Goal: Complete application form: Complete application form

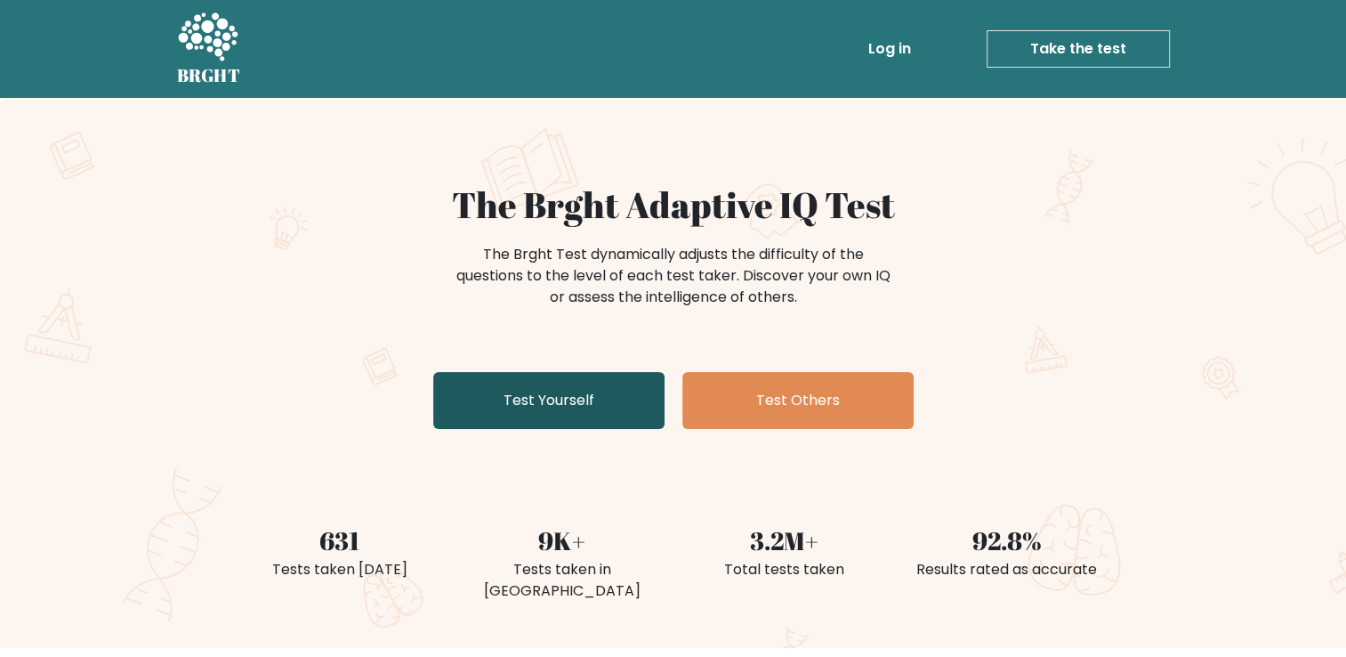
click at [512, 415] on link "Test Yourself" at bounding box center [548, 400] width 231 height 57
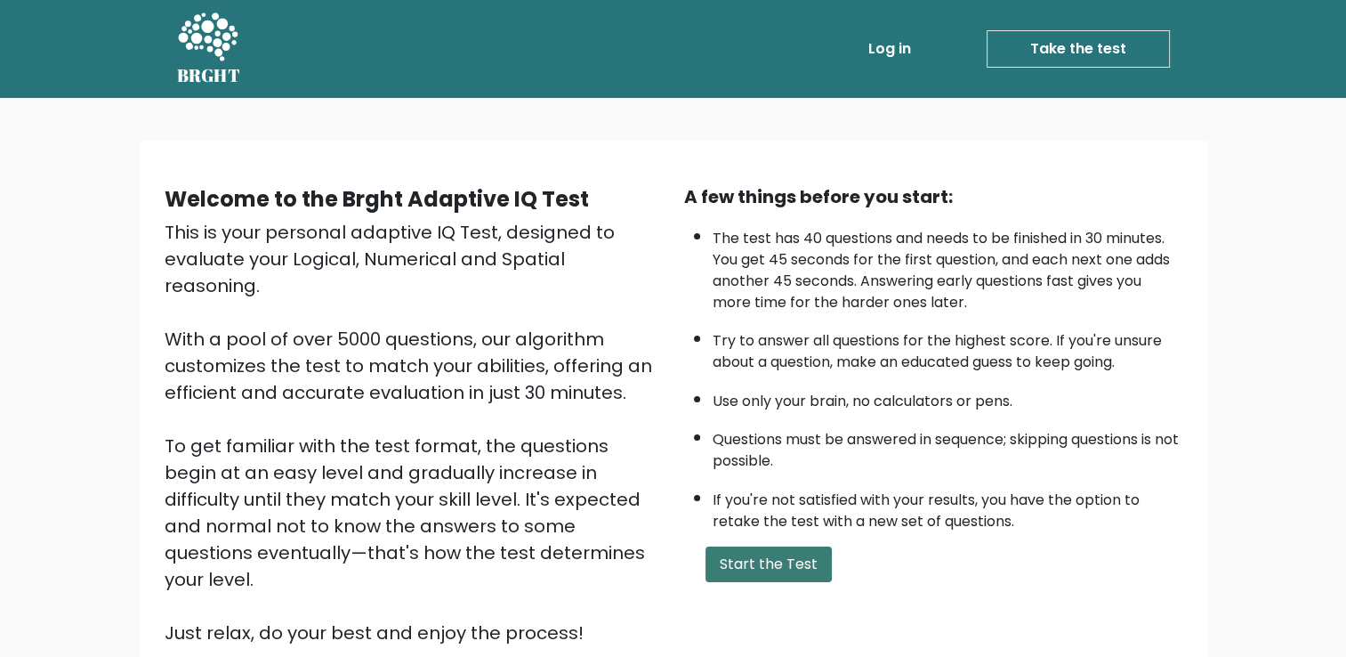
click at [708, 555] on button "Start the Test" at bounding box center [769, 564] width 126 height 36
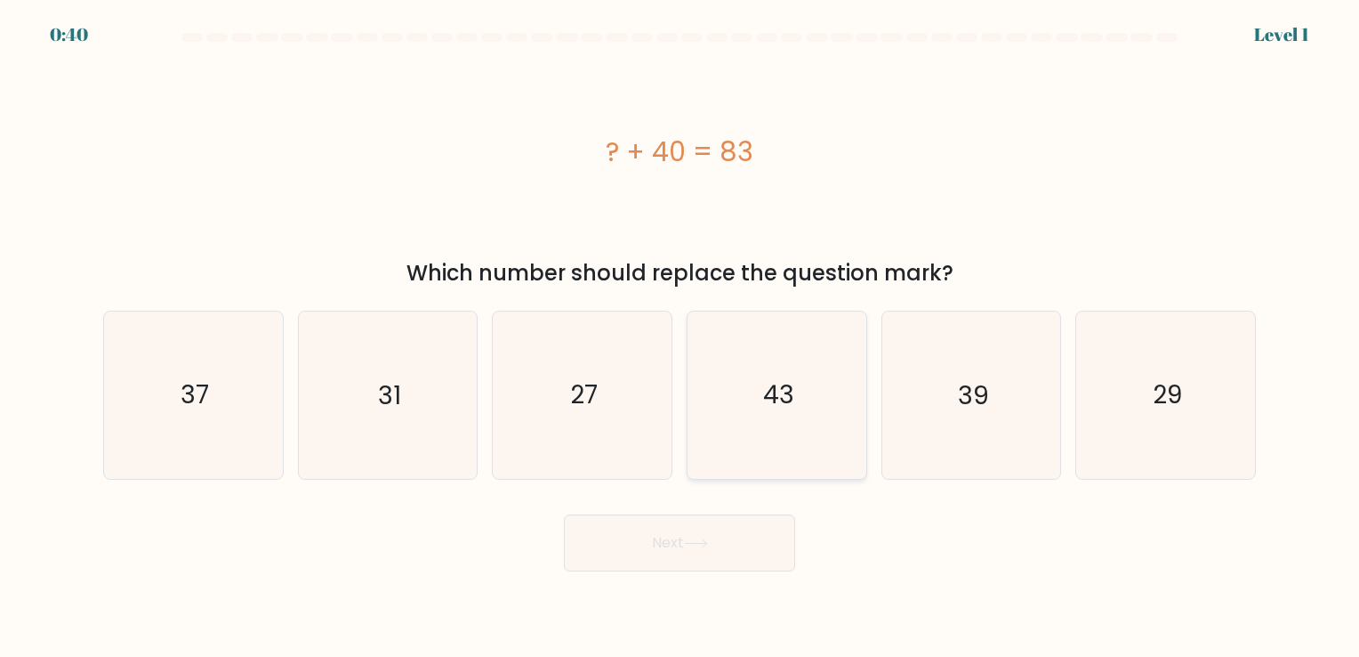
click at [758, 379] on icon "43" at bounding box center [777, 394] width 166 height 166
click at [681, 337] on input "d. 43" at bounding box center [680, 332] width 1 height 9
radio input "true"
click at [689, 524] on button "Next" at bounding box center [679, 542] width 231 height 57
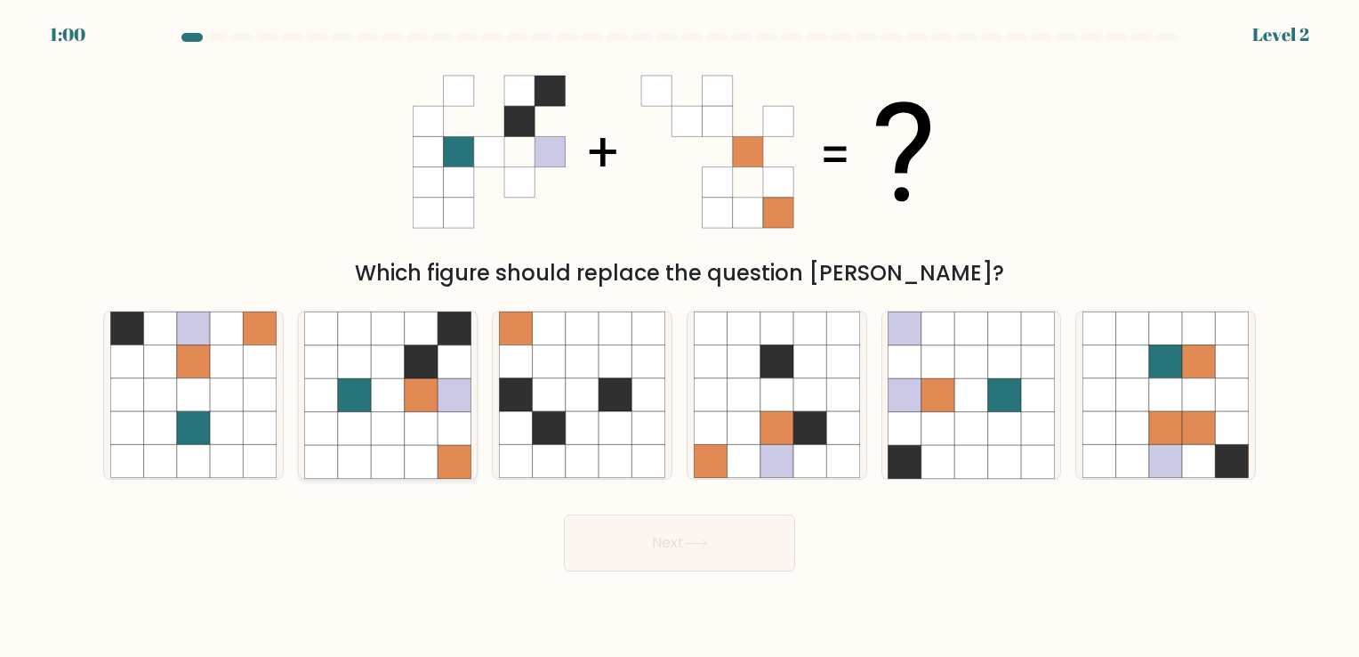
click at [407, 447] on icon at bounding box center [421, 461] width 33 height 33
click at [680, 337] on input "b." at bounding box center [680, 332] width 1 height 9
radio input "true"
click at [686, 561] on button "Next" at bounding box center [679, 542] width 231 height 57
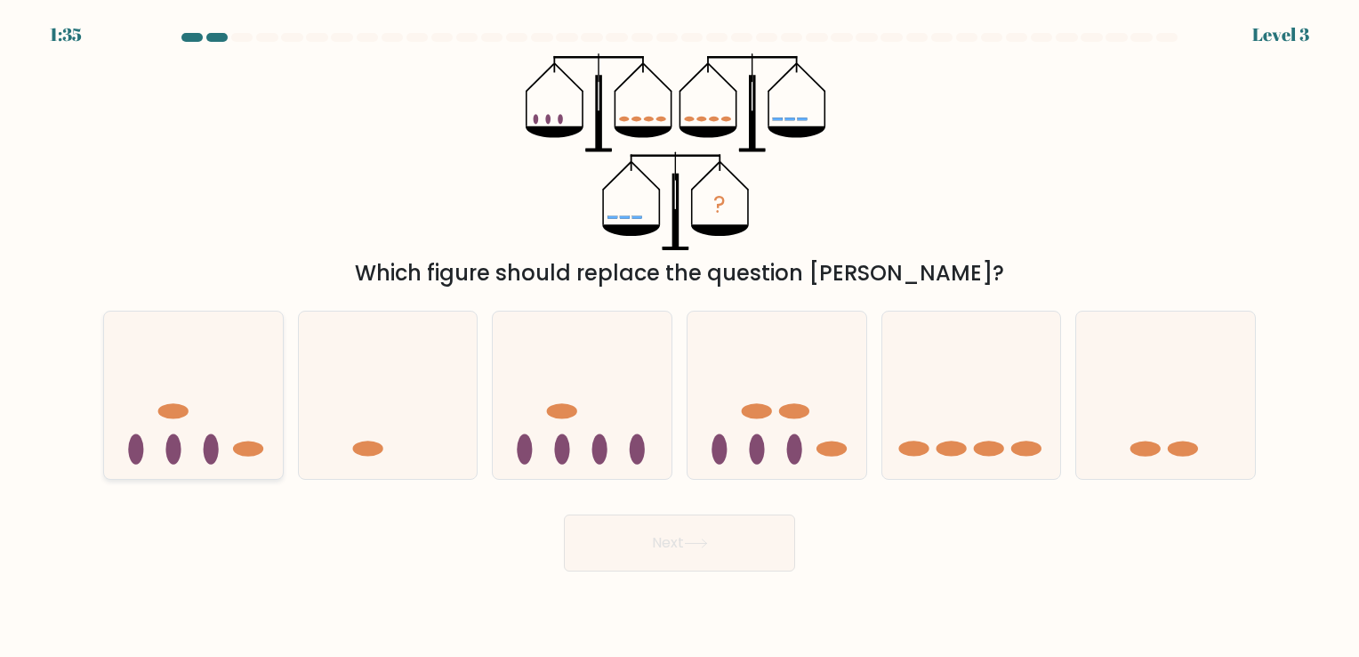
click at [249, 388] on icon at bounding box center [193, 395] width 179 height 148
click at [680, 337] on input "a." at bounding box center [680, 332] width 1 height 9
radio input "true"
click at [603, 524] on button "Next" at bounding box center [679, 542] width 231 height 57
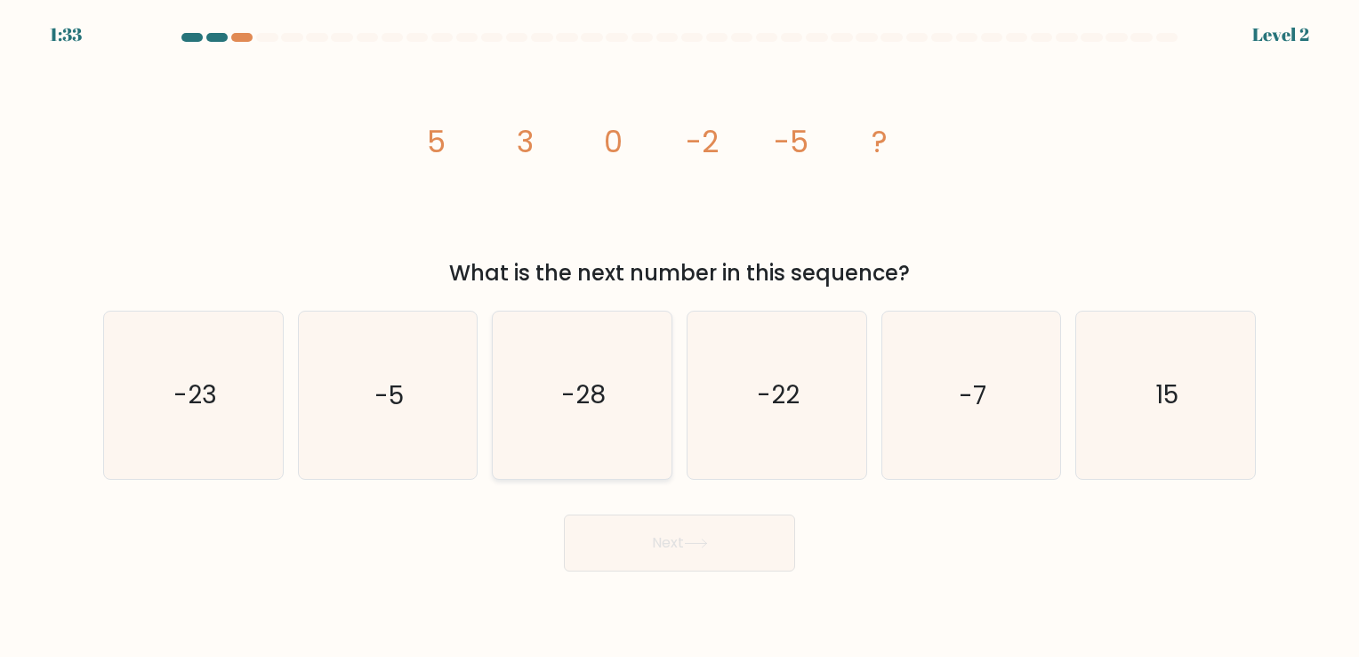
click at [665, 422] on div "-28" at bounding box center [582, 395] width 181 height 168
click at [680, 337] on input "c. -28" at bounding box center [680, 332] width 1 height 9
radio input "true"
click at [669, 577] on body "2:17 Level 2" at bounding box center [679, 328] width 1359 height 657
click at [943, 437] on icon "-7" at bounding box center [971, 394] width 166 height 166
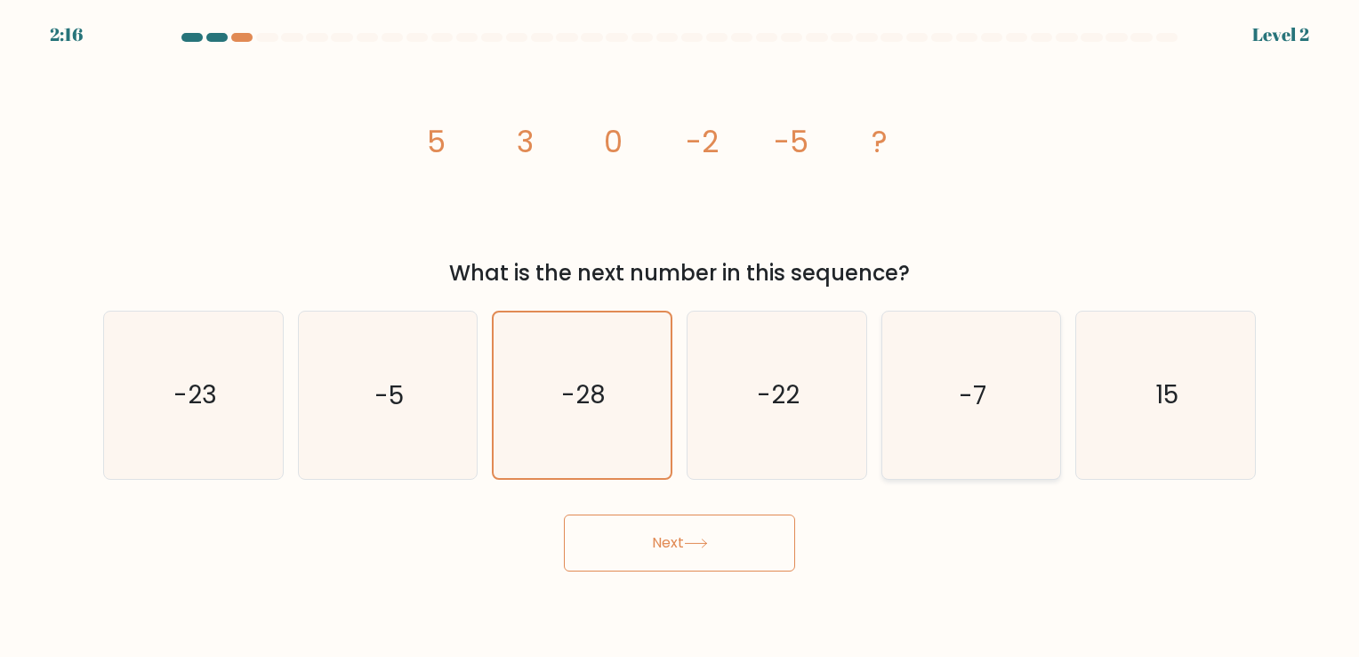
click at [681, 337] on input "e. -7" at bounding box center [680, 332] width 1 height 9
radio input "true"
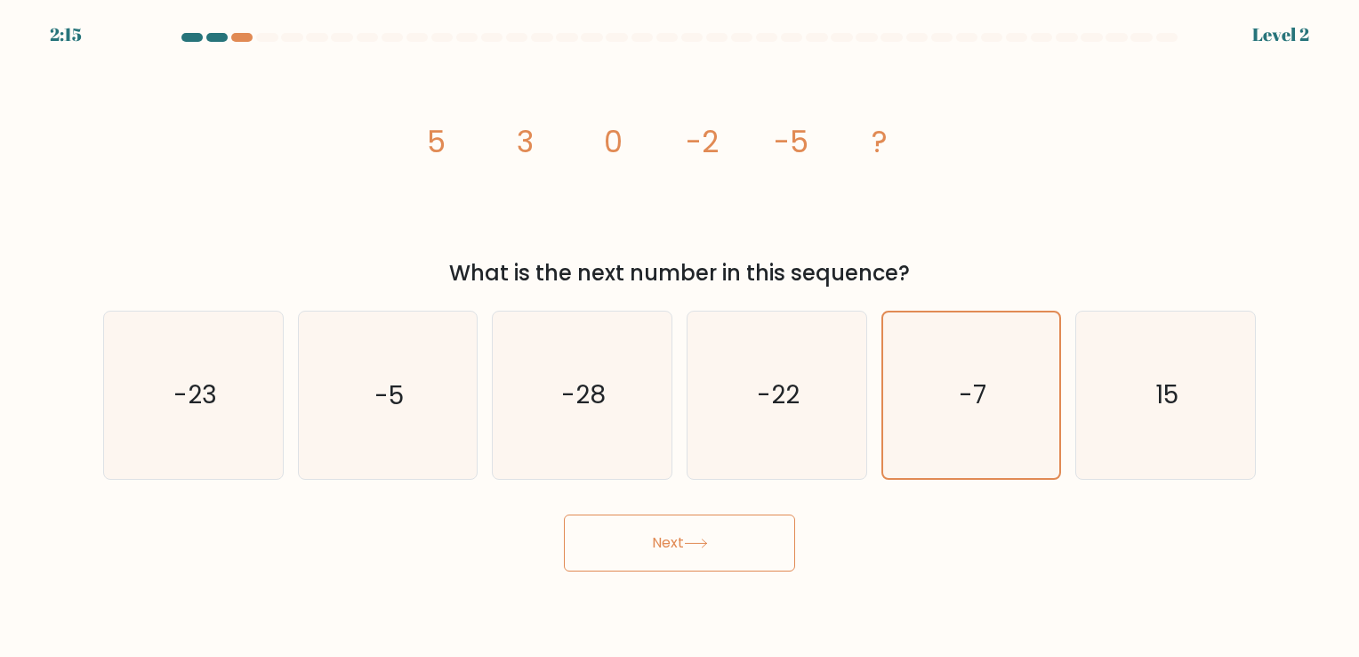
drag, startPoint x: 718, startPoint y: 591, endPoint x: 707, endPoint y: 568, distance: 25.5
click at [707, 568] on body "2:15 Level 2" at bounding box center [679, 328] width 1359 height 657
click at [707, 568] on button "Next" at bounding box center [679, 542] width 231 height 57
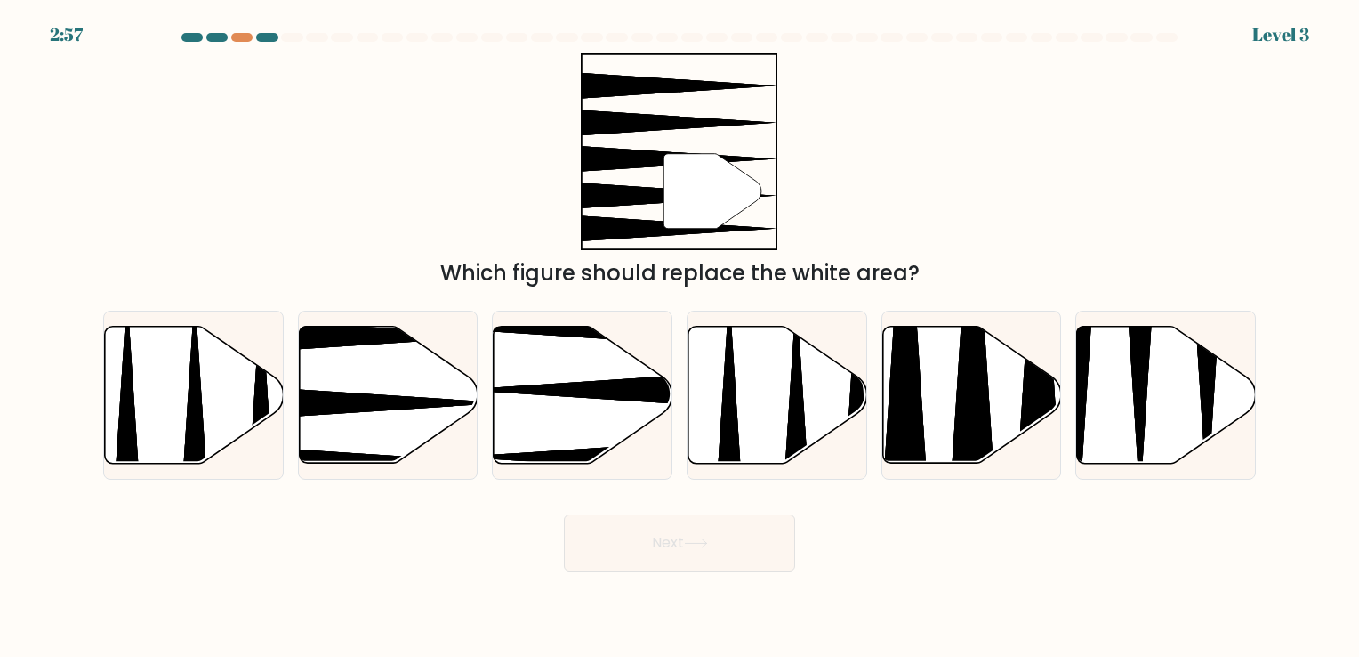
drag, startPoint x: 678, startPoint y: 433, endPoint x: 305, endPoint y: 484, distance: 376.2
click at [305, 484] on form at bounding box center [679, 302] width 1359 height 538
drag, startPoint x: 305, startPoint y: 484, endPoint x: 377, endPoint y: 388, distance: 120.1
click at [377, 388] on icon at bounding box center [388, 394] width 179 height 137
click at [680, 337] on input "b." at bounding box center [680, 332] width 1 height 9
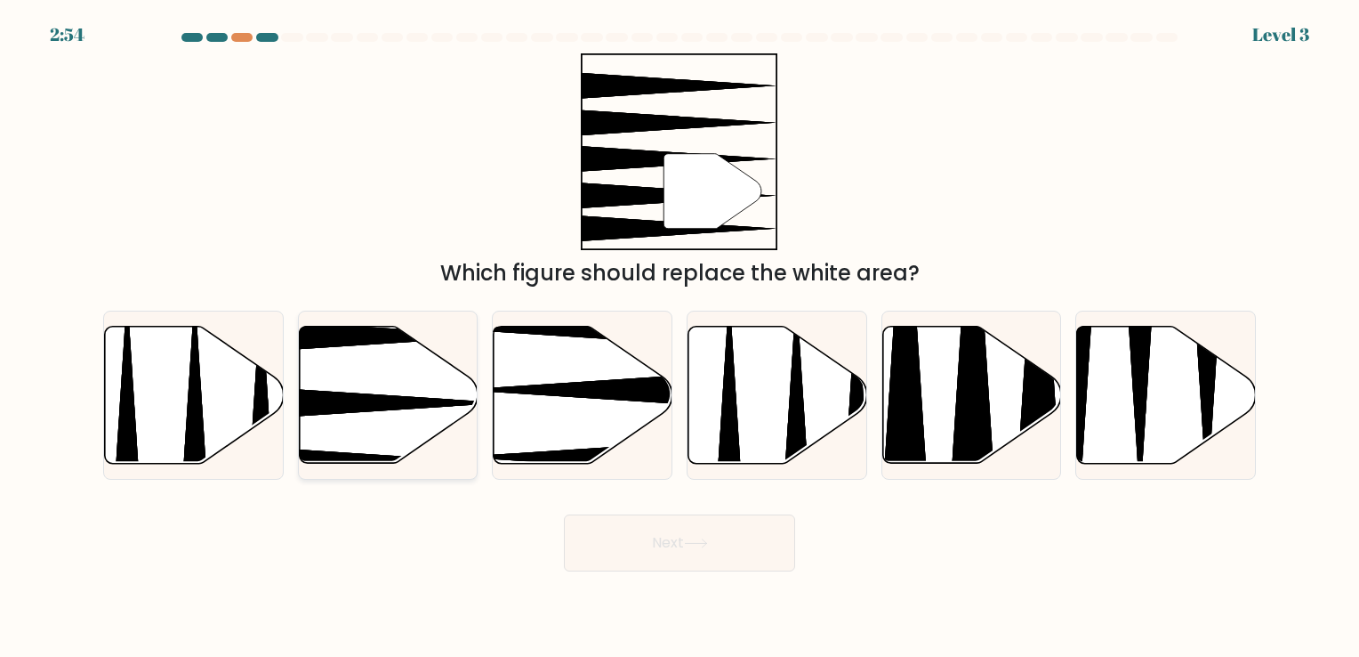
radio input "true"
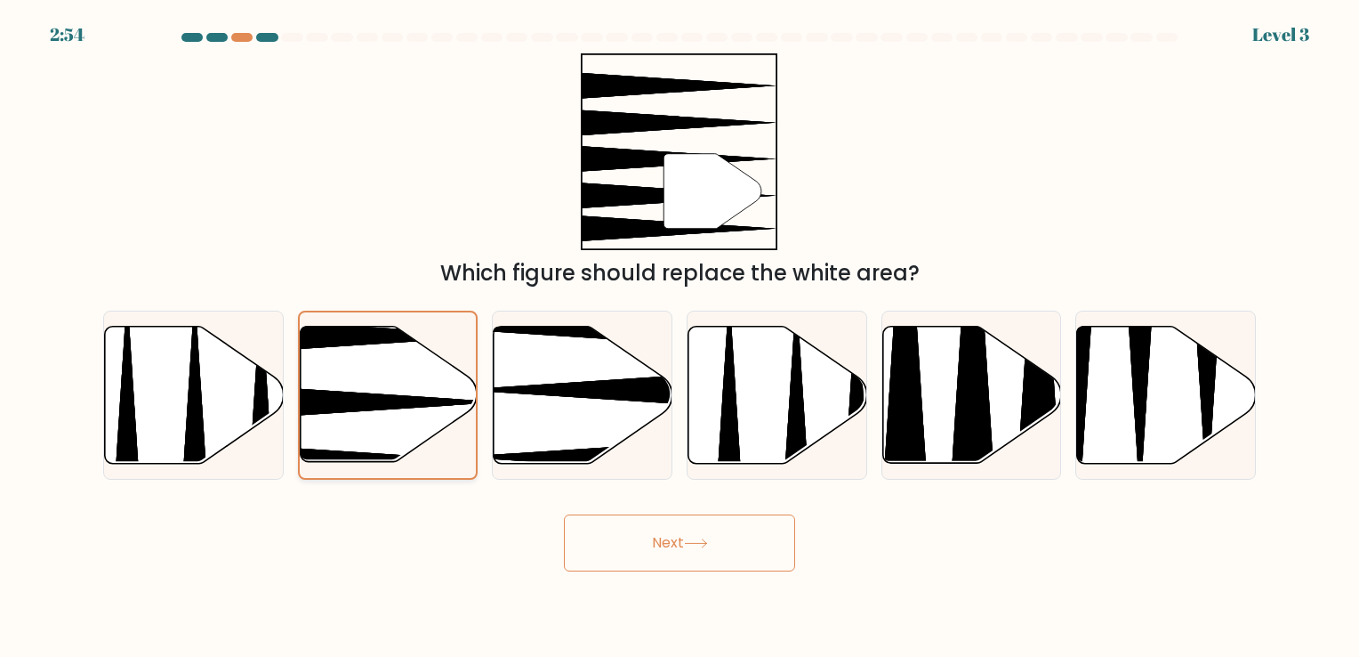
click at [377, 388] on icon at bounding box center [388, 394] width 177 height 135
click at [680, 337] on input "b." at bounding box center [680, 332] width 1 height 9
click at [625, 549] on button "Next" at bounding box center [679, 542] width 231 height 57
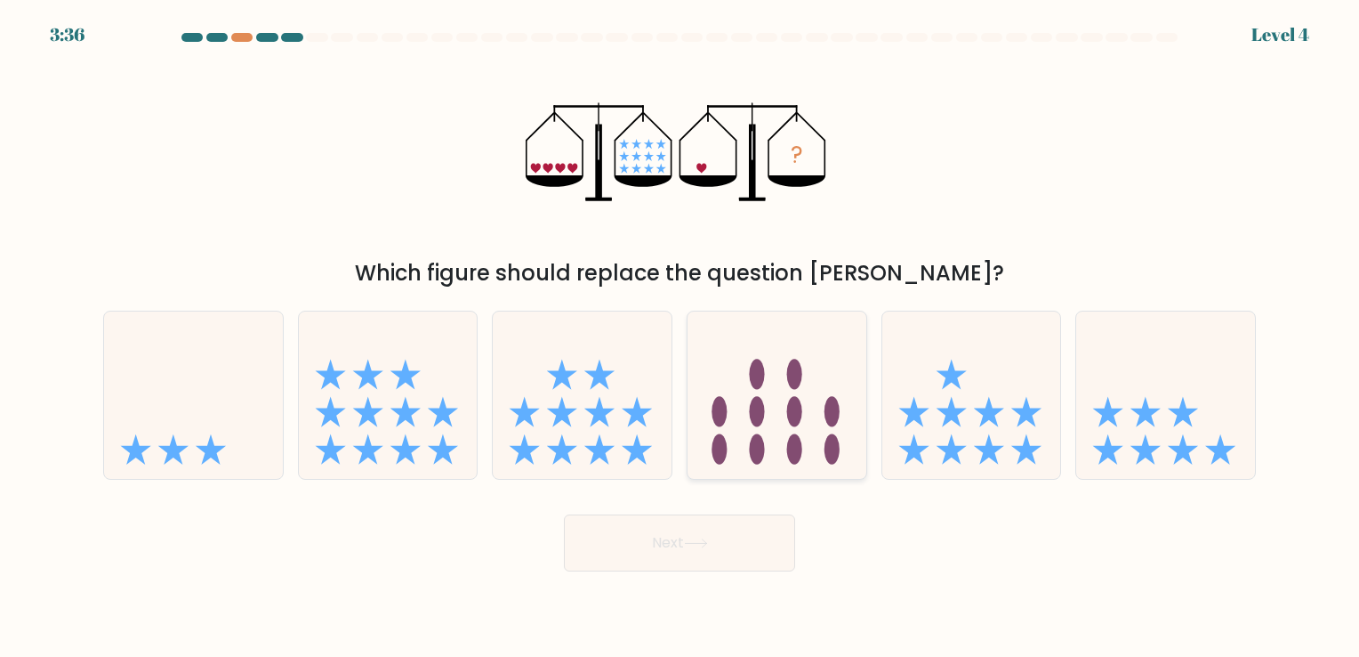
click at [733, 434] on icon at bounding box center [777, 395] width 179 height 148
click at [681, 337] on input "d." at bounding box center [680, 332] width 1 height 9
radio input "true"
click at [707, 525] on button "Next" at bounding box center [679, 542] width 231 height 57
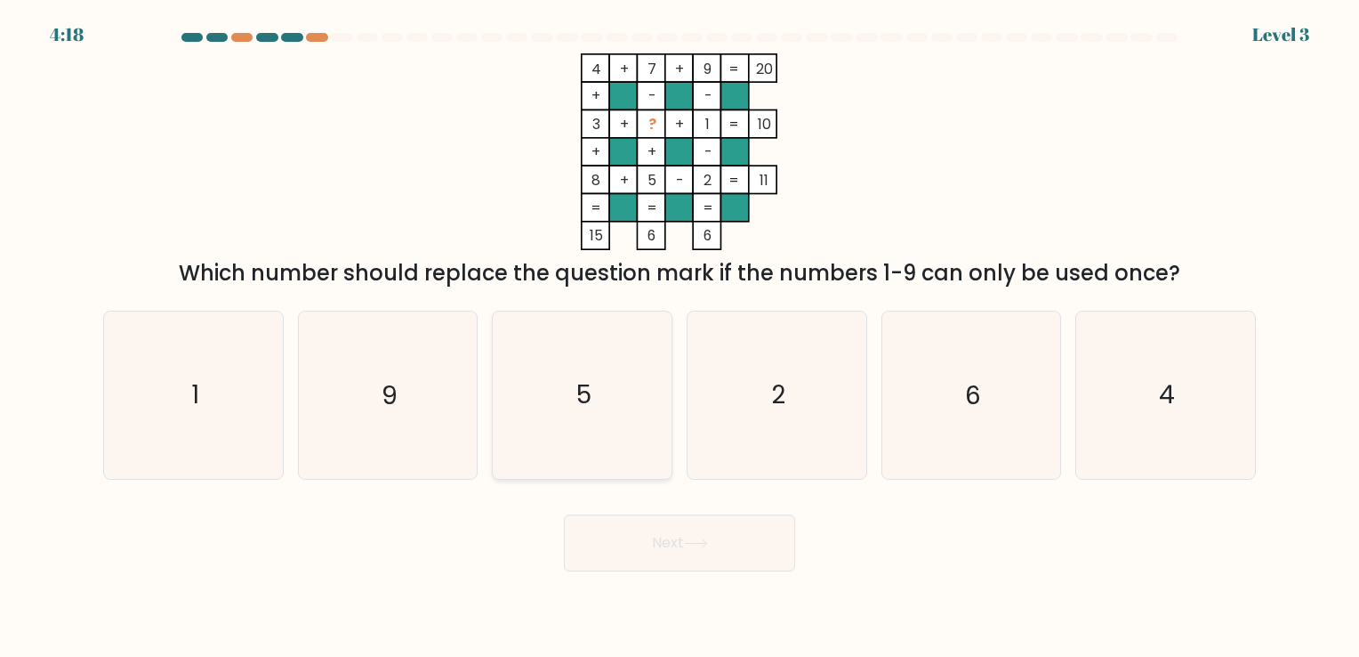
drag, startPoint x: 516, startPoint y: 400, endPoint x: 663, endPoint y: 400, distance: 146.8
click at [663, 400] on icon "5" at bounding box center [582, 394] width 166 height 166
click at [680, 337] on input "c. 5" at bounding box center [680, 332] width 1 height 9
radio input "true"
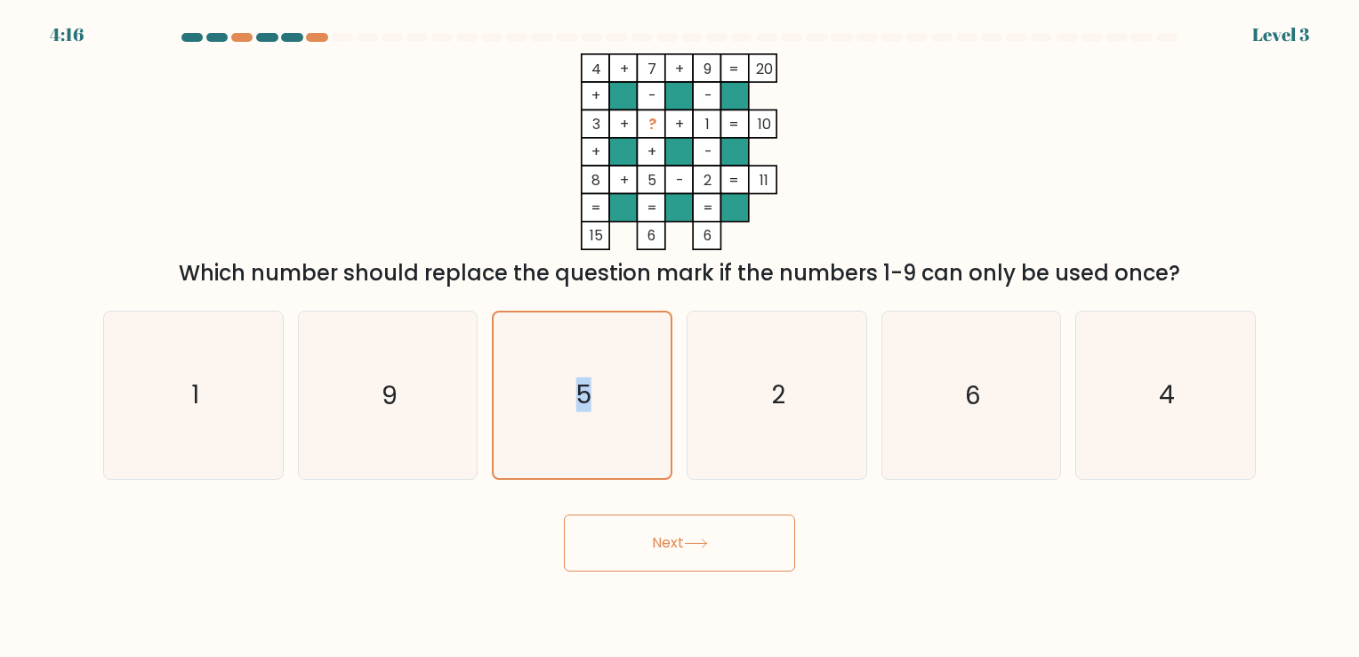
click at [690, 531] on button "Next" at bounding box center [679, 542] width 231 height 57
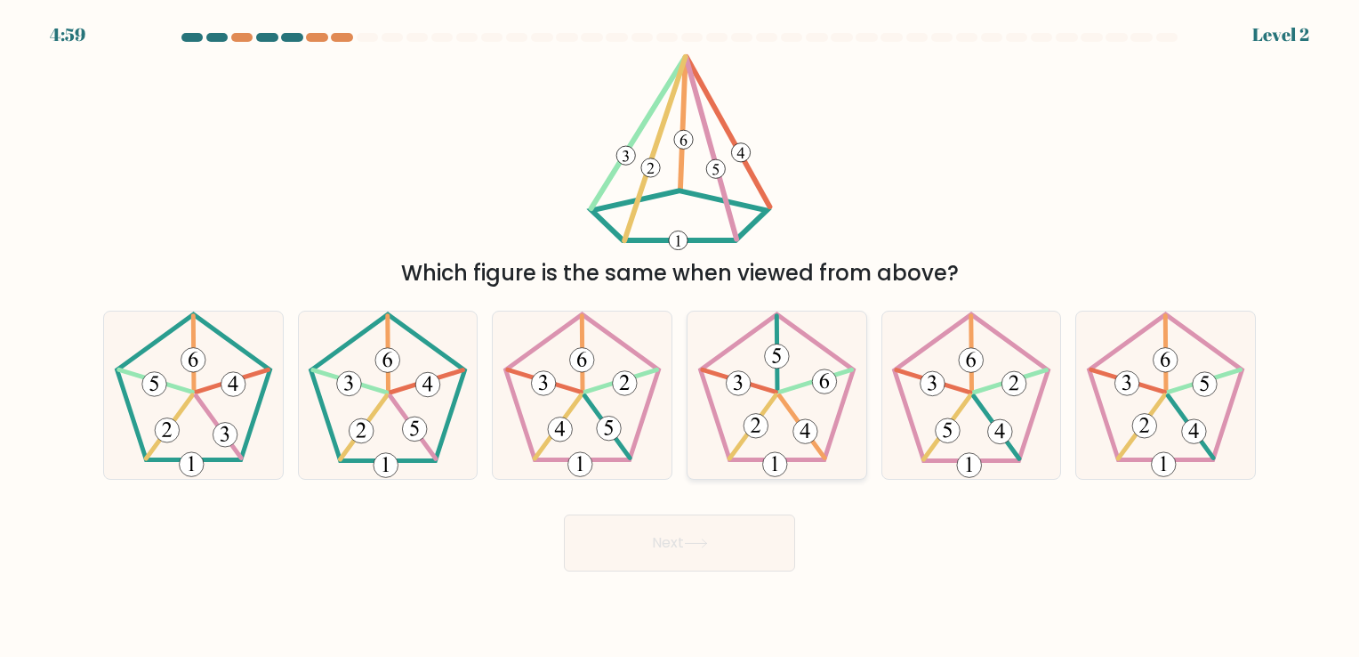
drag, startPoint x: 738, startPoint y: 386, endPoint x: 783, endPoint y: 391, distance: 44.8
click at [783, 391] on g at bounding box center [776, 396] width 153 height 163
click at [681, 337] on input "d." at bounding box center [680, 332] width 1 height 9
radio input "true"
click at [783, 391] on 624 at bounding box center [814, 381] width 71 height 22
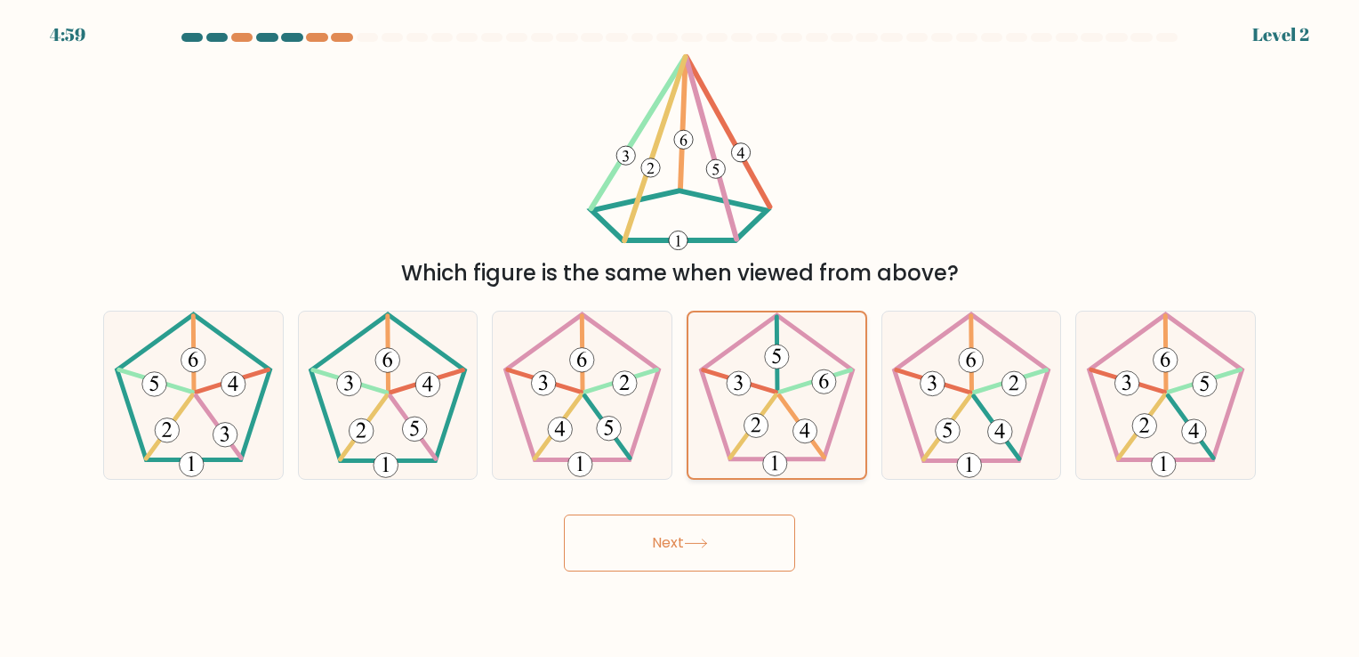
click at [681, 337] on input "d." at bounding box center [680, 332] width 1 height 9
click at [948, 396] on icon at bounding box center [971, 394] width 166 height 166
click at [681, 337] on input "e." at bounding box center [680, 332] width 1 height 9
radio input "true"
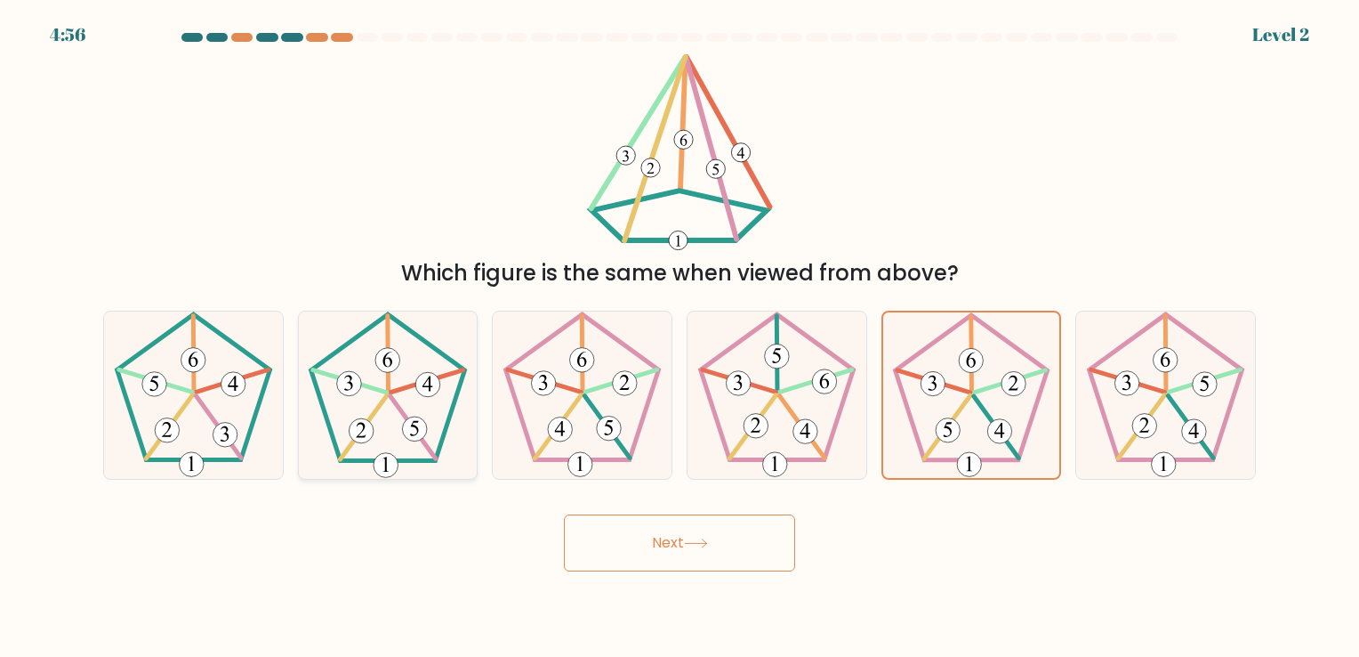
click at [414, 384] on 140 at bounding box center [427, 381] width 72 height 22
click at [680, 337] on input "b." at bounding box center [680, 332] width 1 height 9
radio input "true"
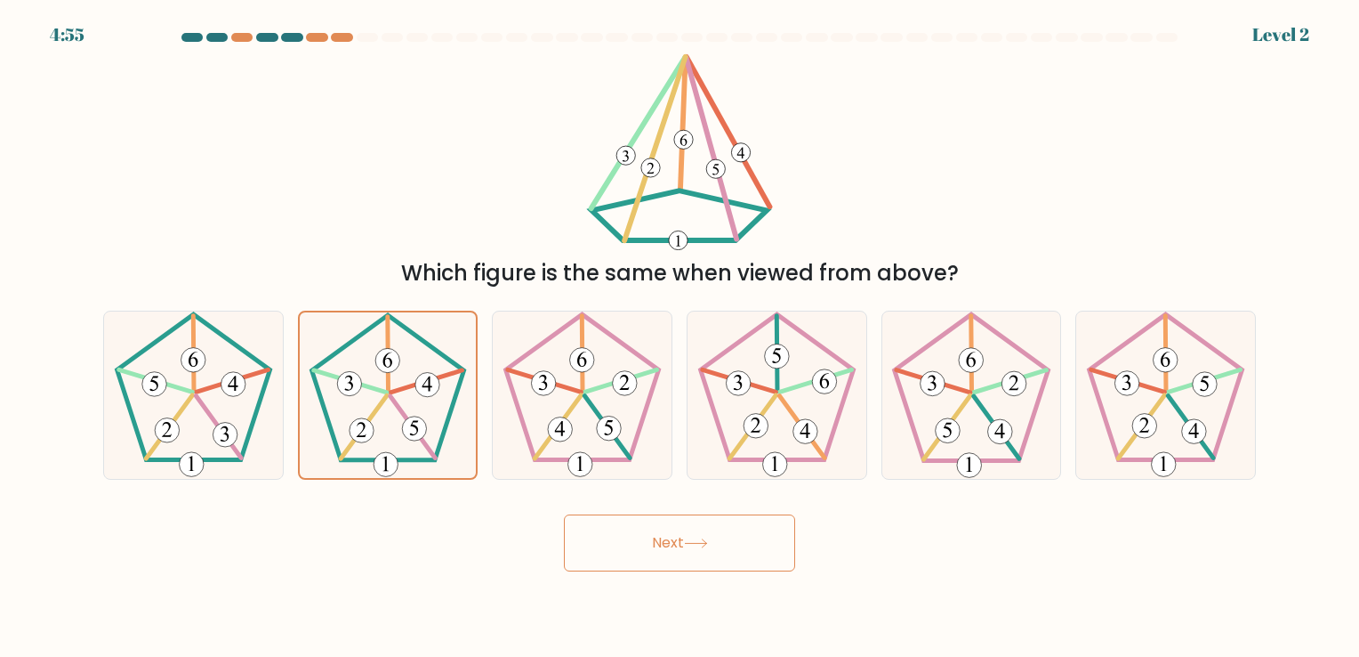
click at [639, 521] on button "Next" at bounding box center [679, 542] width 231 height 57
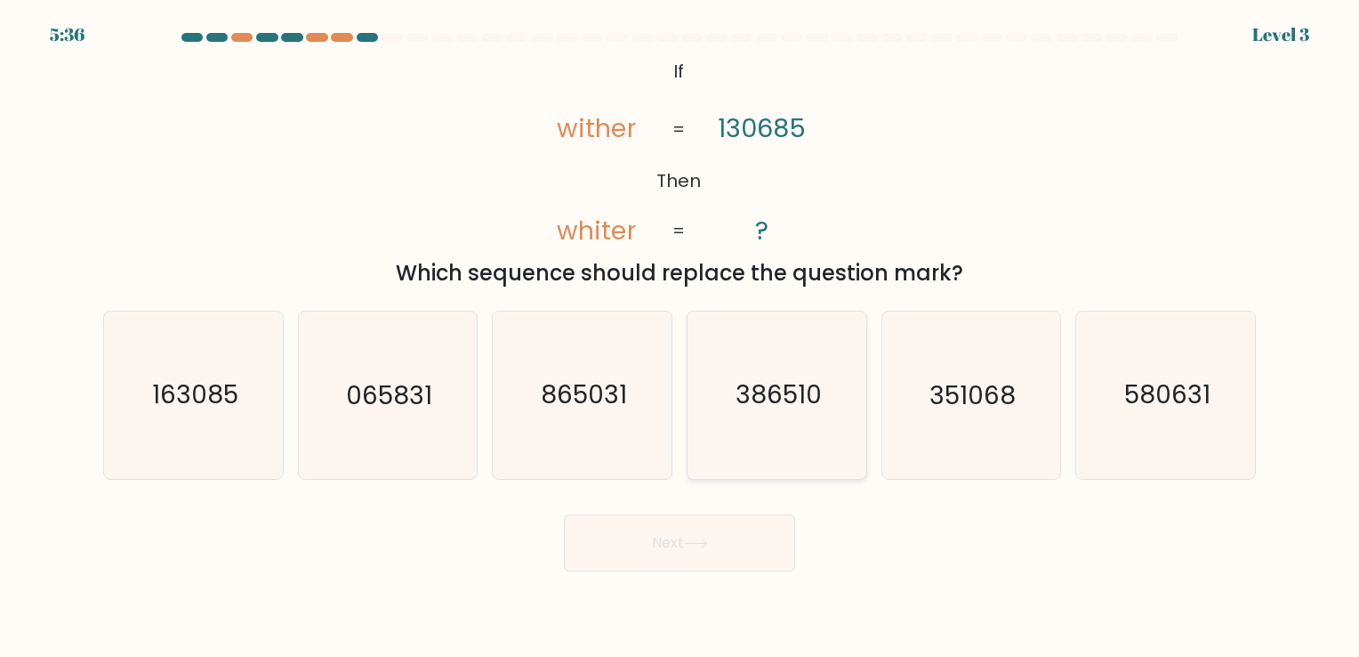
click at [764, 381] on text "386510" at bounding box center [779, 395] width 86 height 35
click at [681, 337] on input "d. 386510" at bounding box center [680, 332] width 1 height 9
radio input "true"
click at [698, 561] on button "Next" at bounding box center [679, 542] width 231 height 57
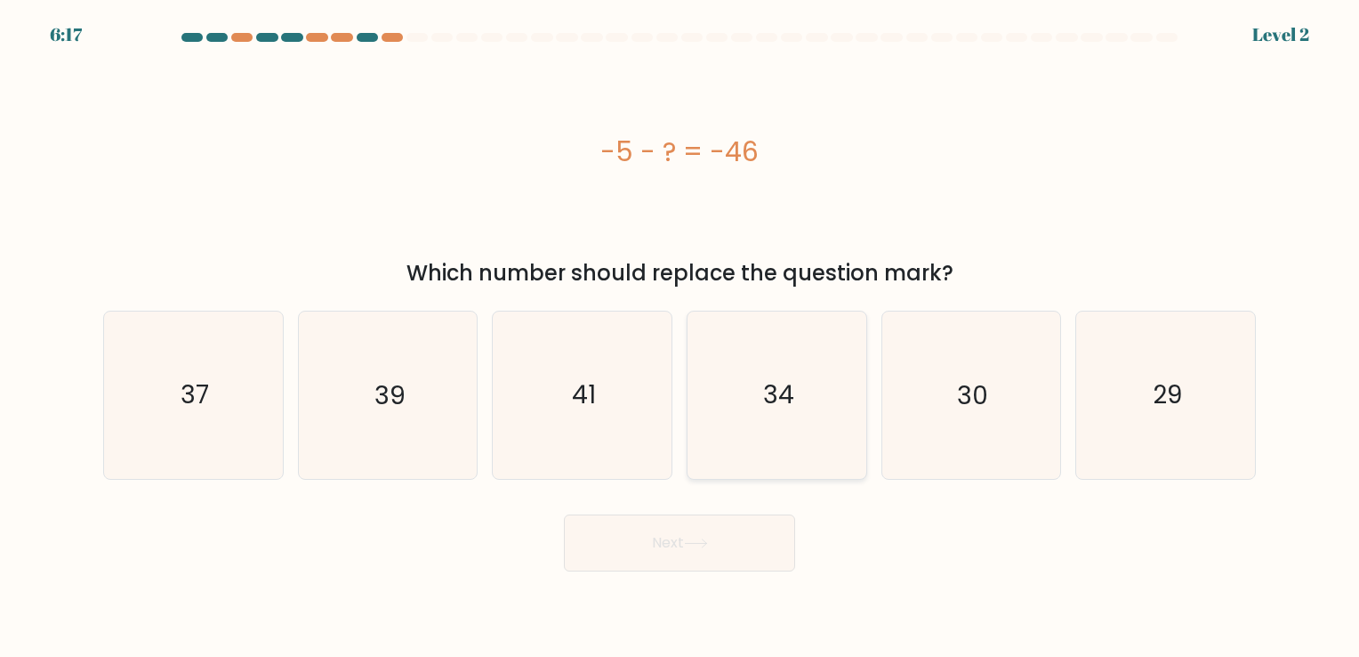
click at [811, 401] on icon "34" at bounding box center [777, 394] width 166 height 166
click at [681, 337] on input "d. 34" at bounding box center [680, 332] width 1 height 9
radio input "true"
click at [625, 436] on icon "41" at bounding box center [582, 394] width 166 height 166
click at [680, 337] on input "c. 41" at bounding box center [680, 332] width 1 height 9
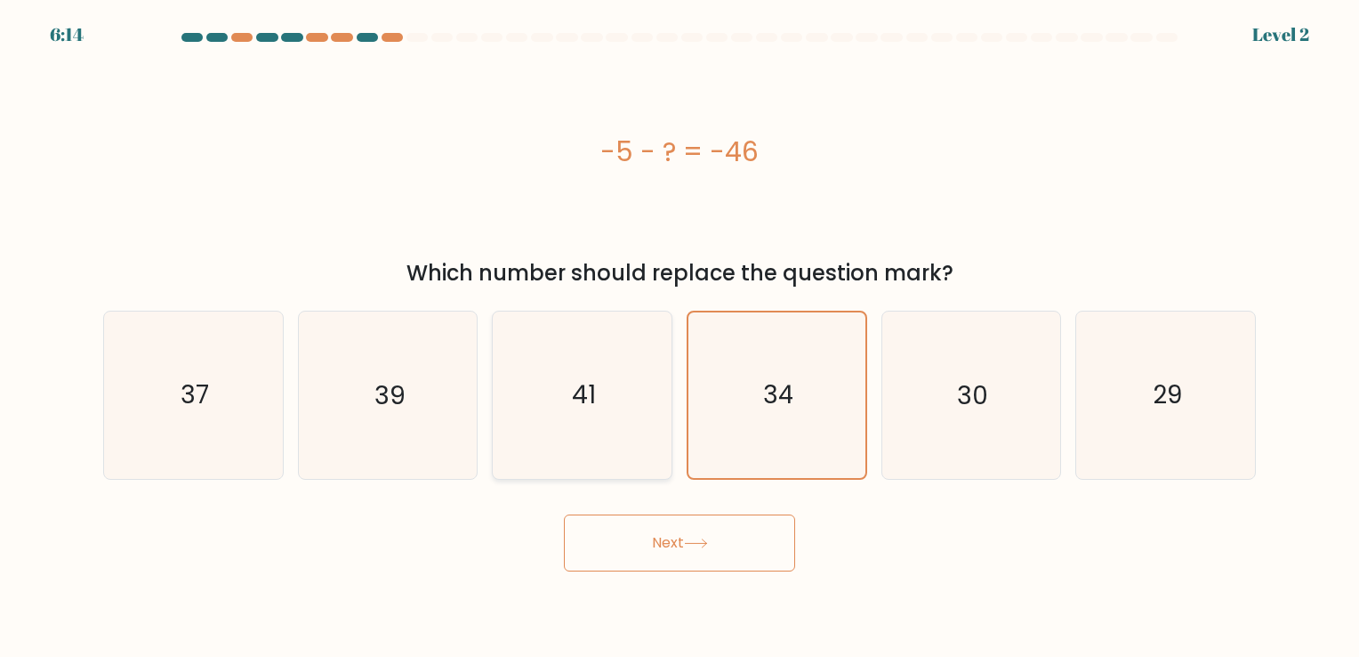
radio input "true"
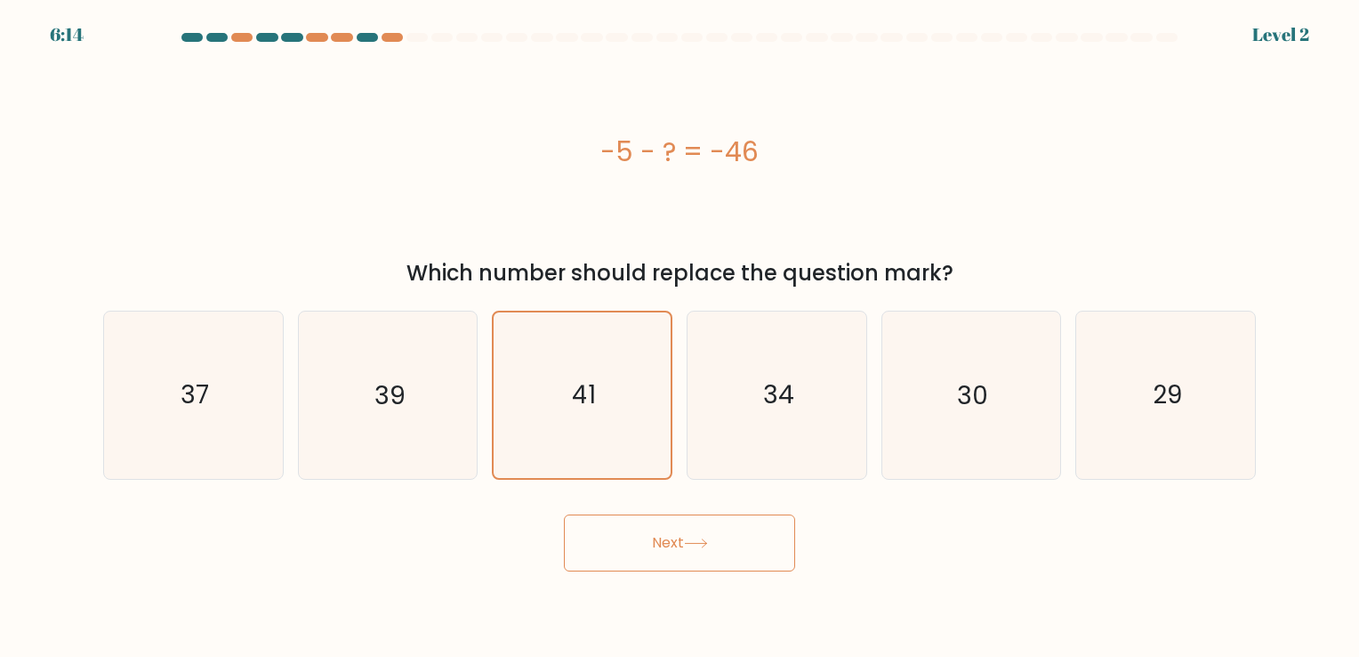
click at [676, 520] on button "Next" at bounding box center [679, 542] width 231 height 57
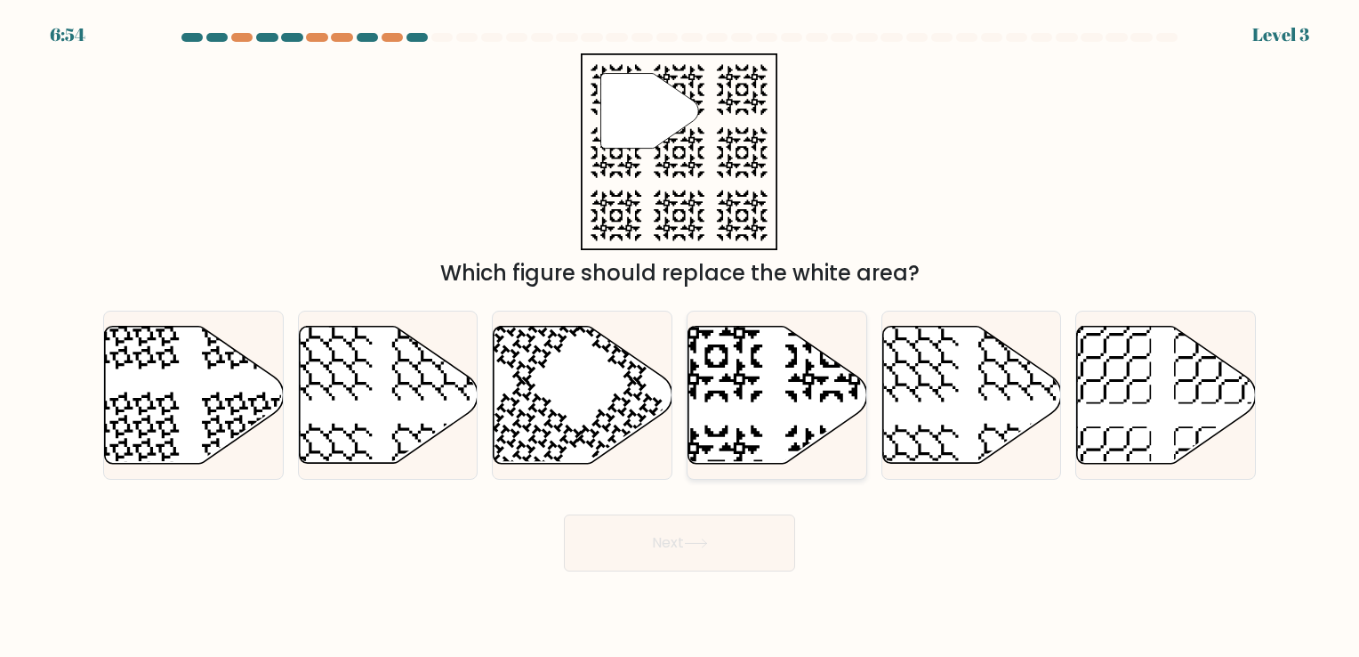
drag, startPoint x: 770, startPoint y: 410, endPoint x: 758, endPoint y: 461, distance: 52.2
click at [758, 461] on icon at bounding box center [777, 396] width 179 height 140
click at [681, 337] on input "d." at bounding box center [680, 332] width 1 height 9
radio input "true"
click at [758, 461] on icon at bounding box center [718, 470] width 92 height 92
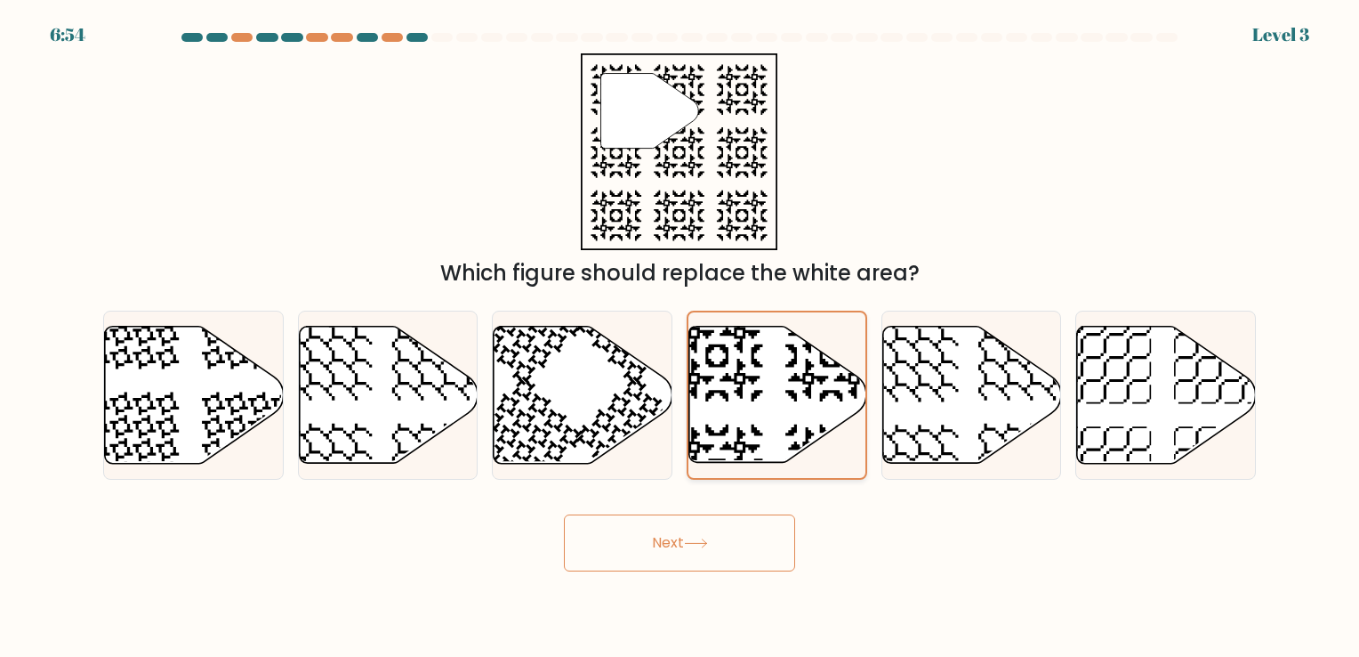
click at [681, 337] on input "d." at bounding box center [680, 332] width 1 height 9
click at [751, 531] on button "Next" at bounding box center [679, 542] width 231 height 57
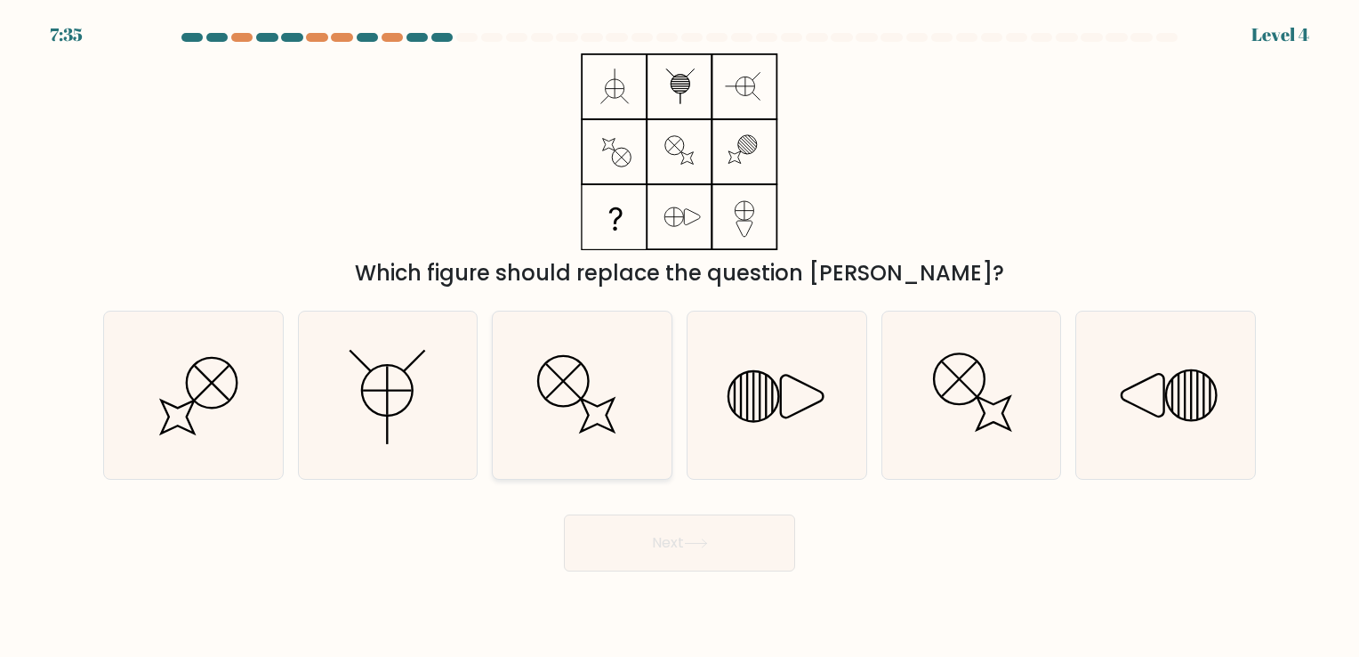
click at [602, 415] on icon at bounding box center [582, 394] width 166 height 166
click at [680, 337] on input "c." at bounding box center [680, 332] width 1 height 9
radio input "true"
click at [654, 556] on button "Next" at bounding box center [679, 542] width 231 height 57
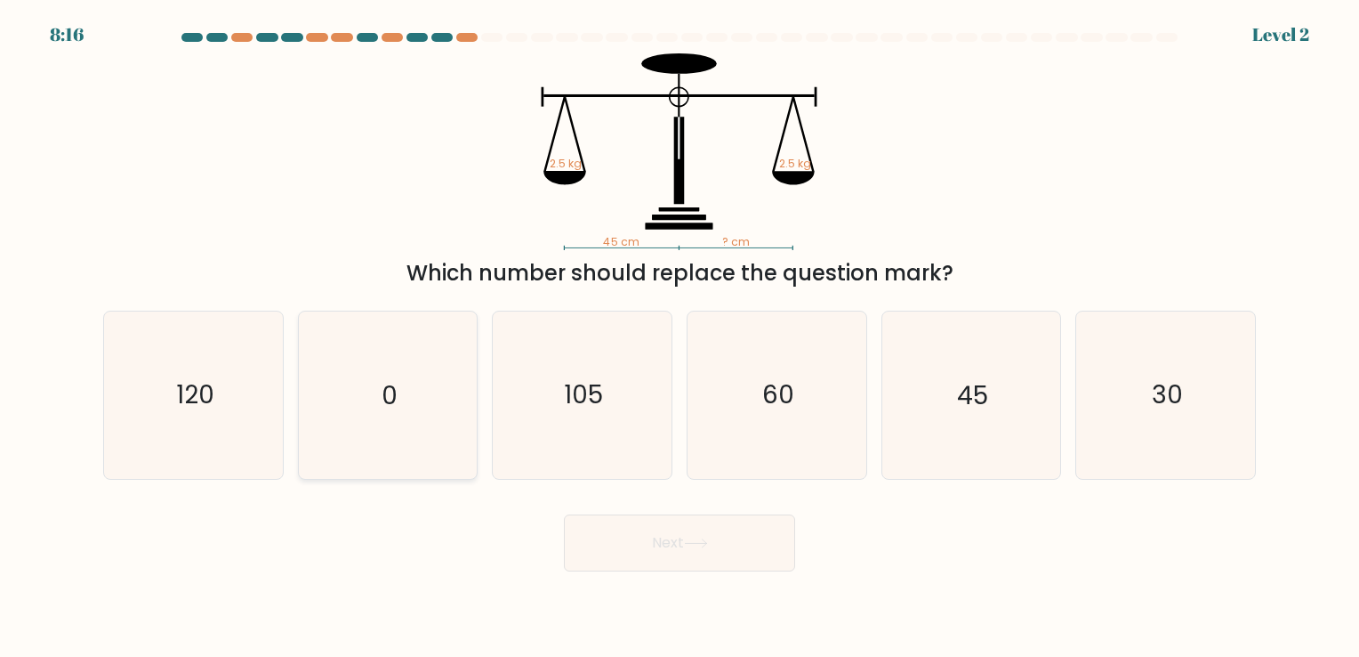
click at [383, 390] on text "0" at bounding box center [390, 395] width 16 height 35
click at [680, 337] on input "b. 0" at bounding box center [680, 332] width 1 height 9
radio input "true"
drag, startPoint x: 629, startPoint y: 577, endPoint x: 627, endPoint y: 553, distance: 23.2
click at [627, 553] on body "8:15 Level 2" at bounding box center [679, 328] width 1359 height 657
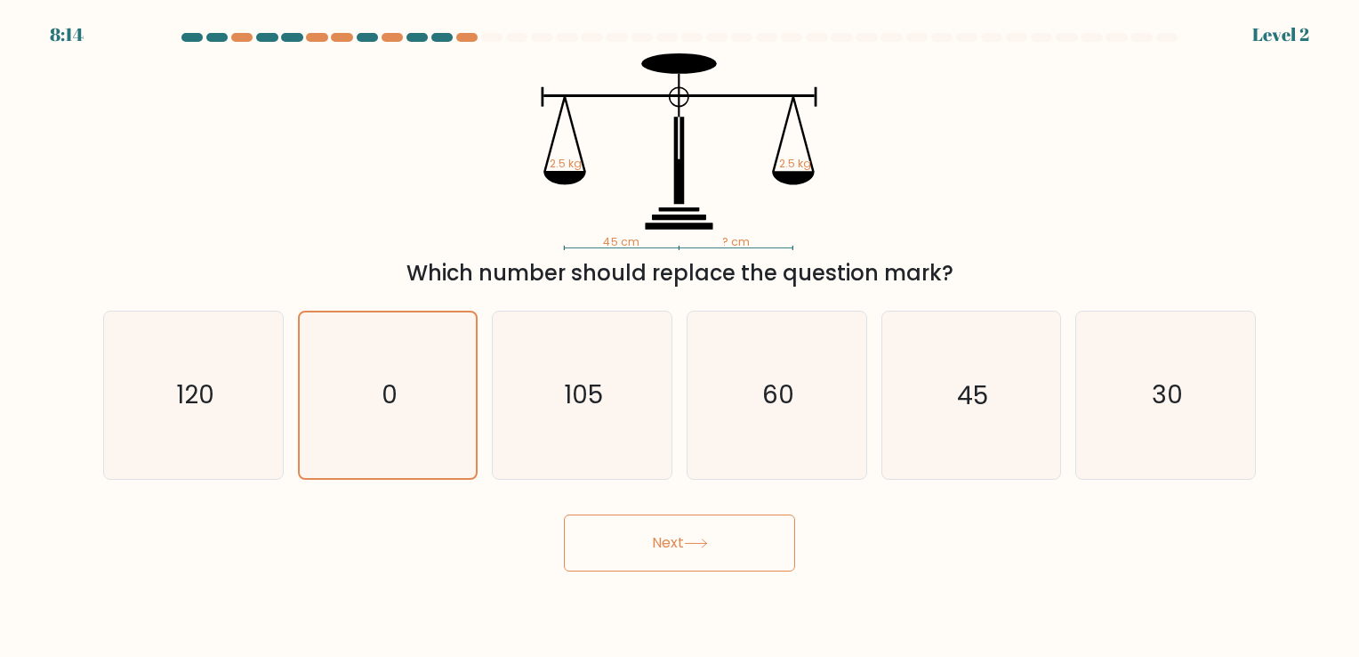
click at [627, 553] on button "Next" at bounding box center [679, 542] width 231 height 57
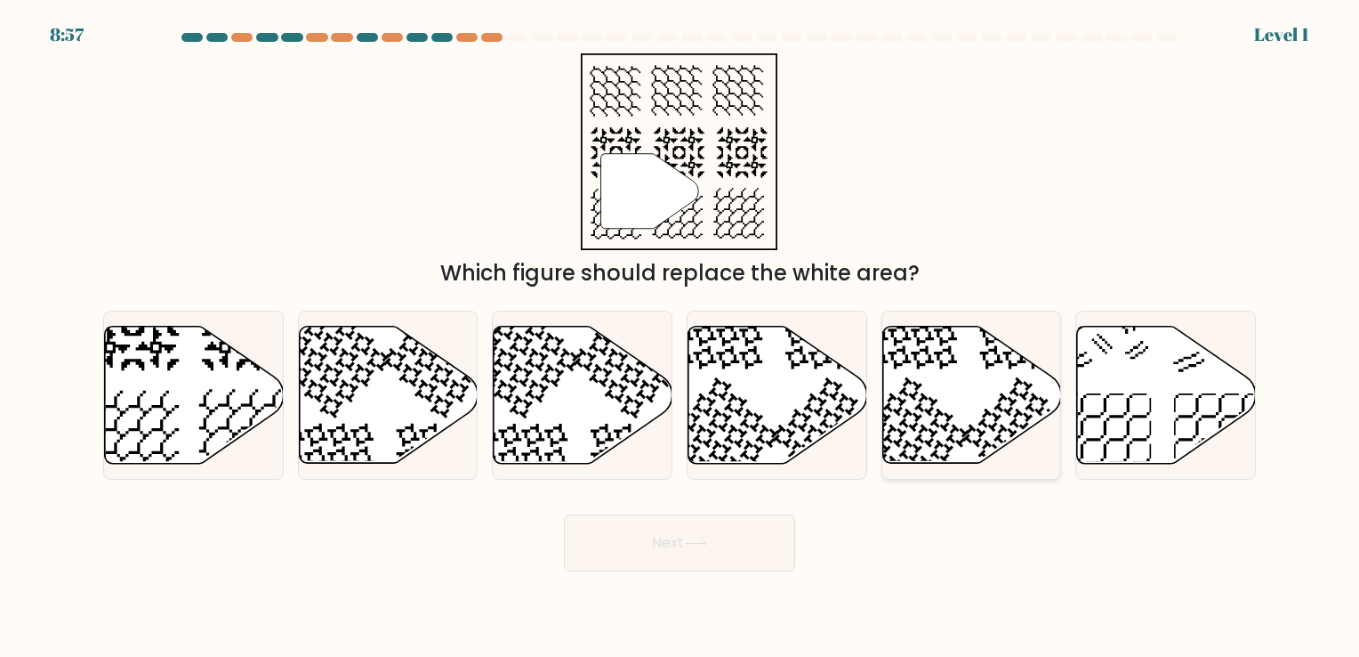
click at [923, 393] on icon at bounding box center [972, 394] width 179 height 137
click at [681, 337] on input "e." at bounding box center [680, 332] width 1 height 9
radio input "true"
drag, startPoint x: 746, startPoint y: 457, endPoint x: 349, endPoint y: 358, distance: 410.0
click at [349, 358] on div "a. b. c. d." at bounding box center [679, 387] width 1167 height 182
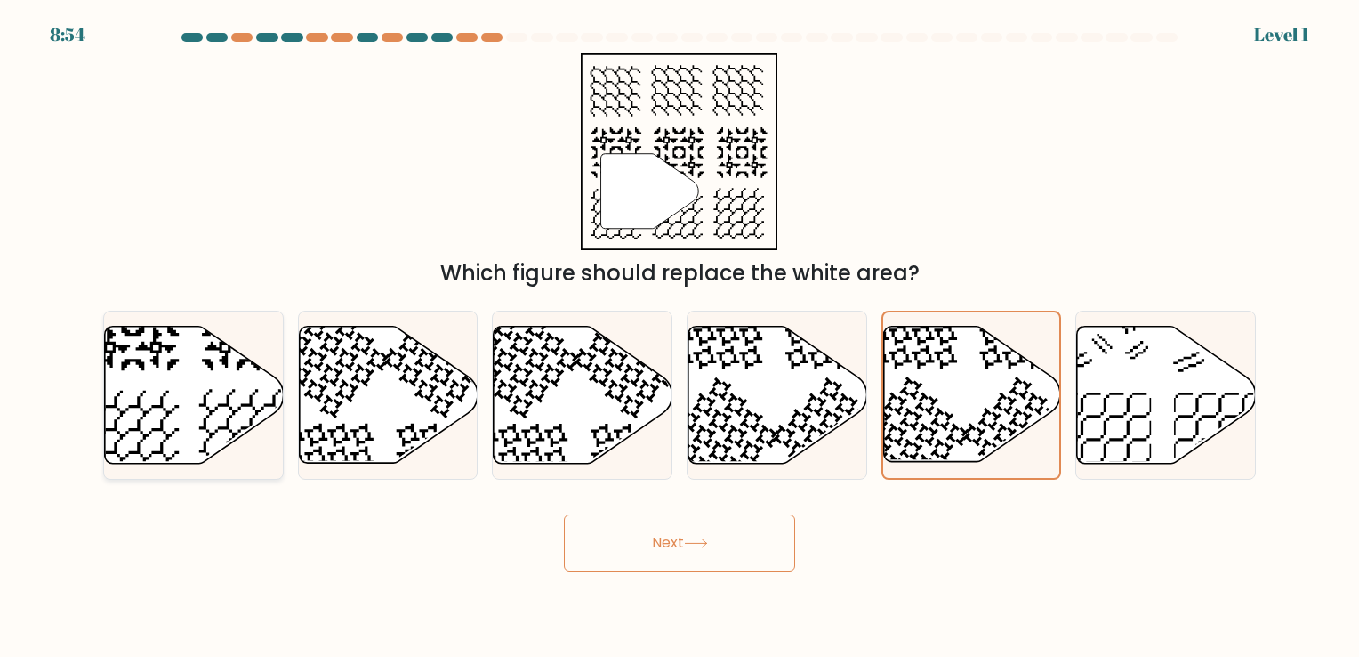
drag, startPoint x: 349, startPoint y: 358, endPoint x: 267, endPoint y: 370, distance: 82.8
click at [267, 370] on icon at bounding box center [194, 394] width 179 height 137
click at [680, 337] on input "a." at bounding box center [680, 332] width 1 height 9
radio input "true"
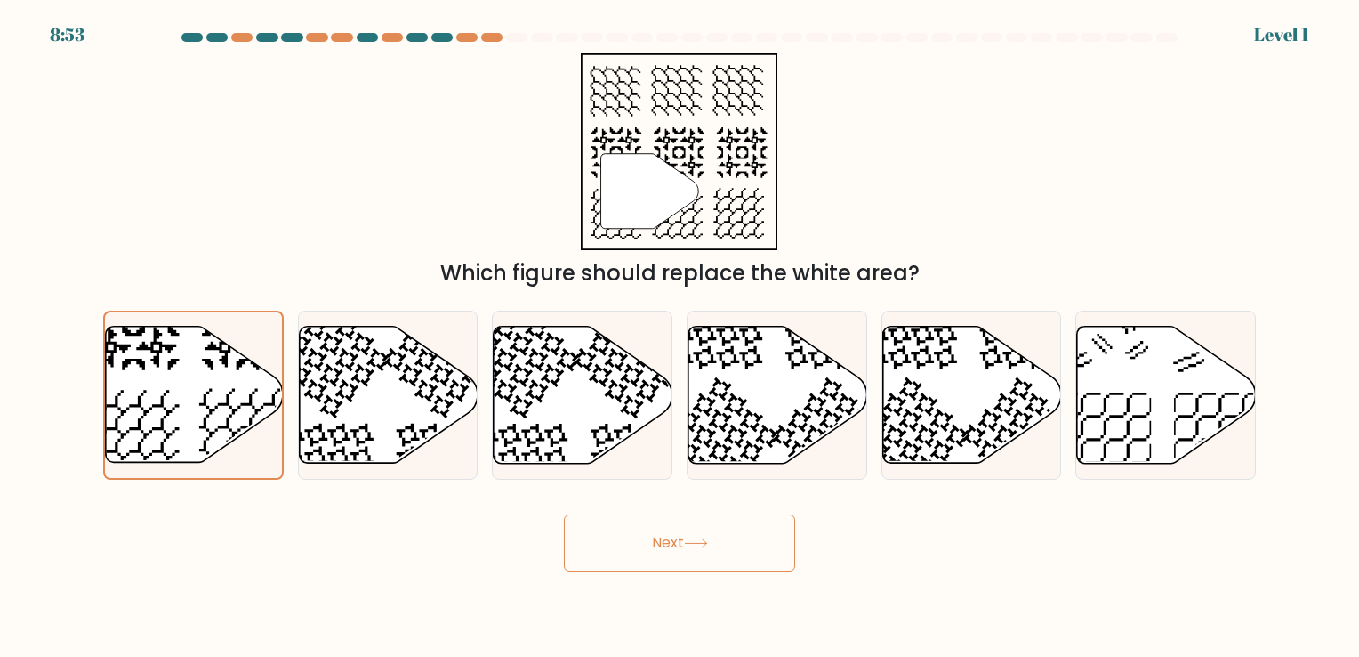
click at [657, 546] on button "Next" at bounding box center [679, 542] width 231 height 57
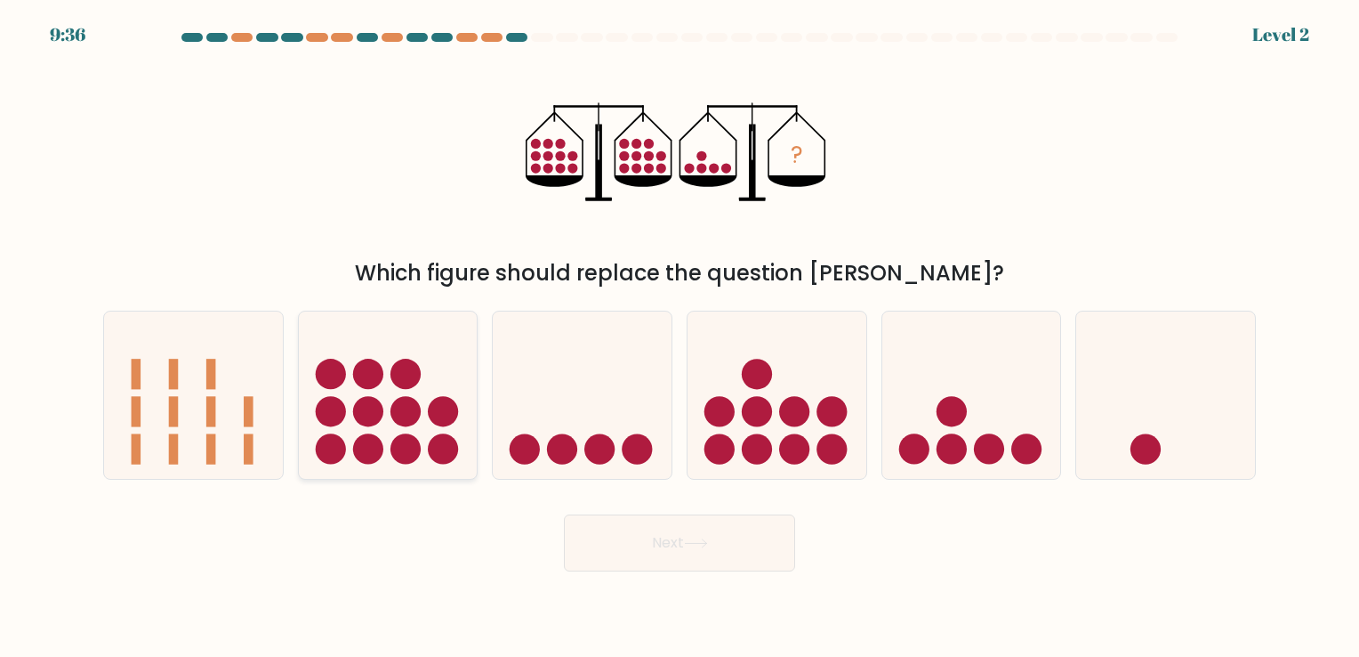
click at [456, 421] on icon at bounding box center [388, 395] width 179 height 148
click at [680, 337] on input "b." at bounding box center [680, 332] width 1 height 9
radio input "true"
click at [693, 536] on button "Next" at bounding box center [679, 542] width 231 height 57
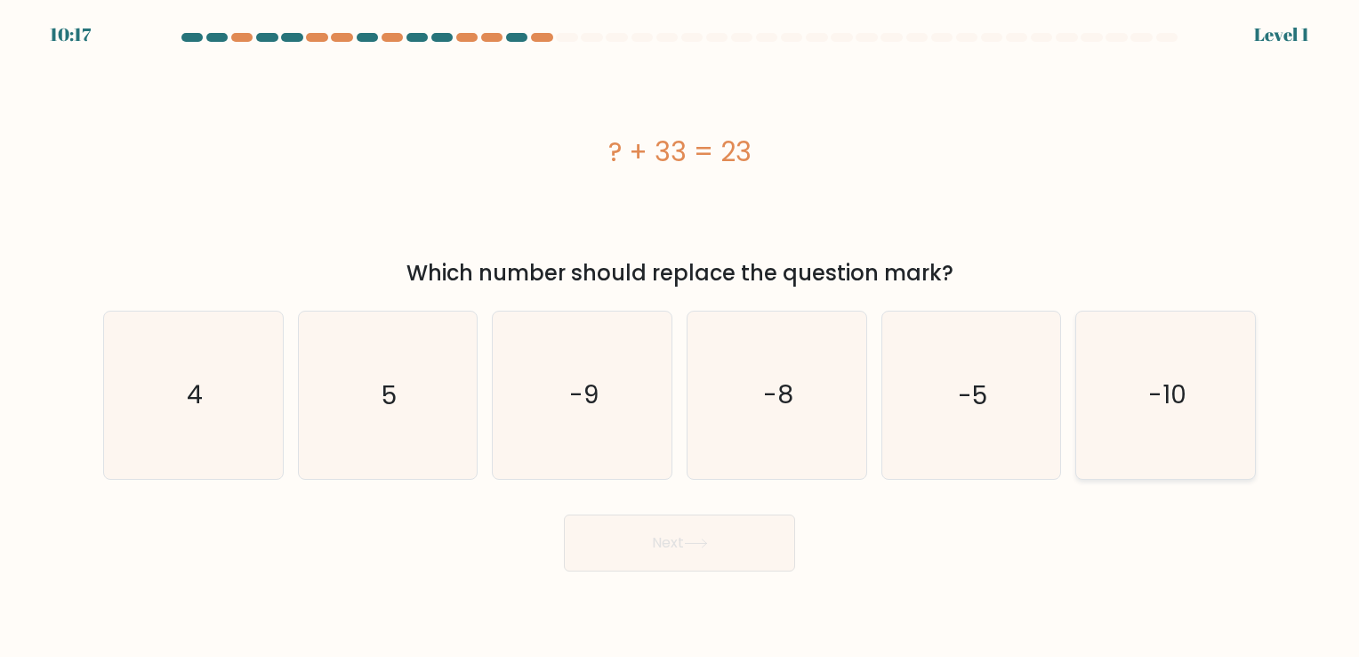
click at [1121, 381] on icon "-10" at bounding box center [1166, 394] width 166 height 166
click at [681, 337] on input "f. -10" at bounding box center [680, 332] width 1 height 9
radio input "true"
click at [708, 569] on button "Next" at bounding box center [679, 542] width 231 height 57
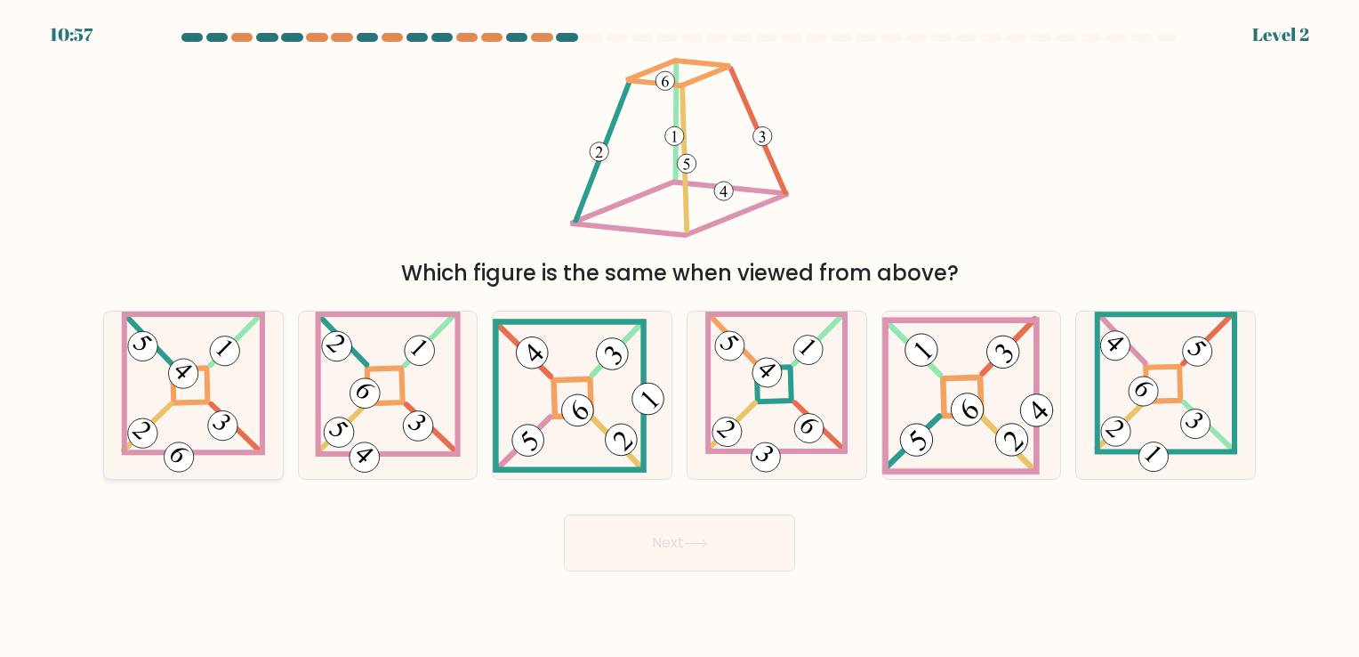
click at [115, 452] on div at bounding box center [193, 395] width 181 height 168
click at [680, 337] on input "a." at bounding box center [680, 332] width 1 height 9
radio input "true"
click at [177, 452] on 854 at bounding box center [178, 456] width 41 height 41
click at [680, 337] on input "a." at bounding box center [680, 332] width 1 height 9
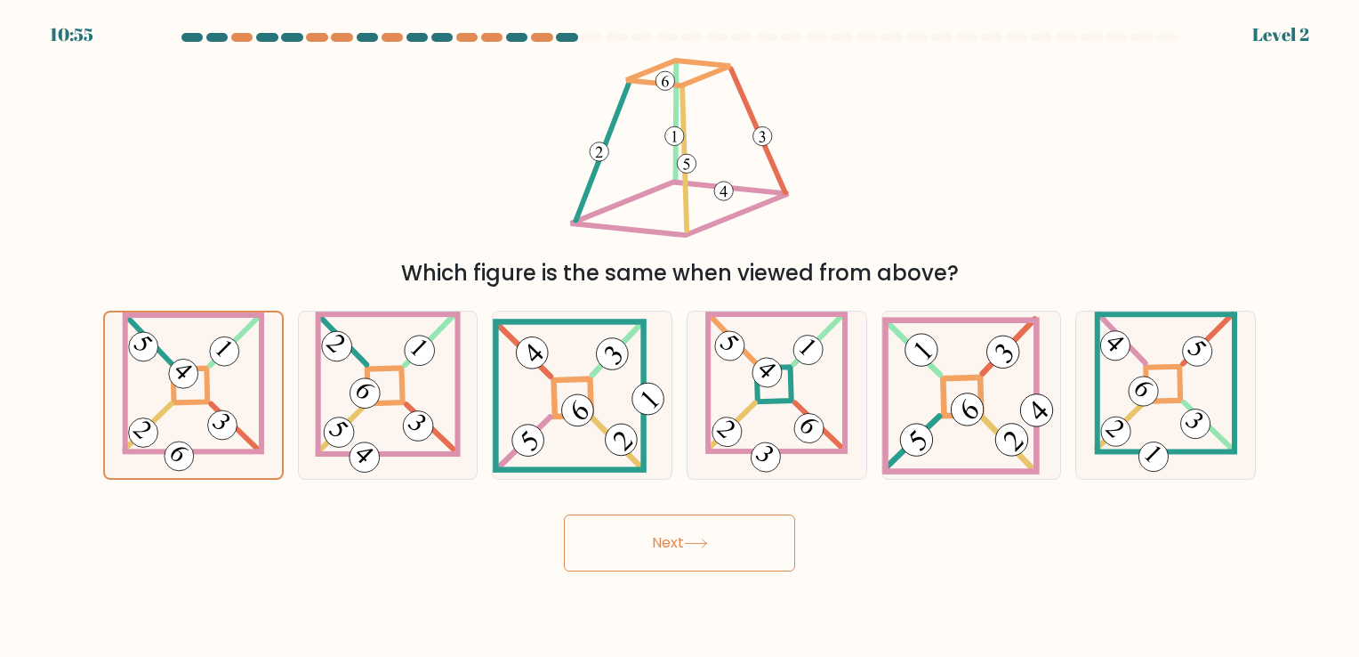
click at [580, 532] on button "Next" at bounding box center [679, 542] width 231 height 57
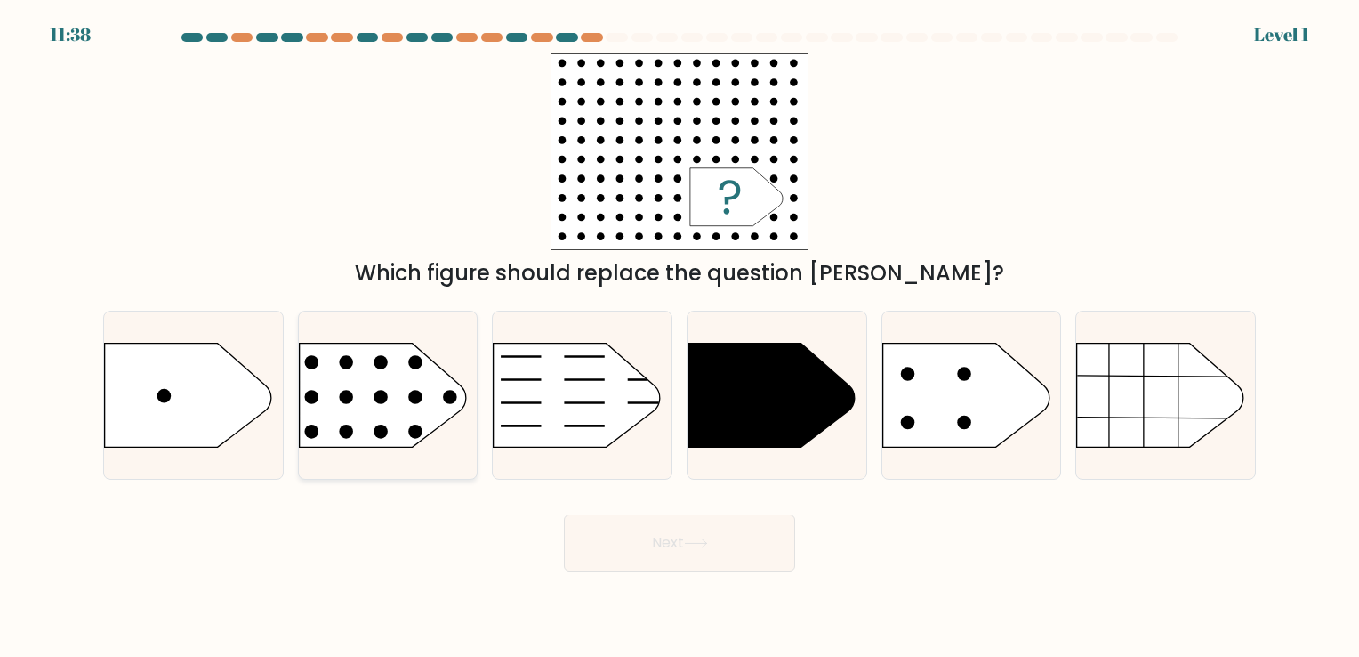
drag, startPoint x: 712, startPoint y: 396, endPoint x: 310, endPoint y: 406, distance: 402.3
click at [310, 406] on div "a. b. c. d. e. f." at bounding box center [679, 387] width 1167 height 182
click at [310, 406] on rect at bounding box center [280, 313] width 464 height 353
click at [680, 337] on input "b." at bounding box center [680, 332] width 1 height 9
radio input "true"
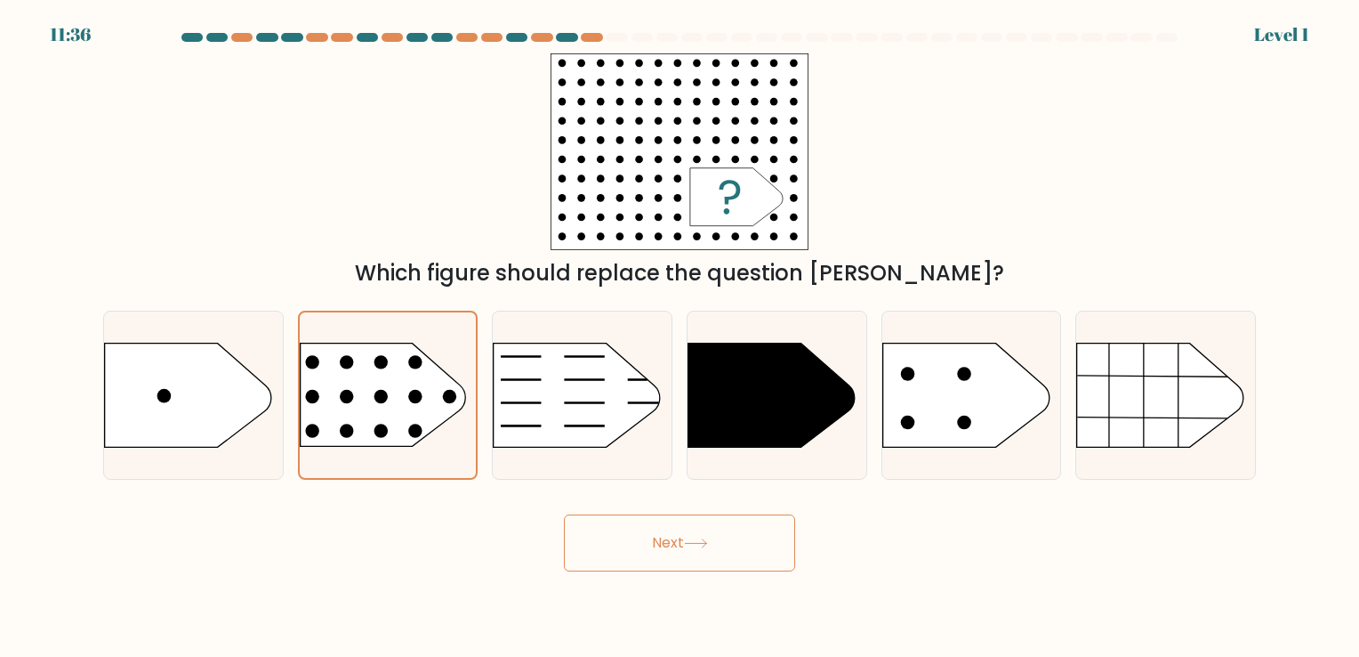
click at [601, 541] on button "Next" at bounding box center [679, 542] width 231 height 57
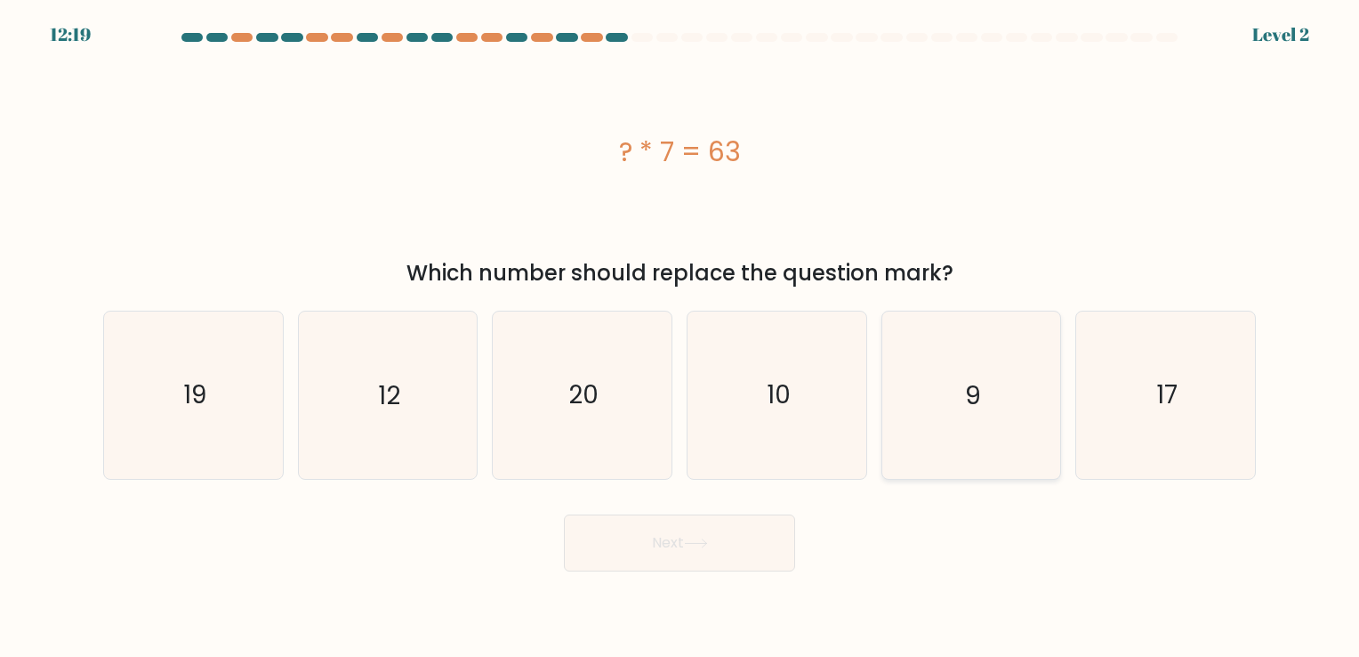
click at [1028, 405] on icon "9" at bounding box center [971, 394] width 166 height 166
click at [681, 337] on input "e. 9" at bounding box center [680, 332] width 1 height 9
radio input "true"
click at [726, 550] on button "Next" at bounding box center [679, 542] width 231 height 57
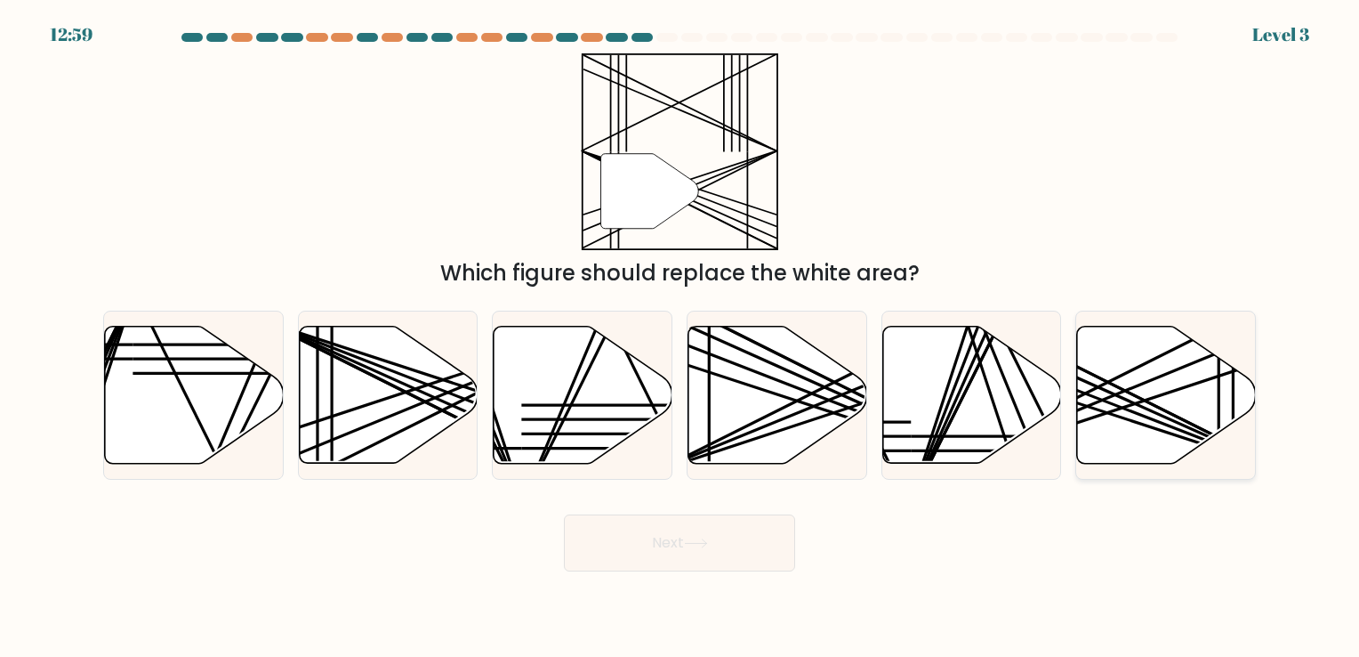
click at [1132, 397] on icon at bounding box center [1166, 394] width 179 height 137
click at [681, 337] on input "f." at bounding box center [680, 332] width 1 height 9
radio input "true"
click at [718, 556] on button "Next" at bounding box center [679, 542] width 231 height 57
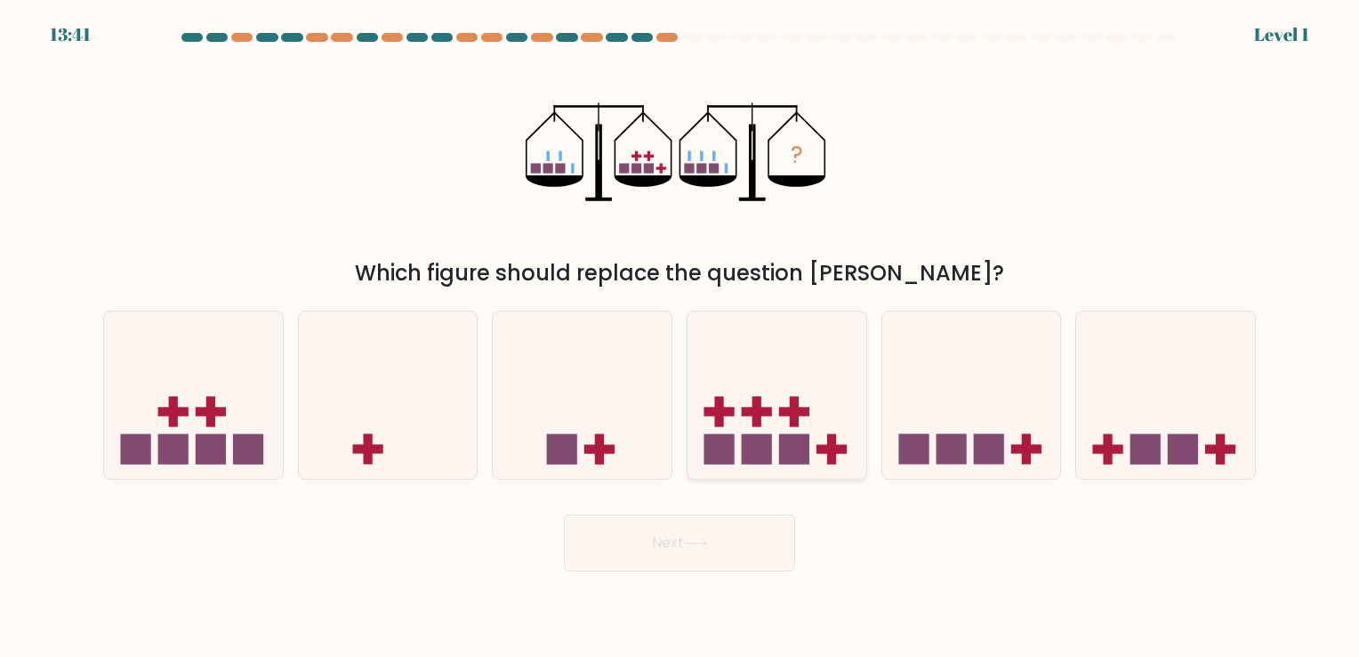
click at [717, 472] on div at bounding box center [777, 395] width 181 height 168
click at [681, 337] on input "d." at bounding box center [680, 332] width 1 height 9
radio input "true"
click at [725, 566] on button "Next" at bounding box center [679, 542] width 231 height 57
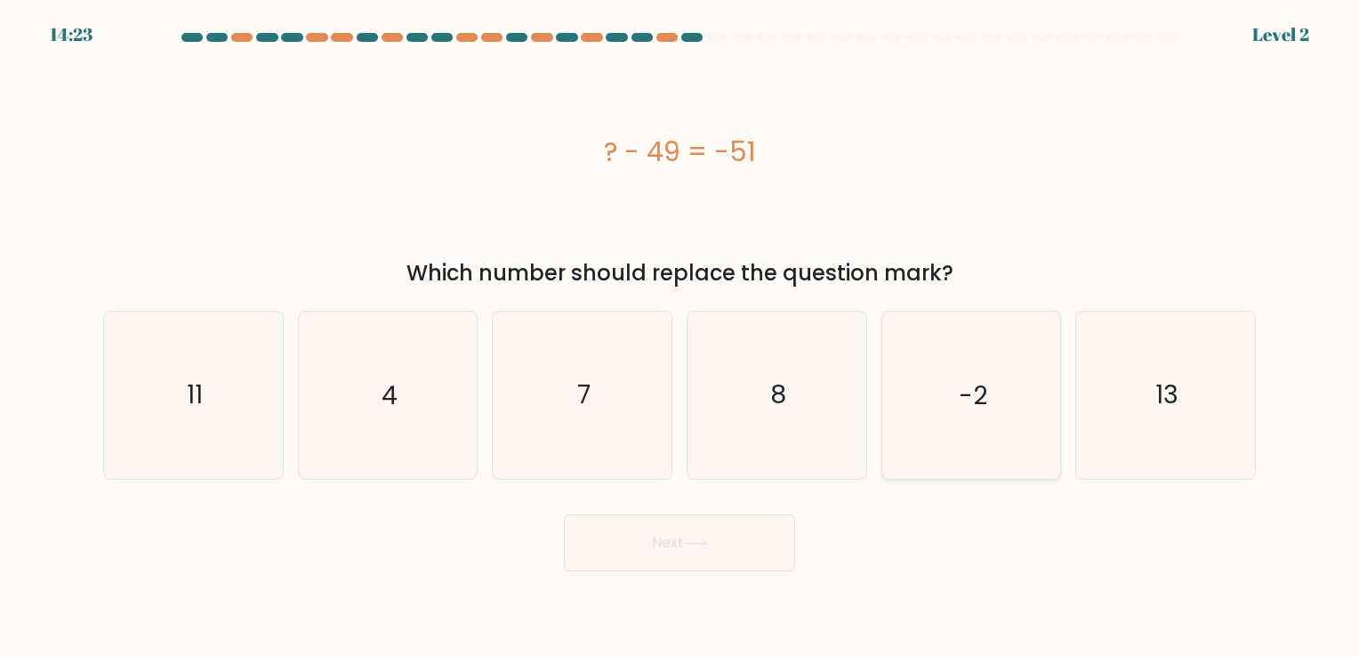
click at [1007, 377] on icon "-2" at bounding box center [971, 394] width 166 height 166
click at [681, 337] on input "e. -2" at bounding box center [680, 332] width 1 height 9
radio input "true"
click at [618, 542] on button "Next" at bounding box center [679, 542] width 231 height 57
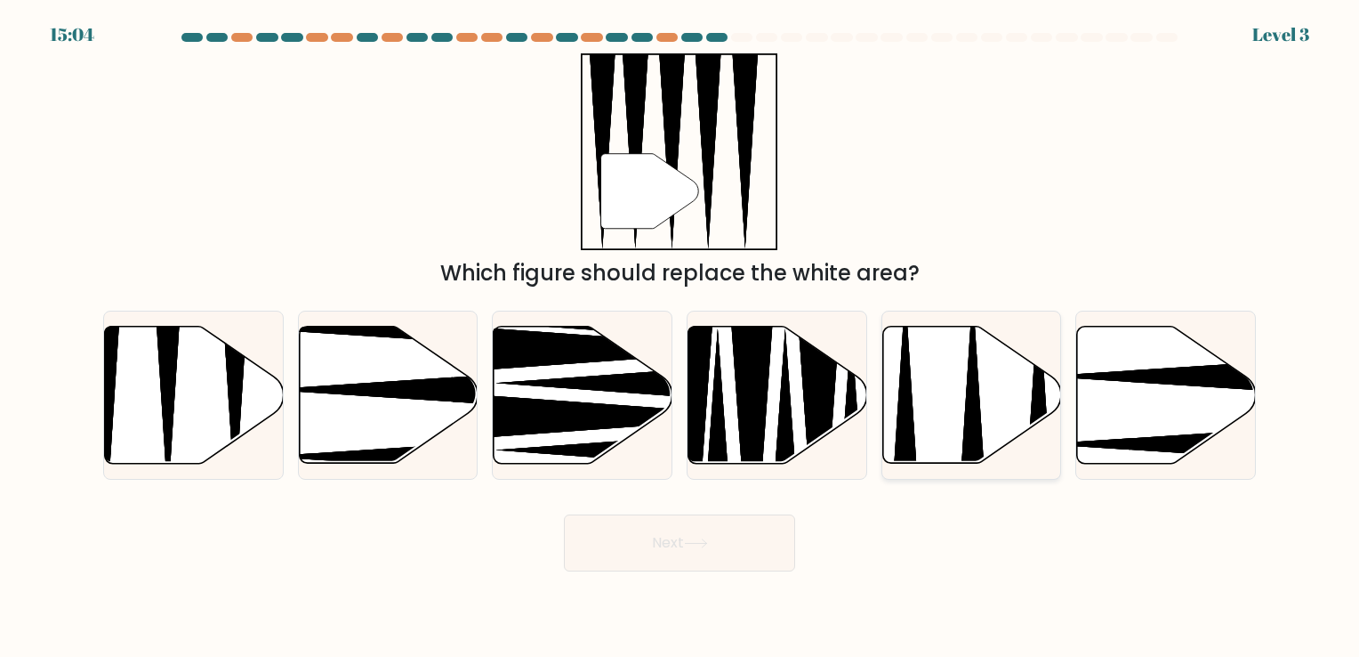
click at [965, 389] on icon at bounding box center [972, 394] width 179 height 137
click at [681, 337] on input "e." at bounding box center [680, 332] width 1 height 9
radio input "true"
click at [169, 473] on div at bounding box center [193, 395] width 181 height 168
click at [680, 337] on input "a." at bounding box center [680, 332] width 1 height 9
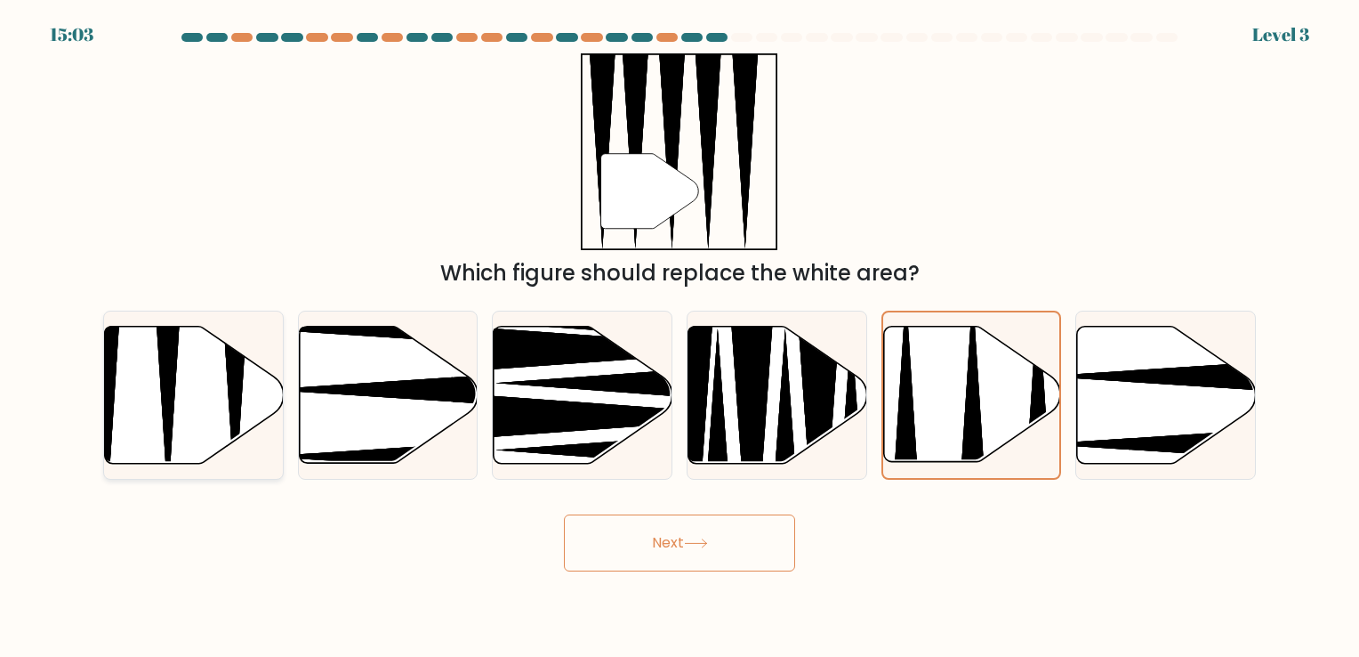
radio input "true"
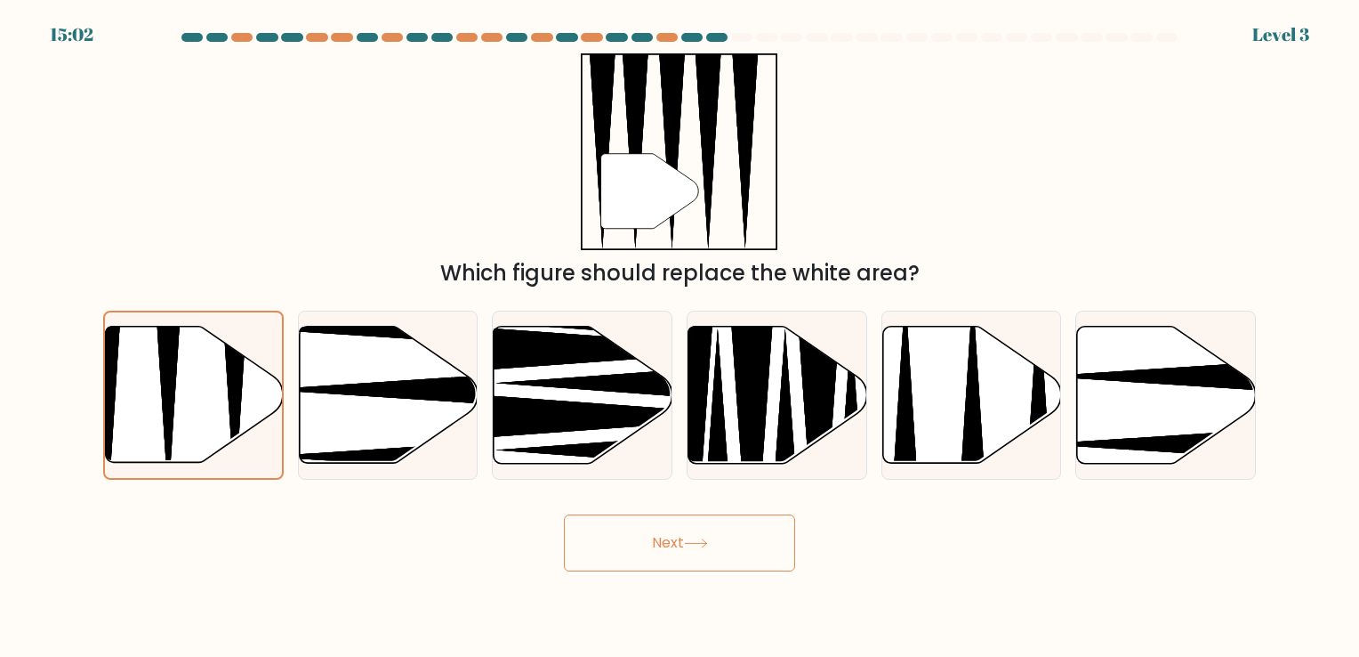
click at [622, 546] on button "Next" at bounding box center [679, 542] width 231 height 57
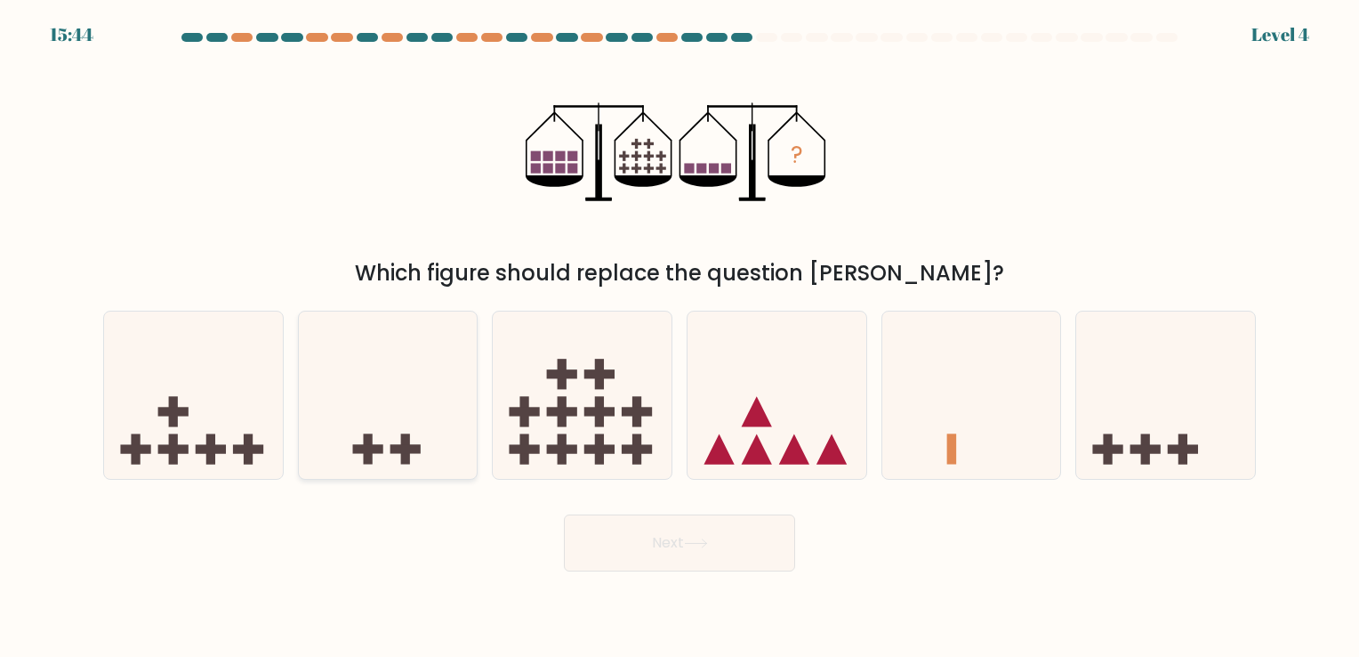
click at [369, 432] on icon at bounding box center [388, 395] width 179 height 148
click at [680, 337] on input "b." at bounding box center [680, 332] width 1 height 9
radio input "true"
click at [246, 449] on rect at bounding box center [248, 449] width 30 height 9
click at [680, 337] on input "a." at bounding box center [680, 332] width 1 height 9
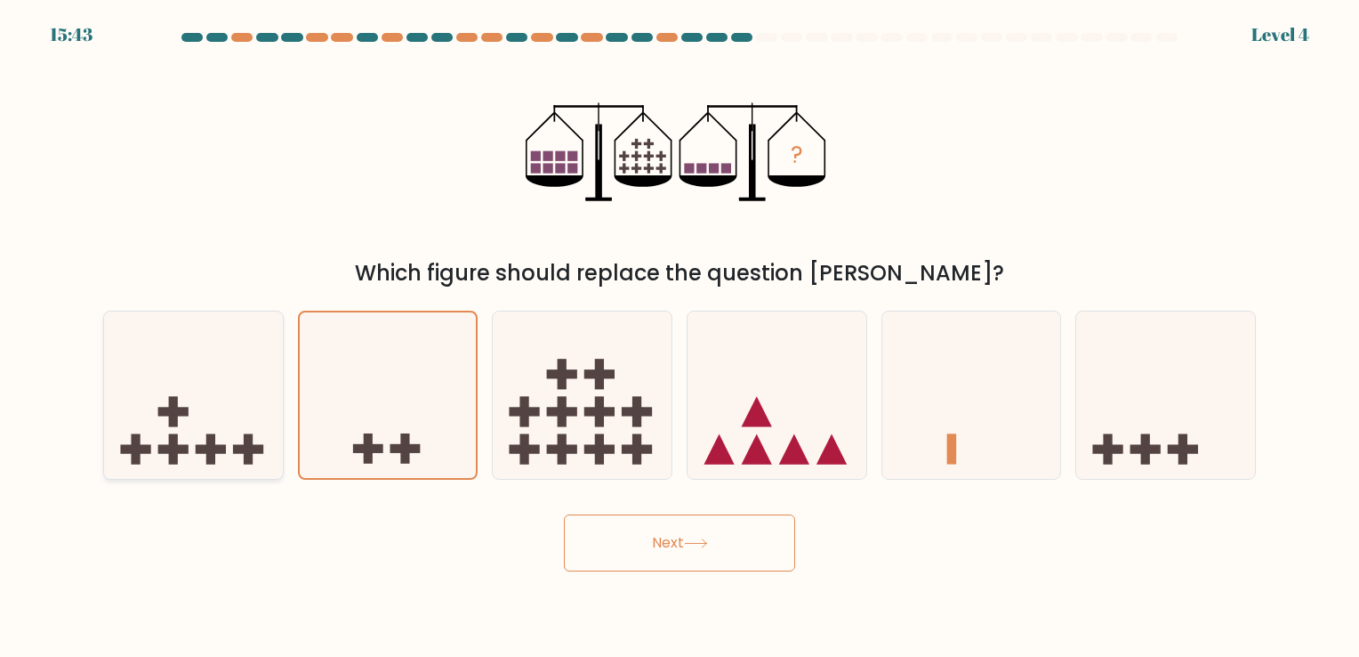
radio input "true"
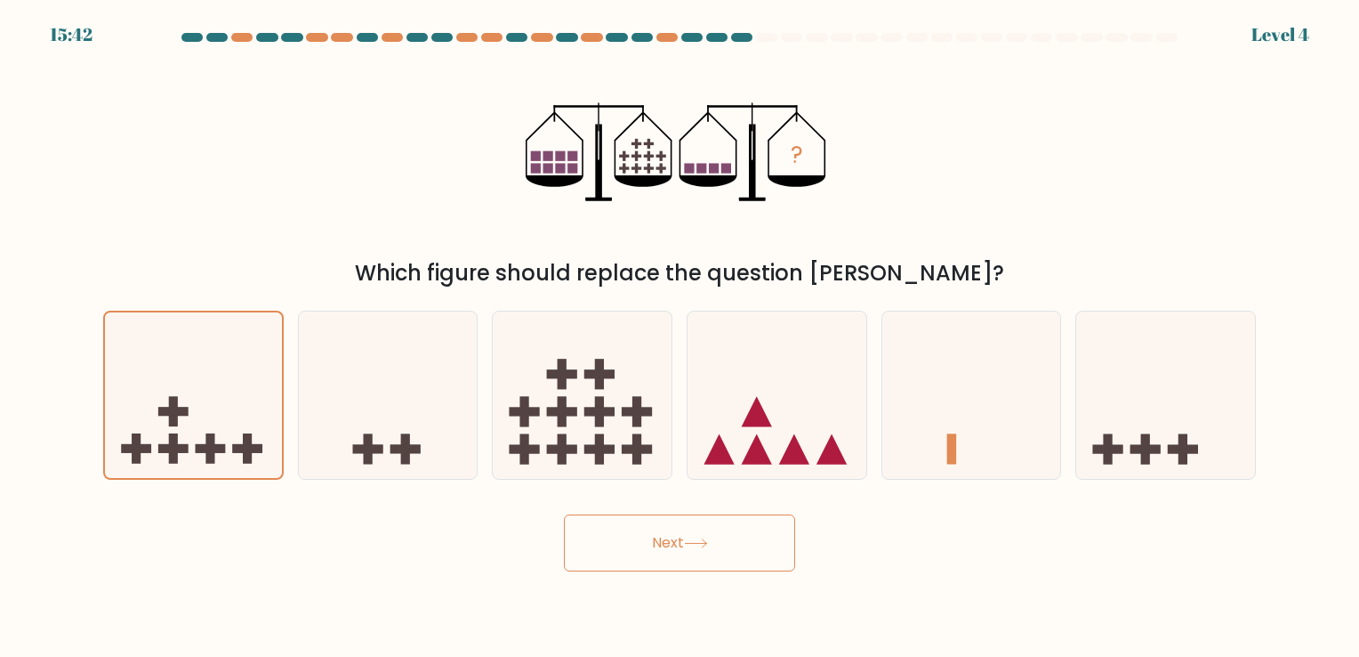
click at [628, 523] on button "Next" at bounding box center [679, 542] width 231 height 57
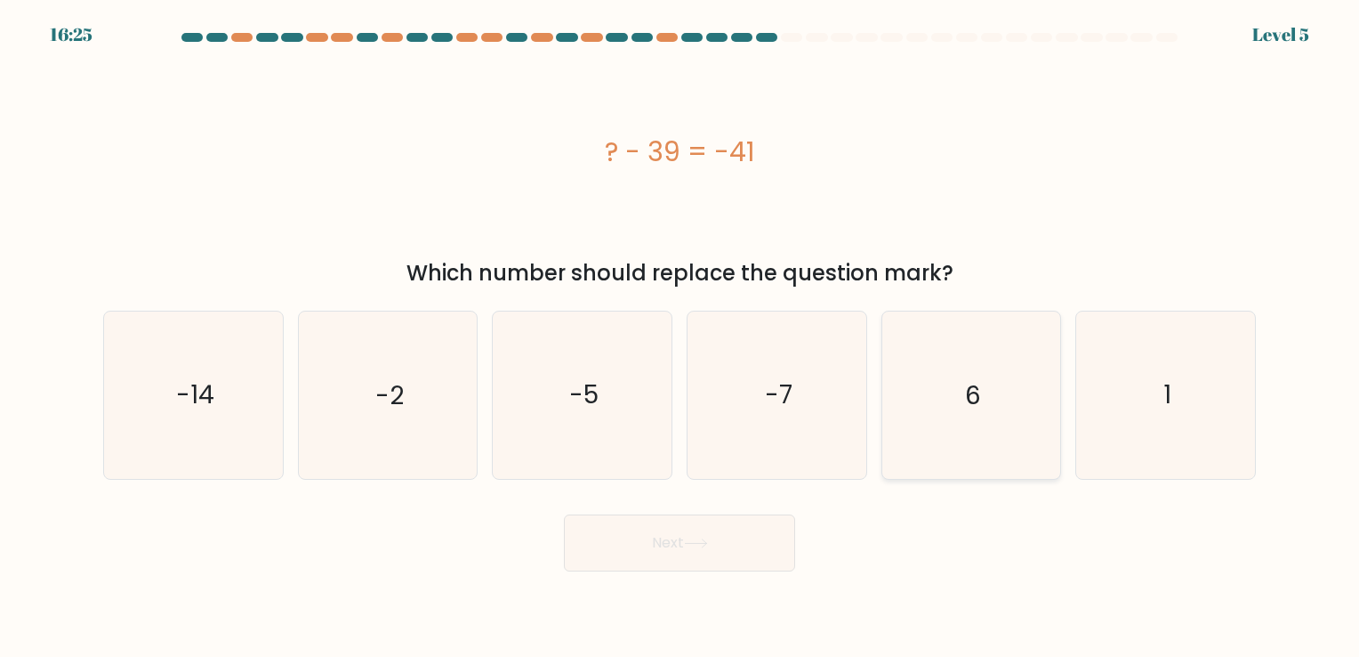
click at [957, 347] on icon "6" at bounding box center [971, 394] width 166 height 166
click at [681, 337] on input "e. 6" at bounding box center [680, 332] width 1 height 9
radio input "true"
click at [692, 539] on icon at bounding box center [696, 543] width 24 height 10
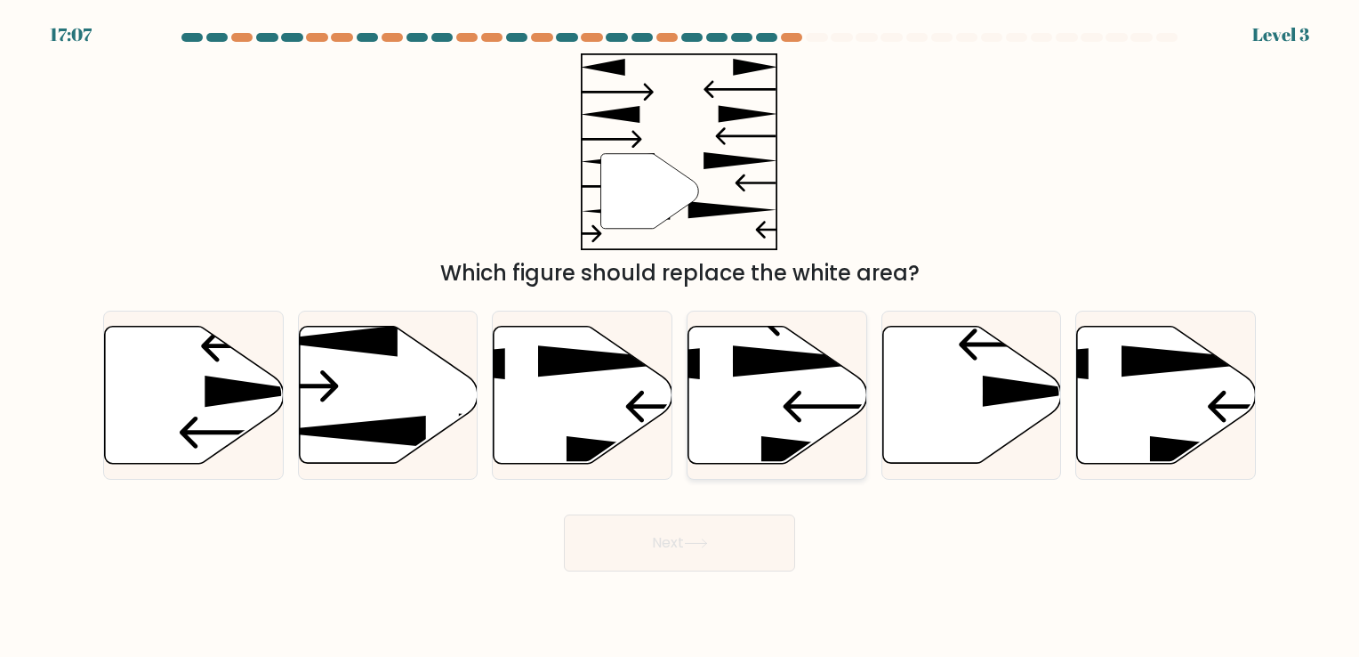
click at [742, 400] on icon at bounding box center [778, 394] width 179 height 137
click at [681, 337] on input "d." at bounding box center [680, 332] width 1 height 9
radio input "true"
click at [989, 433] on icon at bounding box center [972, 394] width 179 height 137
click at [681, 337] on input "e." at bounding box center [680, 332] width 1 height 9
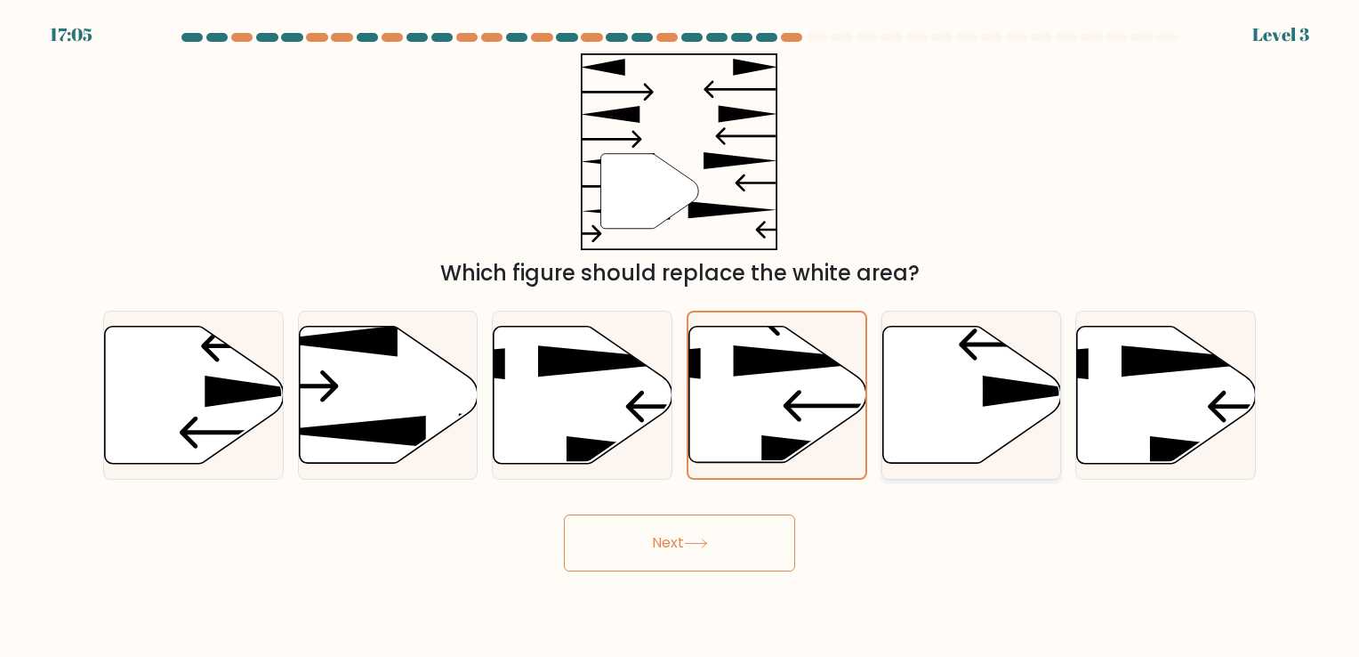
radio input "true"
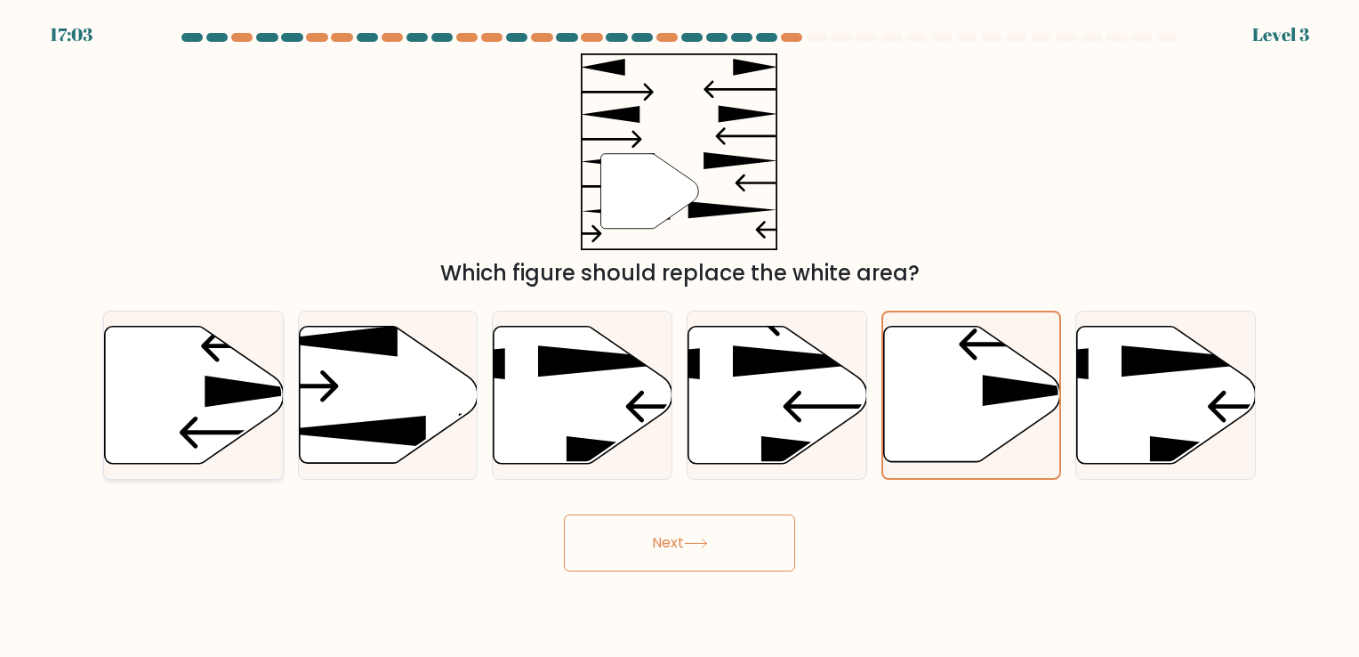
click at [206, 397] on icon at bounding box center [259, 390] width 108 height 31
click at [680, 337] on input "a." at bounding box center [680, 332] width 1 height 9
radio input "true"
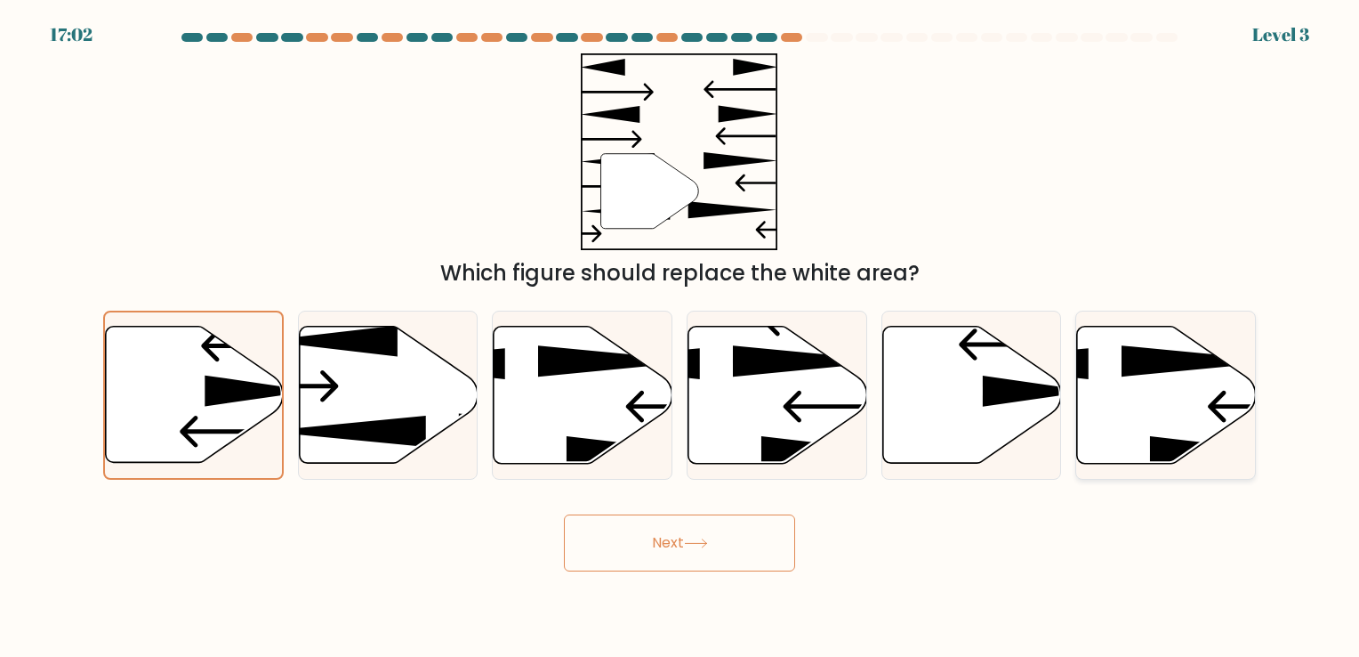
click at [1157, 383] on icon at bounding box center [1166, 394] width 179 height 137
click at [681, 337] on input "f." at bounding box center [680, 332] width 1 height 9
radio input "true"
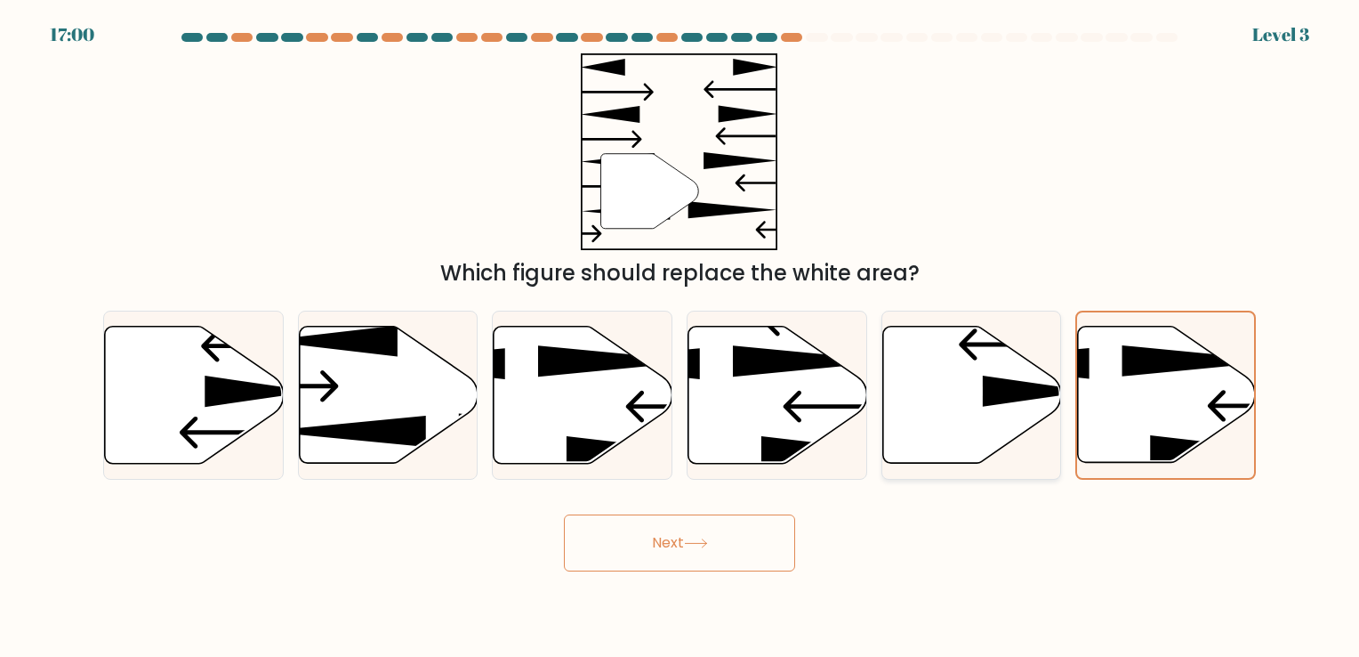
click at [930, 399] on icon at bounding box center [972, 394] width 179 height 137
click at [681, 337] on input "e." at bounding box center [680, 332] width 1 height 9
radio input "true"
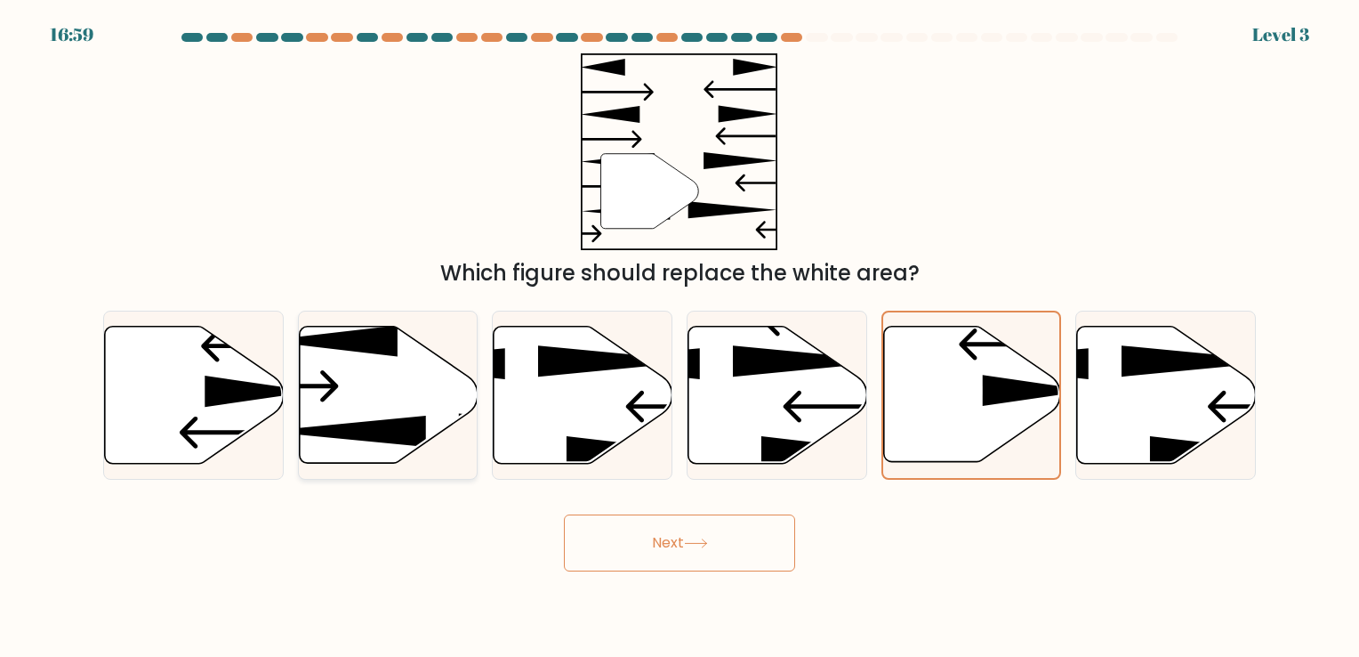
click at [457, 440] on icon at bounding box center [388, 396] width 179 height 140
click at [680, 337] on input "b." at bounding box center [680, 332] width 1 height 9
radio input "true"
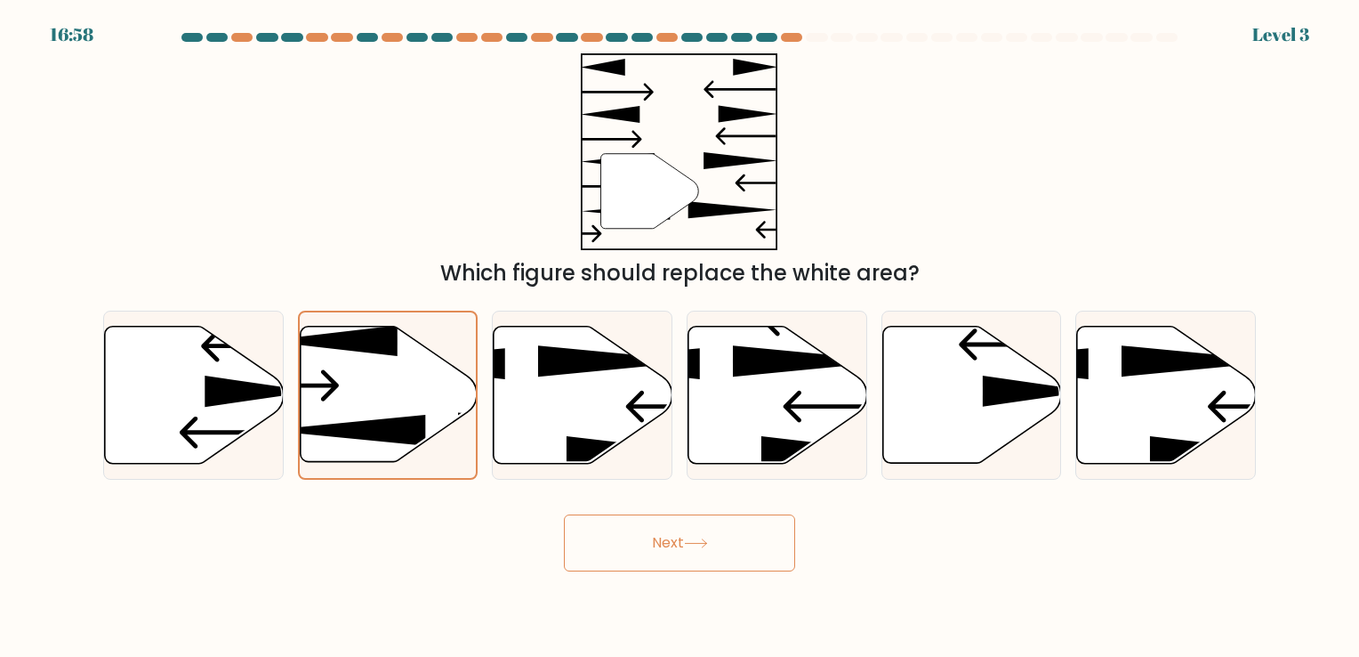
click at [709, 524] on button "Next" at bounding box center [679, 542] width 231 height 57
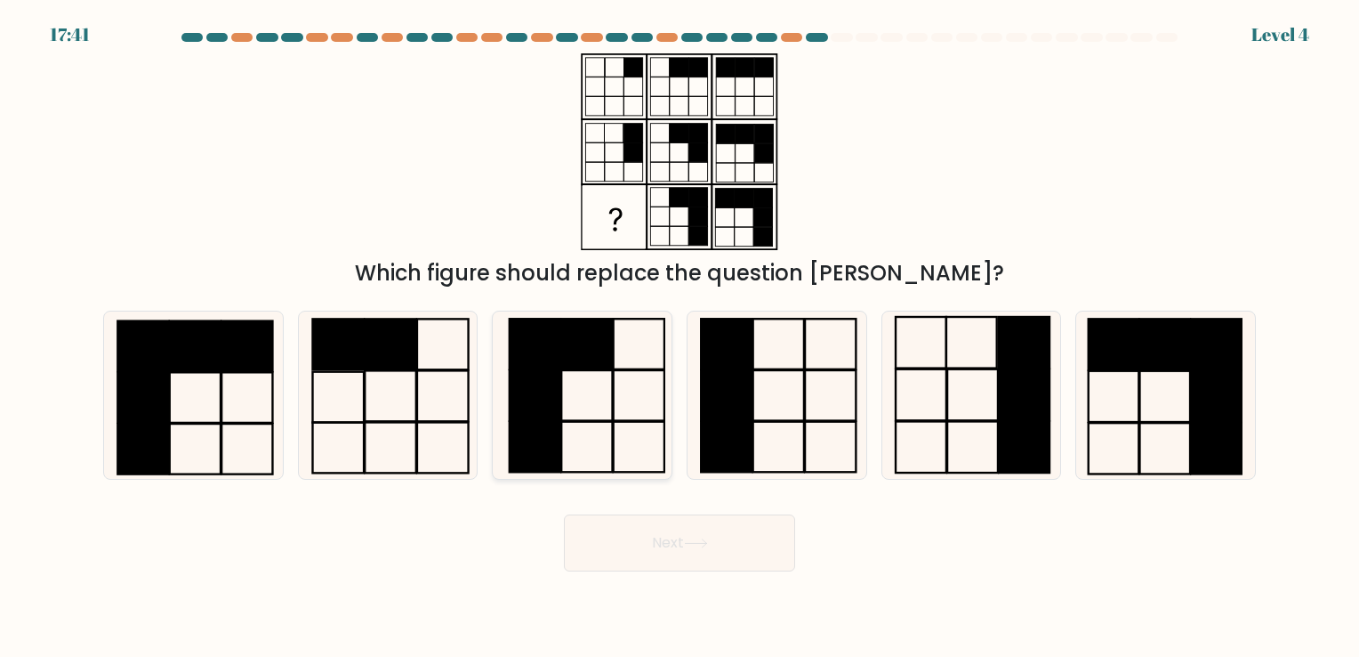
click at [569, 415] on icon at bounding box center [582, 394] width 166 height 166
click at [680, 337] on input "c." at bounding box center [680, 332] width 1 height 9
radio input "true"
click at [409, 411] on icon at bounding box center [387, 394] width 166 height 166
click at [680, 337] on input "b." at bounding box center [680, 332] width 1 height 9
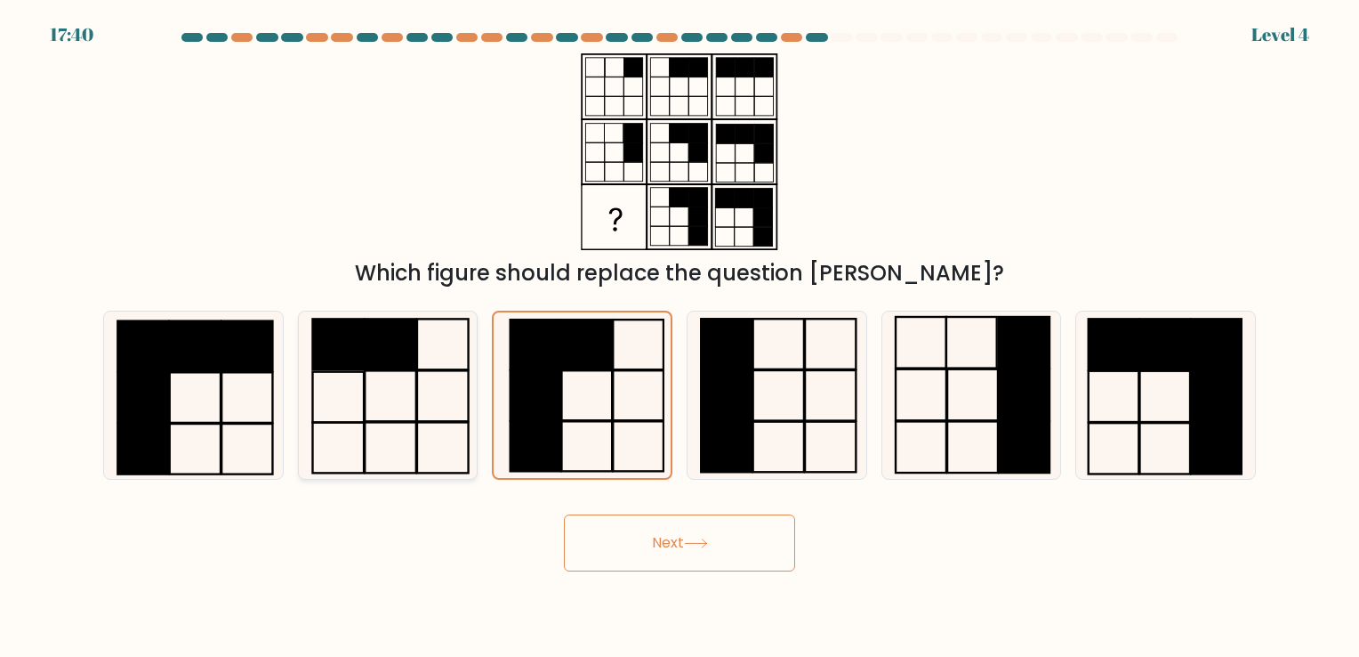
radio input "true"
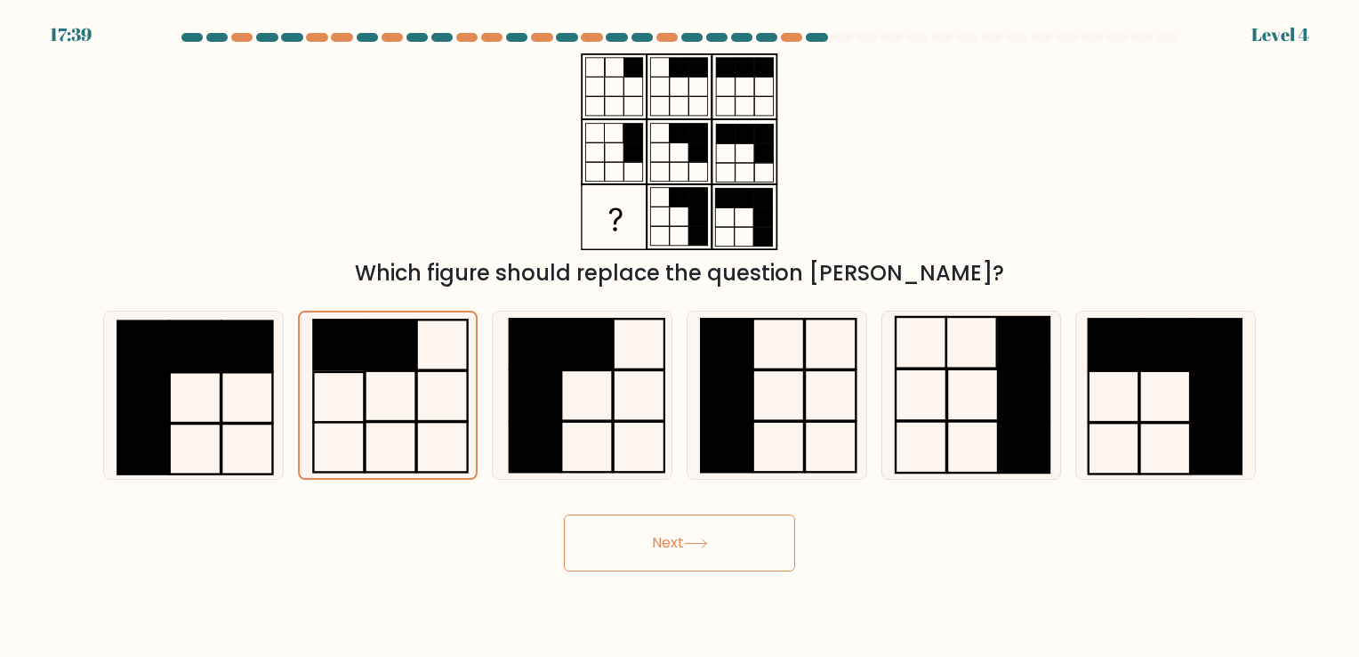
click at [731, 533] on button "Next" at bounding box center [679, 542] width 231 height 57
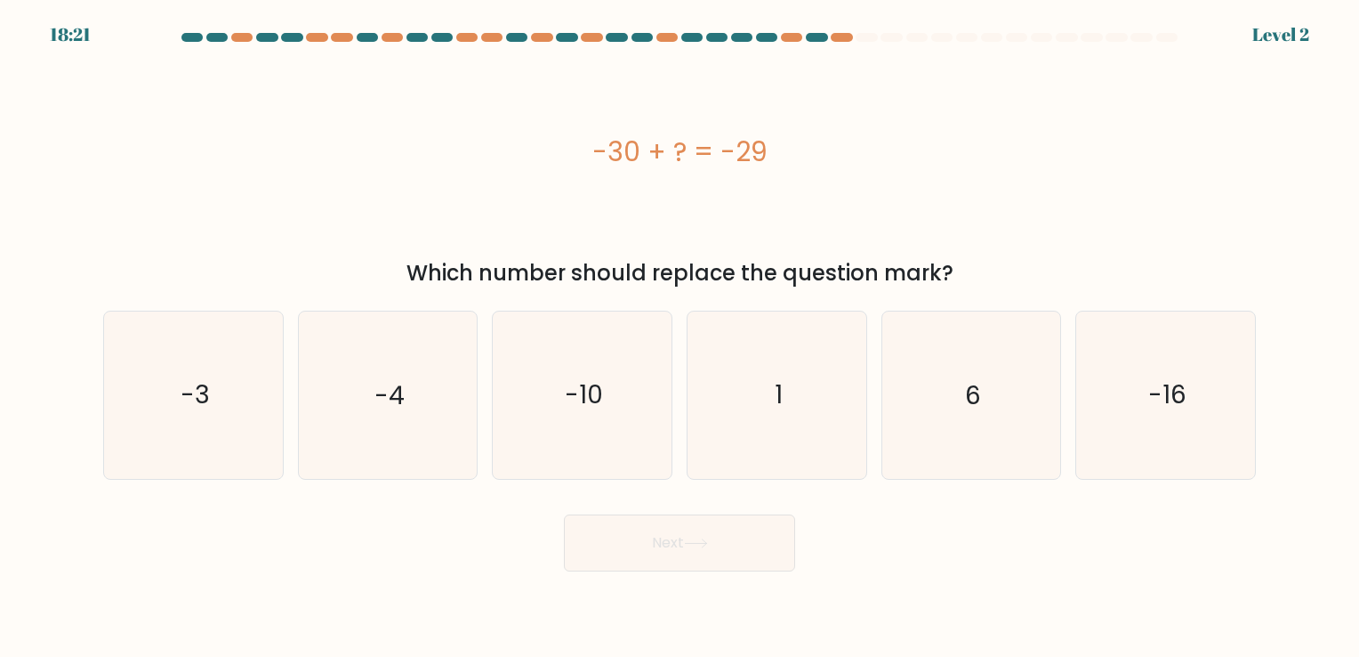
click at [879, 407] on div "e. 6" at bounding box center [972, 395] width 195 height 168
click at [840, 414] on icon "1" at bounding box center [777, 394] width 166 height 166
click at [681, 337] on input "d. 1" at bounding box center [680, 332] width 1 height 9
radio input "true"
click at [748, 568] on button "Next" at bounding box center [679, 542] width 231 height 57
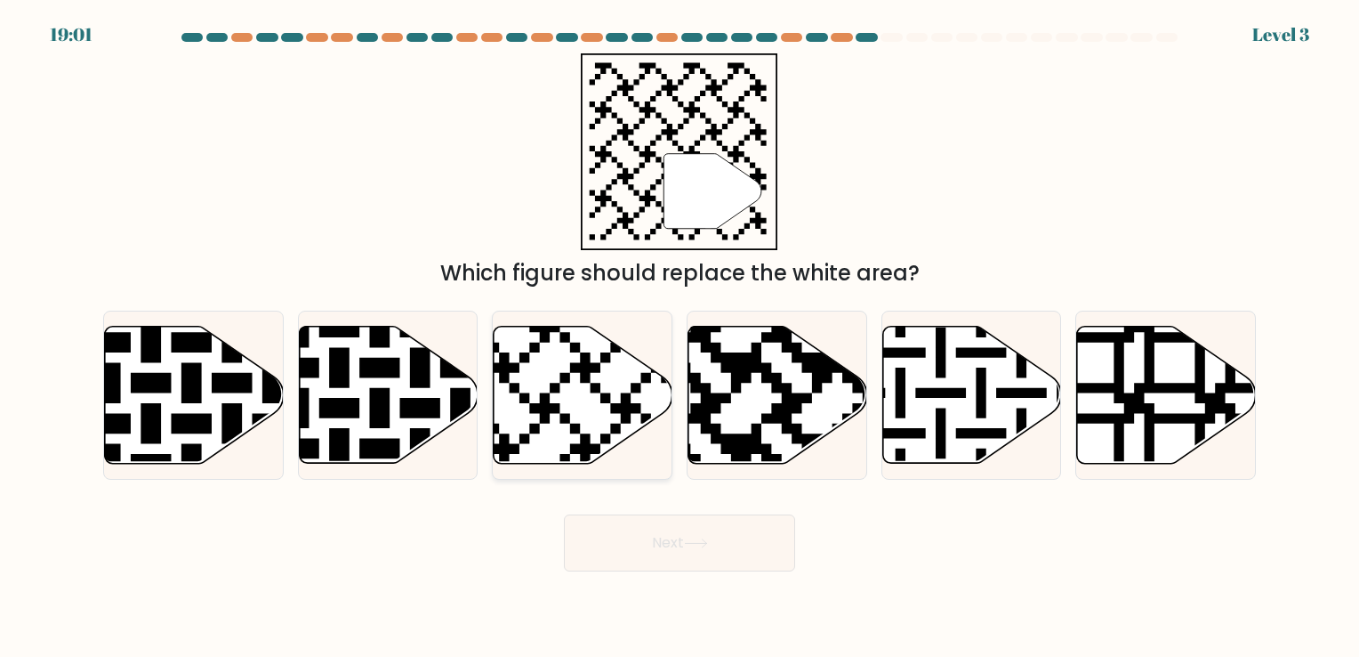
drag, startPoint x: 506, startPoint y: 413, endPoint x: 555, endPoint y: 450, distance: 61.6
click at [555, 450] on icon at bounding box center [583, 394] width 179 height 137
click at [680, 337] on input "c." at bounding box center [680, 332] width 1 height 9
radio input "true"
click at [555, 450] on icon at bounding box center [583, 394] width 177 height 135
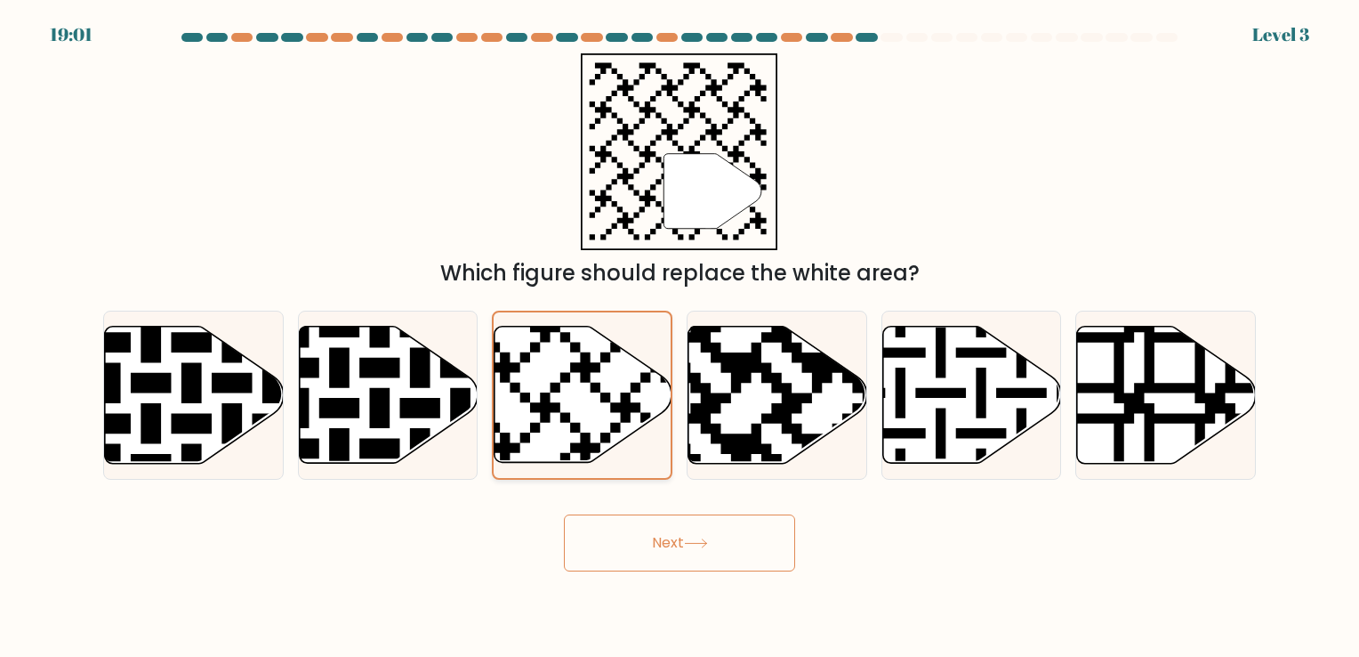
click at [680, 337] on input "c." at bounding box center [680, 332] width 1 height 9
click at [640, 538] on button "Next" at bounding box center [679, 542] width 231 height 57
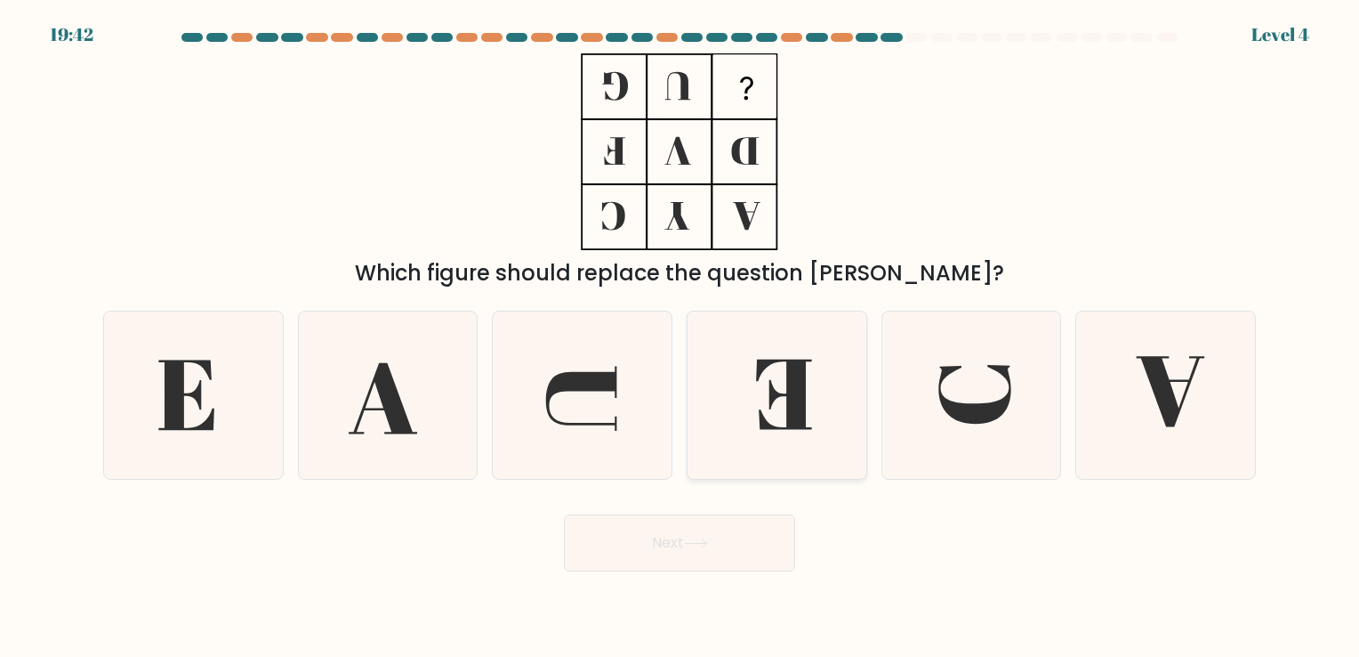
click at [722, 369] on icon at bounding box center [777, 394] width 166 height 166
click at [681, 337] on input "d." at bounding box center [680, 332] width 1 height 9
radio input "true"
click at [748, 523] on button "Next" at bounding box center [679, 542] width 231 height 57
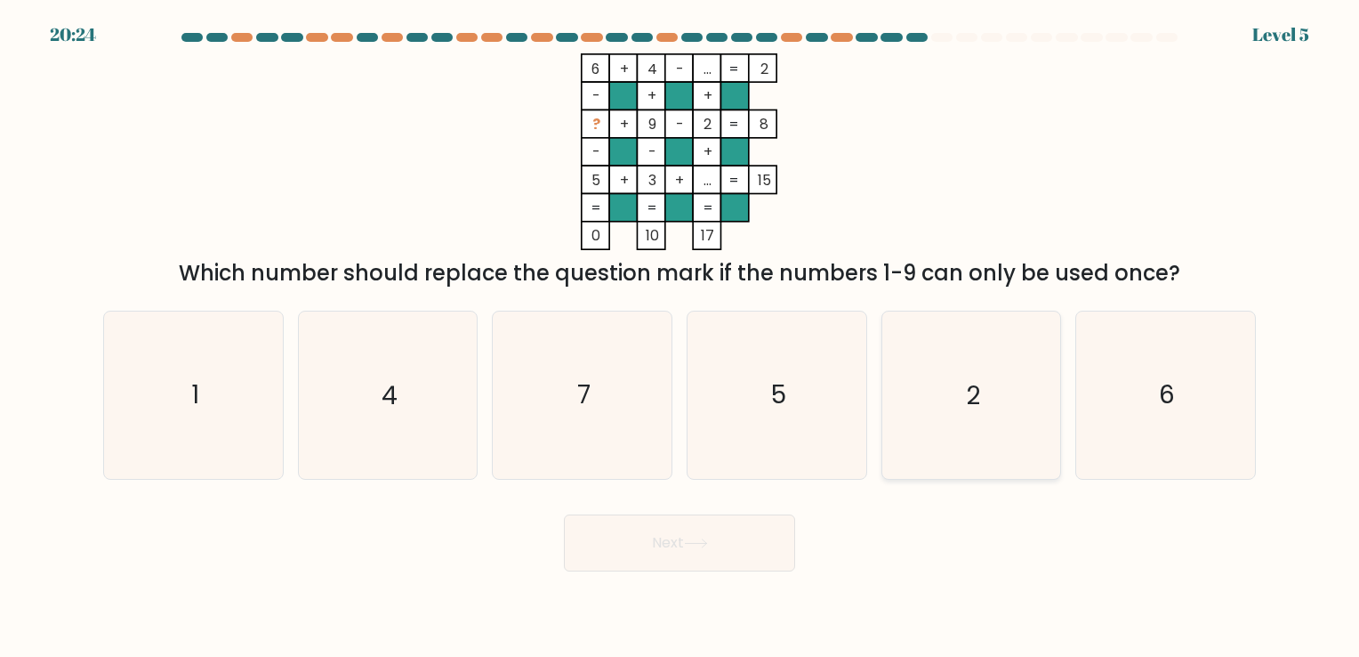
drag, startPoint x: 915, startPoint y: 404, endPoint x: 907, endPoint y: 425, distance: 22.5
click at [907, 425] on icon "2" at bounding box center [971, 394] width 166 height 166
click at [681, 337] on input "e. 2" at bounding box center [680, 332] width 1 height 9
radio input "true"
click at [907, 425] on icon "2" at bounding box center [971, 394] width 165 height 165
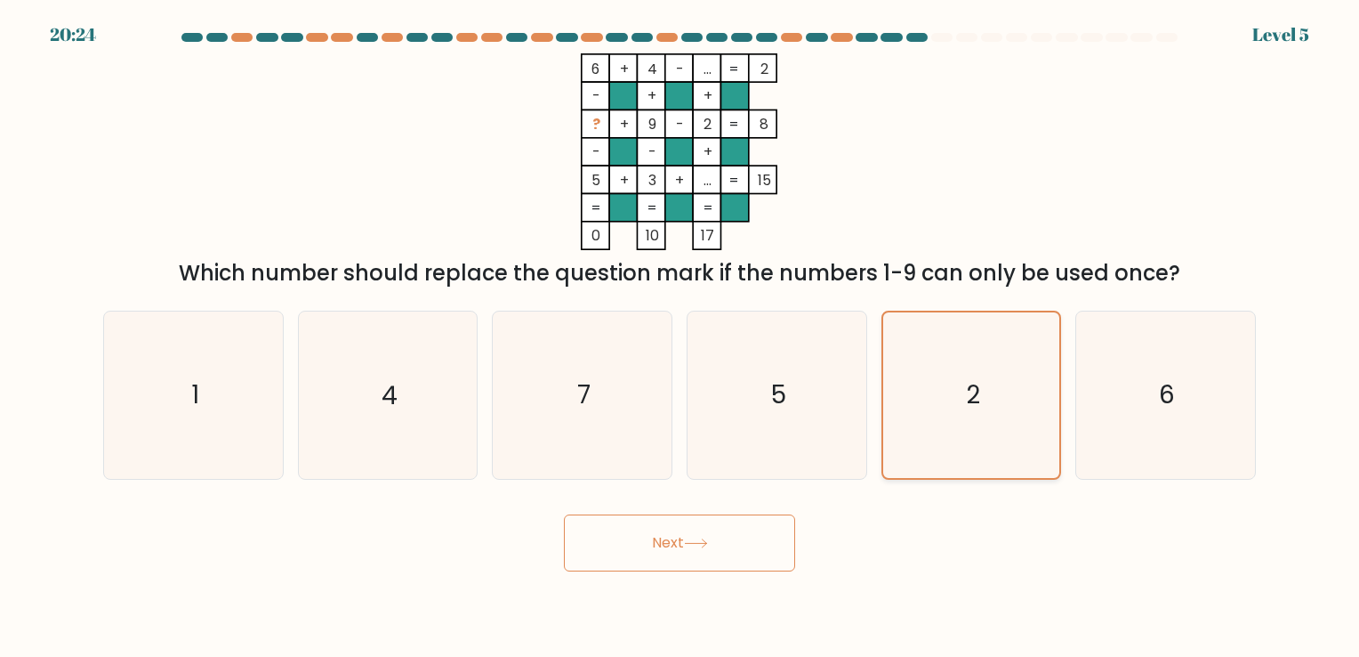
click at [681, 337] on input "e. 2" at bounding box center [680, 332] width 1 height 9
click at [723, 528] on button "Next" at bounding box center [679, 542] width 231 height 57
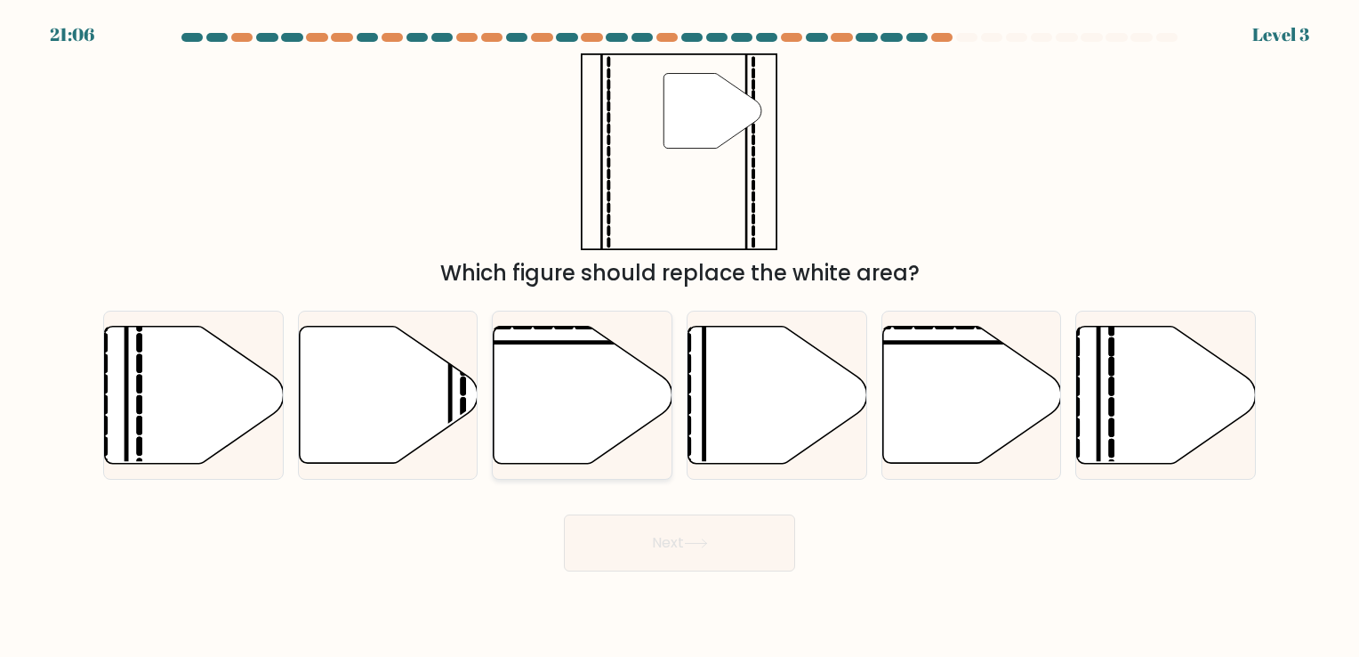
click at [625, 394] on icon at bounding box center [583, 394] width 179 height 137
click at [680, 337] on input "c." at bounding box center [680, 332] width 1 height 9
radio input "true"
click at [737, 412] on icon at bounding box center [778, 394] width 179 height 137
click at [681, 337] on input "d." at bounding box center [680, 332] width 1 height 9
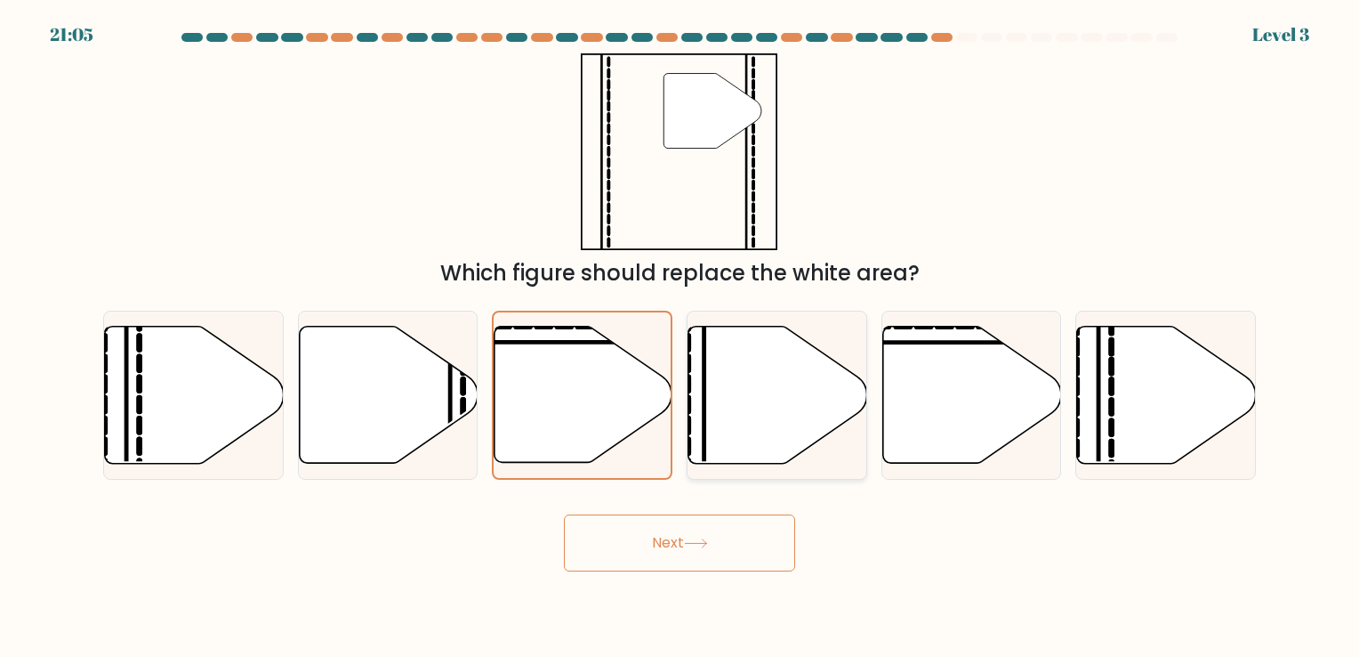
radio input "true"
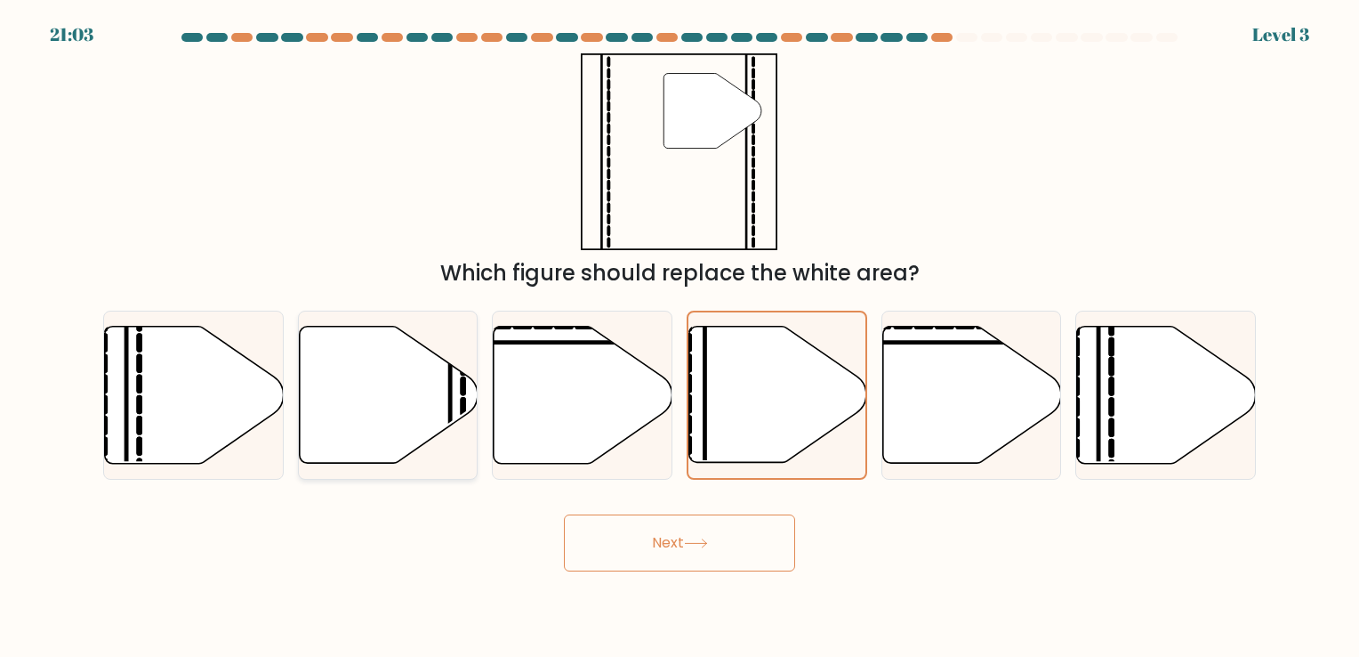
click at [367, 394] on icon at bounding box center [388, 394] width 179 height 137
click at [680, 337] on input "b." at bounding box center [680, 332] width 1 height 9
radio input "true"
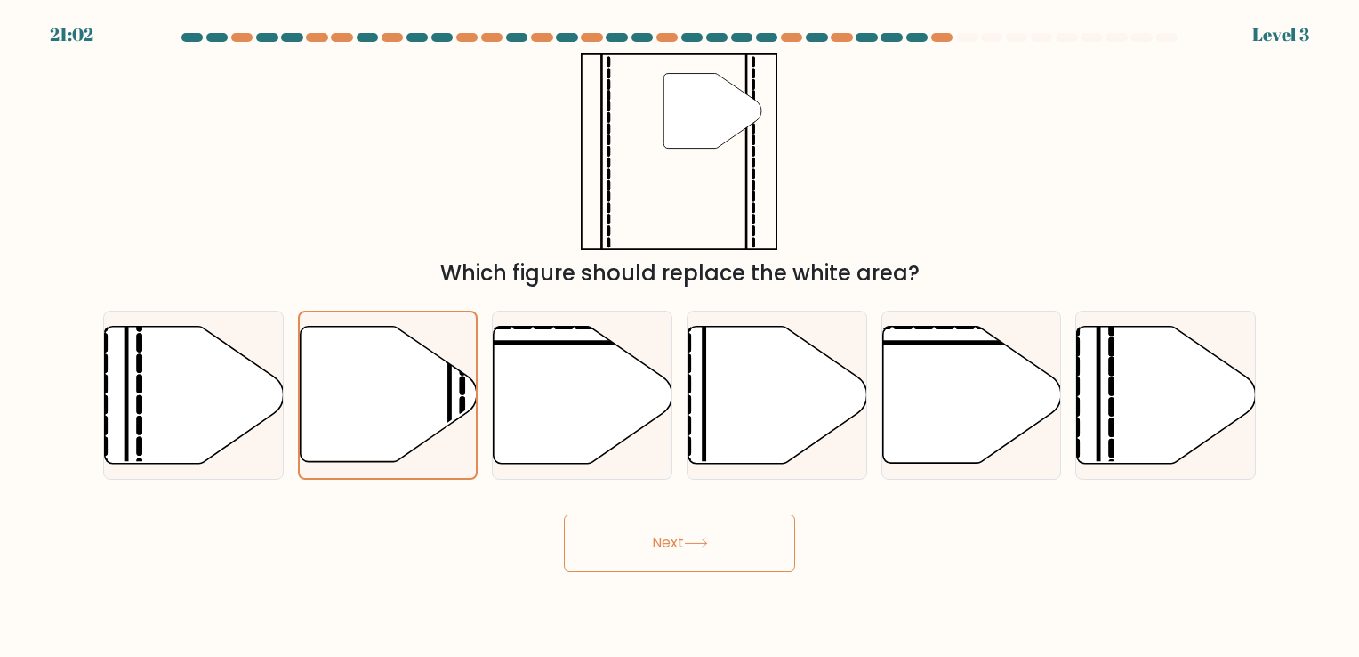
click at [622, 514] on button "Next" at bounding box center [679, 542] width 231 height 57
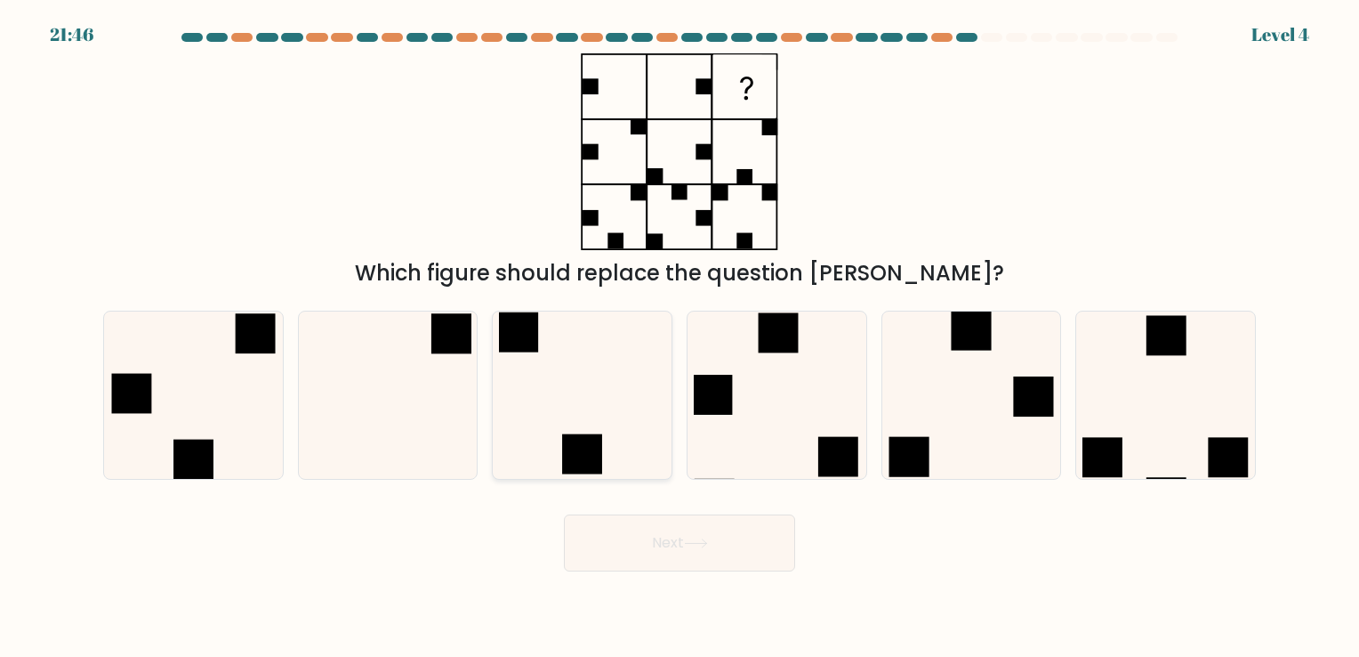
click at [661, 329] on icon at bounding box center [582, 394] width 166 height 166
click at [680, 329] on input "c." at bounding box center [680, 332] width 1 height 9
radio input "true"
click at [652, 546] on button "Next" at bounding box center [679, 542] width 231 height 57
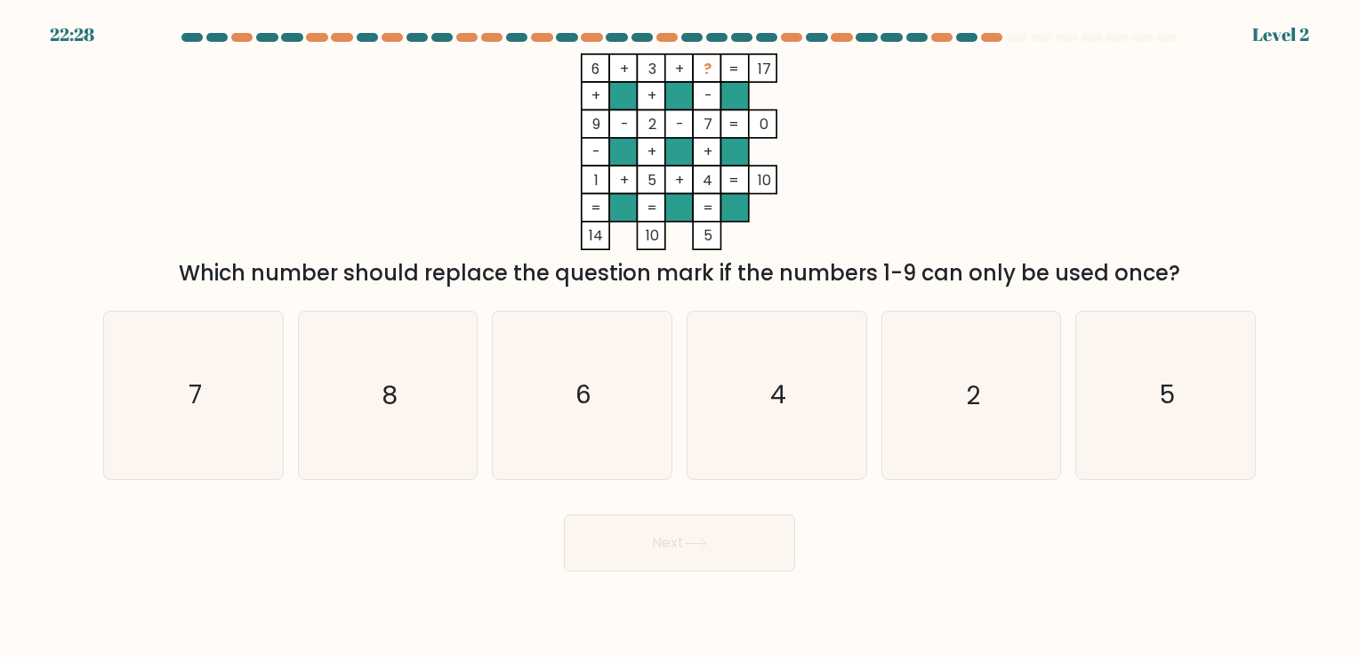
click at [871, 393] on div "d. 4" at bounding box center [777, 395] width 195 height 168
click at [854, 400] on icon "4" at bounding box center [777, 394] width 166 height 166
click at [681, 337] on input "d. 4" at bounding box center [680, 332] width 1 height 9
radio input "true"
click at [739, 550] on button "Next" at bounding box center [679, 542] width 231 height 57
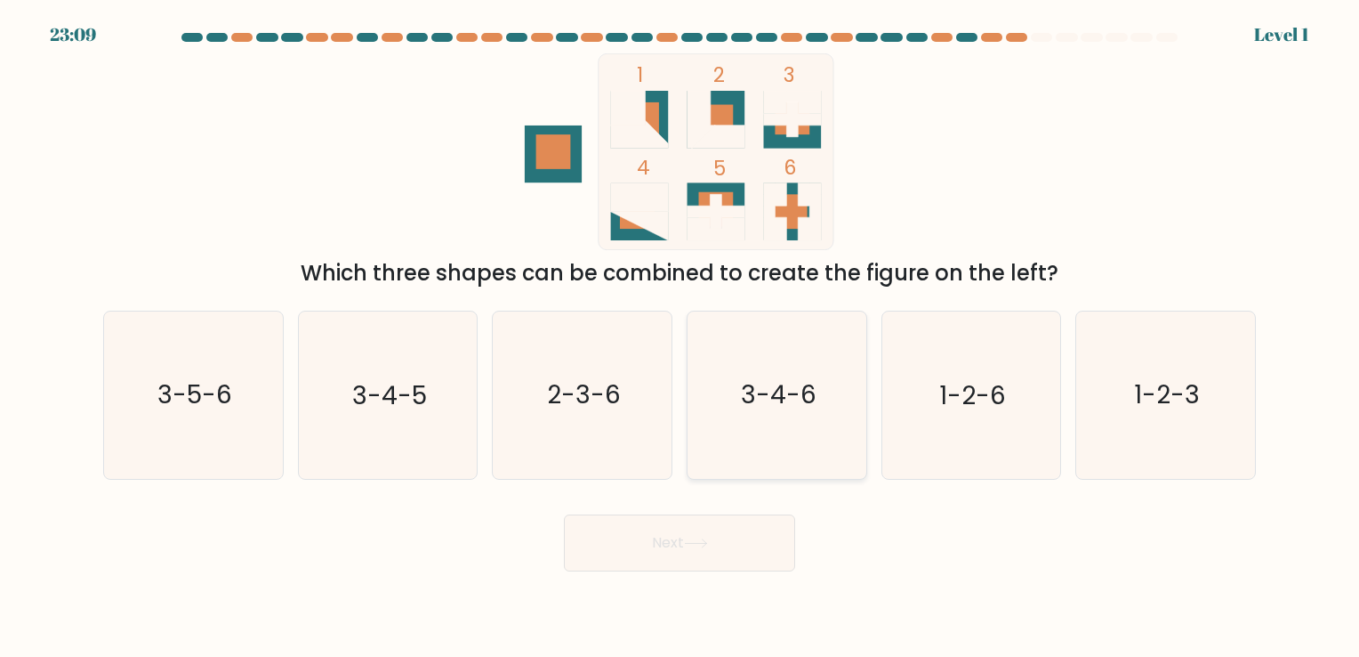
click at [841, 440] on icon "3-4-6" at bounding box center [777, 394] width 166 height 166
click at [681, 337] on input "d. 3-4-6" at bounding box center [680, 332] width 1 height 9
radio input "true"
click at [746, 556] on button "Next" at bounding box center [679, 542] width 231 height 57
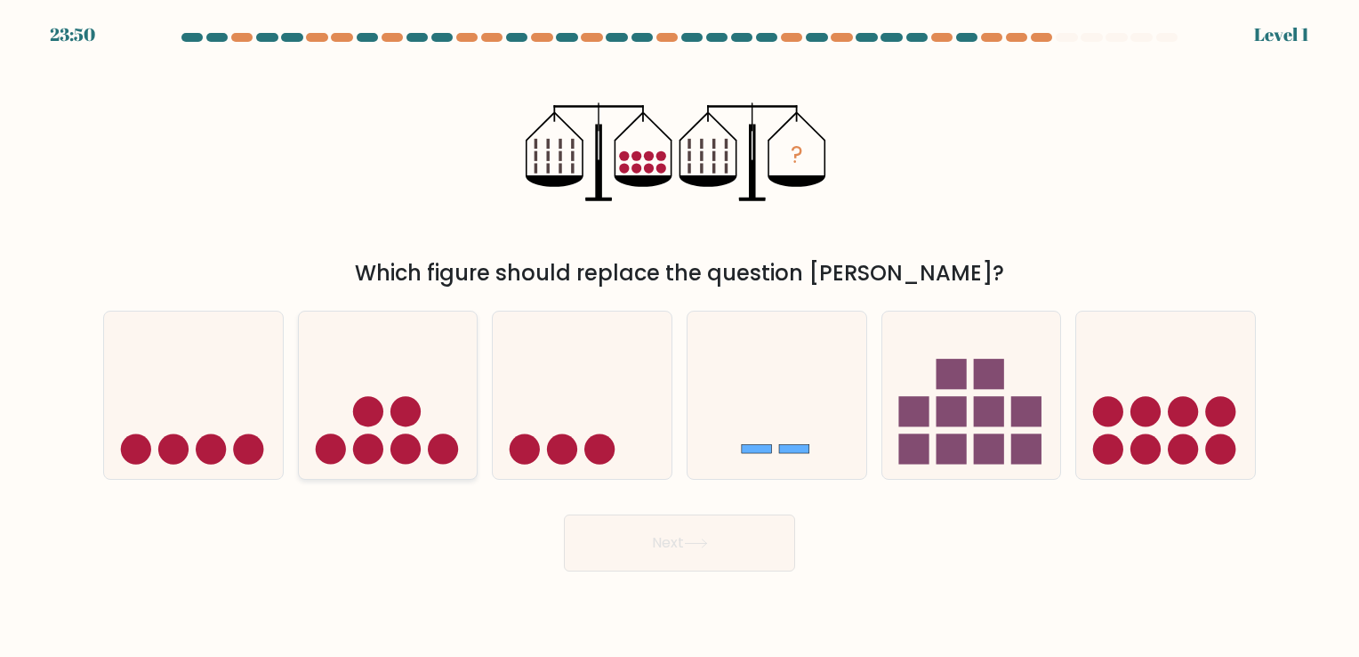
click at [349, 454] on icon at bounding box center [388, 395] width 179 height 148
click at [680, 337] on input "b." at bounding box center [680, 332] width 1 height 9
radio input "true"
click at [634, 550] on button "Next" at bounding box center [679, 542] width 231 height 57
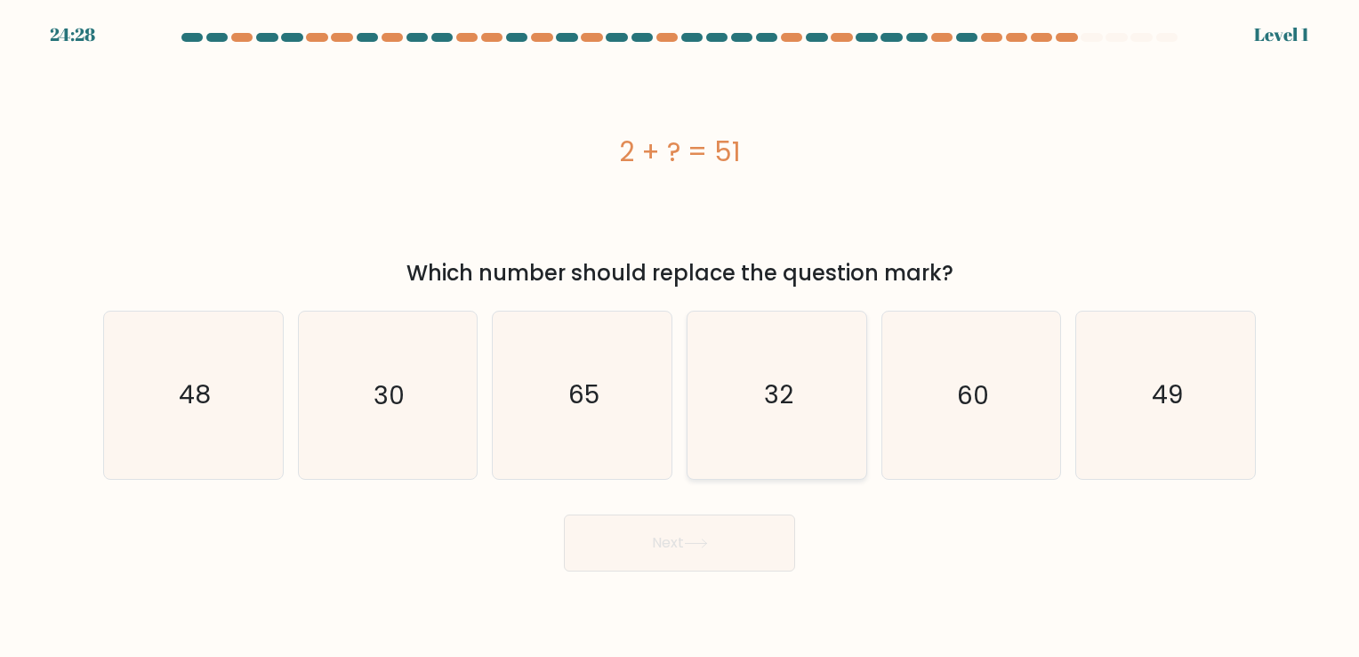
click at [797, 384] on icon "32" at bounding box center [777, 394] width 166 height 166
click at [681, 337] on input "d. 32" at bounding box center [680, 332] width 1 height 9
radio input "true"
click at [1146, 400] on icon "49" at bounding box center [1166, 394] width 166 height 166
click at [681, 337] on input "f. 49" at bounding box center [680, 332] width 1 height 9
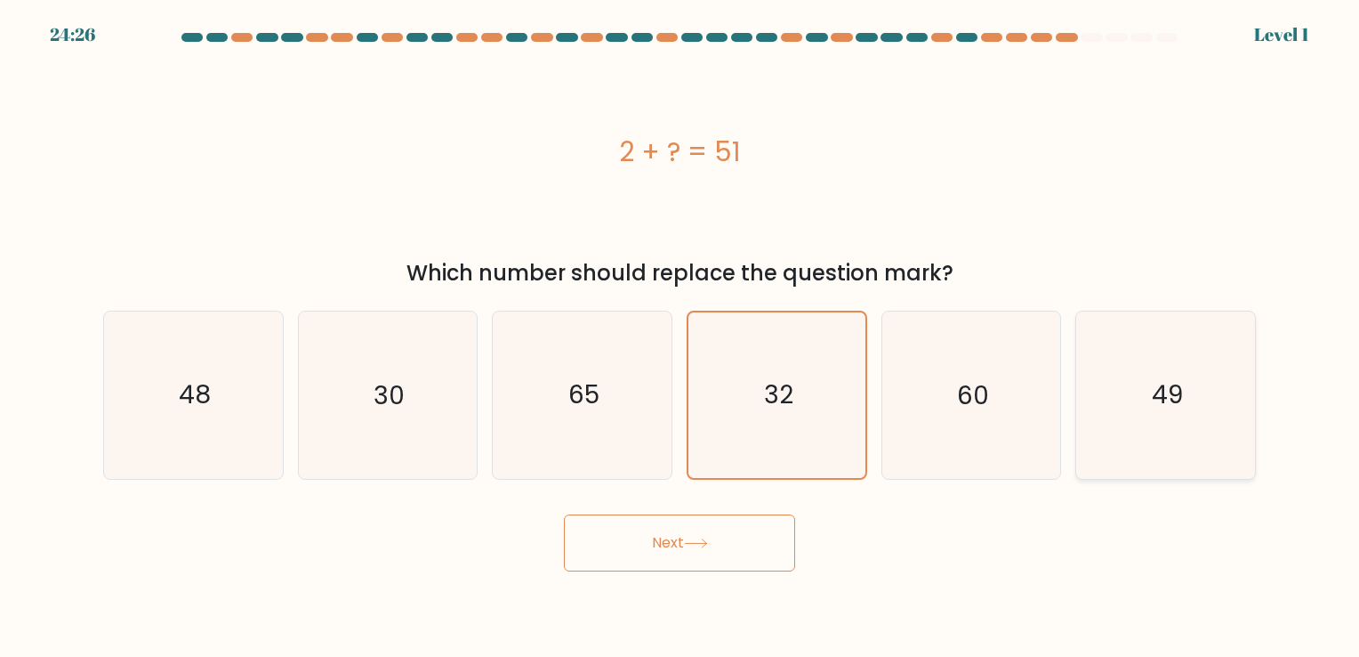
radio input "true"
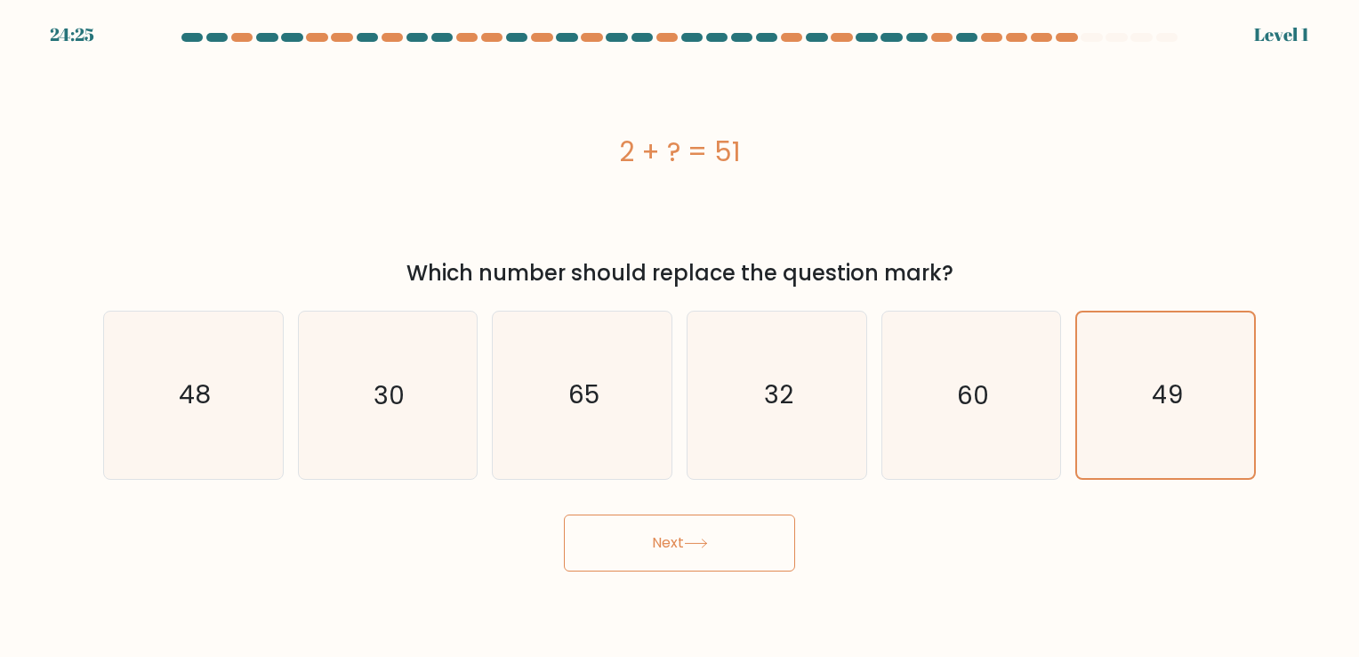
click at [691, 558] on button "Next" at bounding box center [679, 542] width 231 height 57
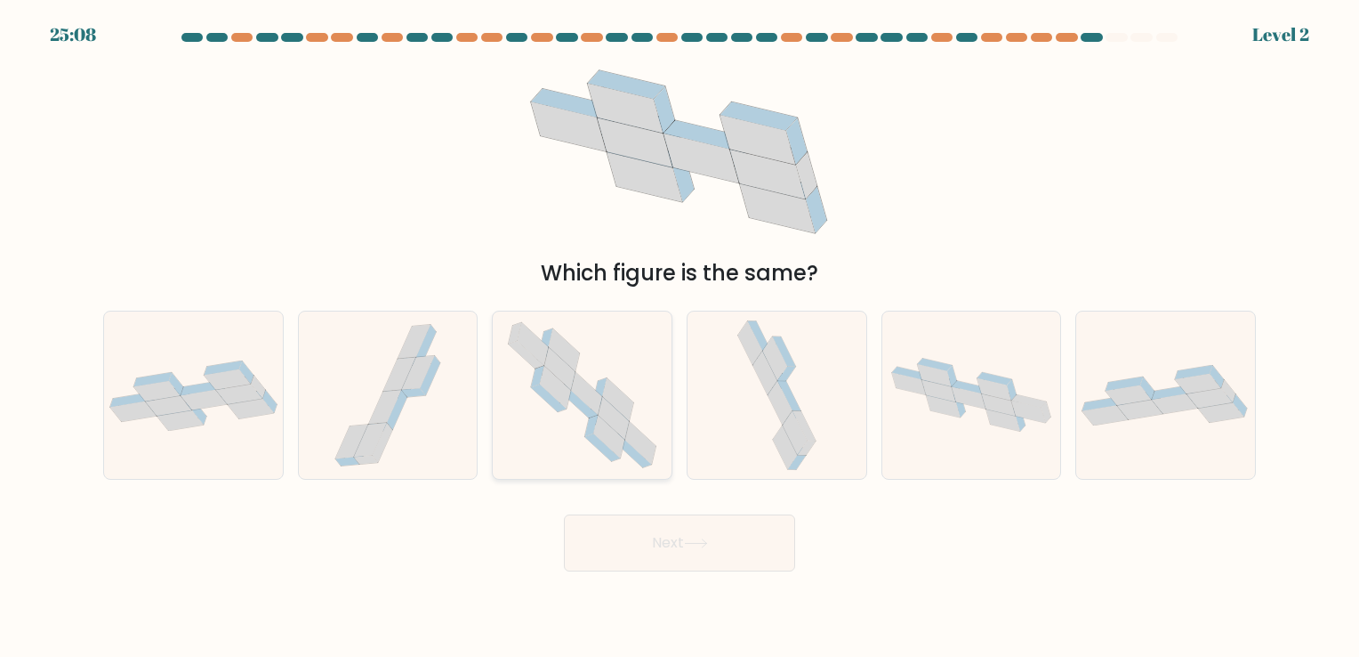
click at [530, 395] on icon at bounding box center [582, 394] width 170 height 166
click at [680, 337] on input "c." at bounding box center [680, 332] width 1 height 9
radio input "true"
click at [1083, 382] on icon at bounding box center [1166, 395] width 179 height 61
click at [681, 337] on input "f." at bounding box center [680, 332] width 1 height 9
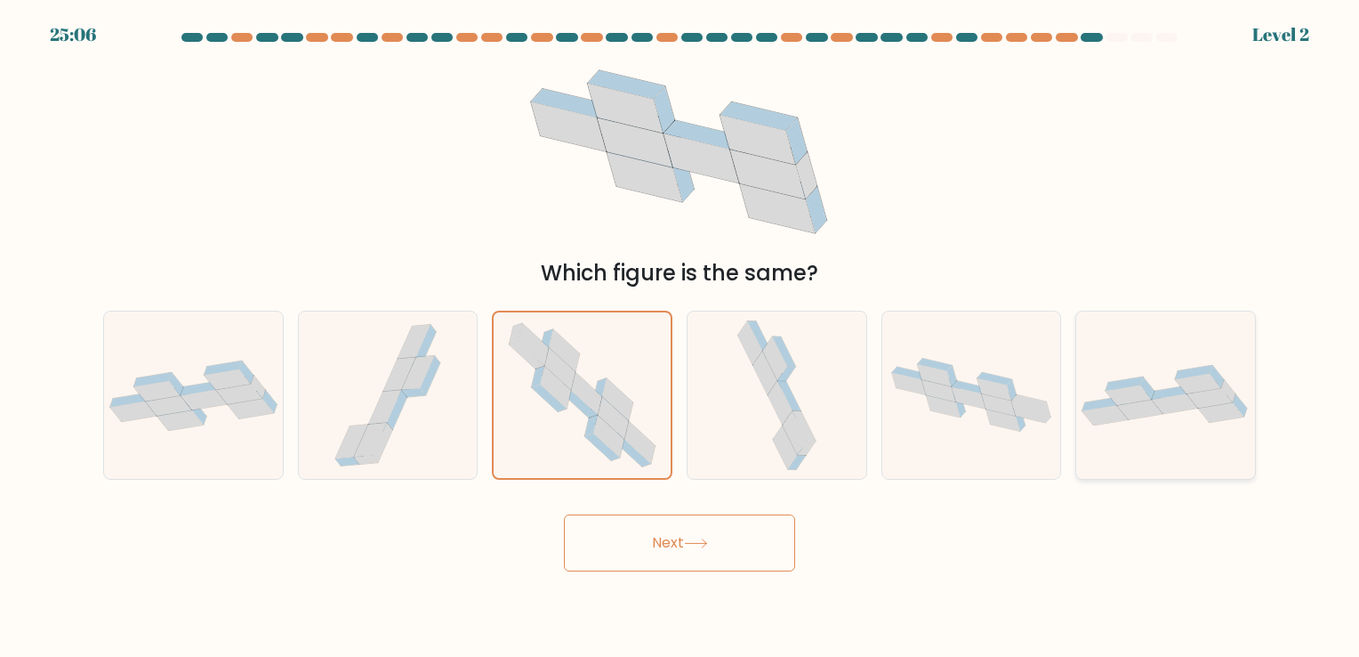
radio input "true"
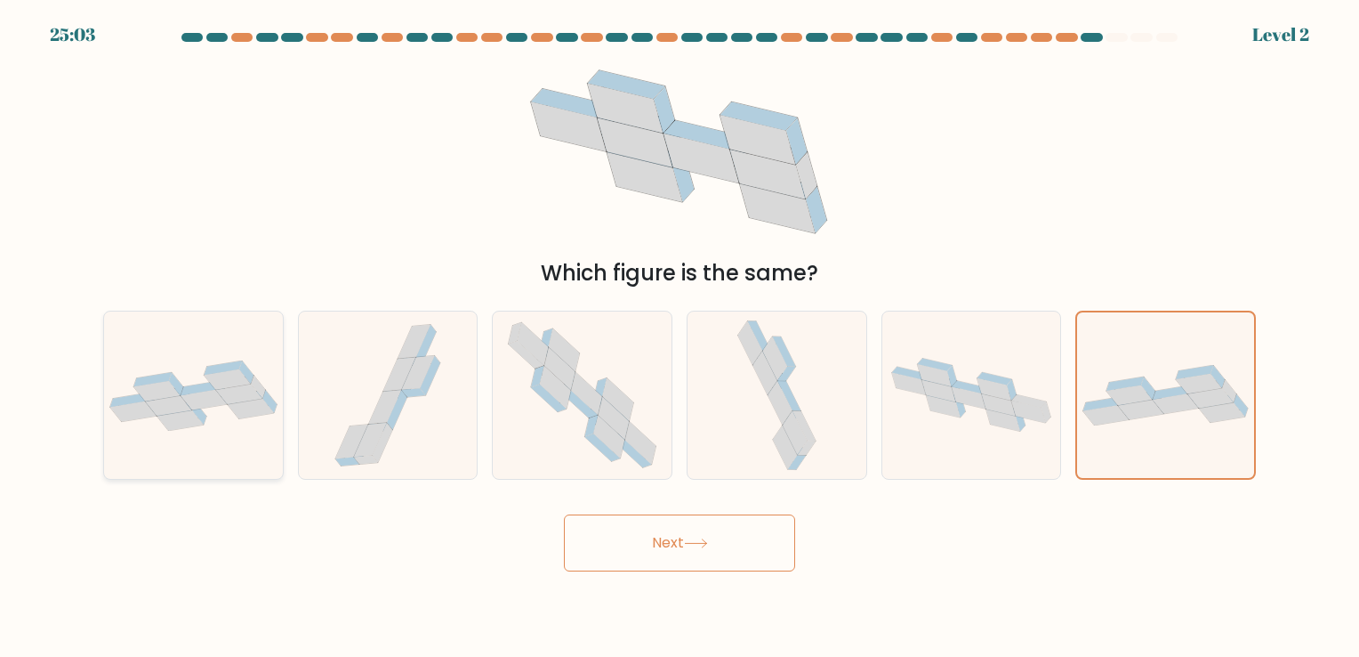
click at [152, 457] on div at bounding box center [193, 395] width 181 height 168
click at [680, 337] on input "a." at bounding box center [680, 332] width 1 height 9
radio input "true"
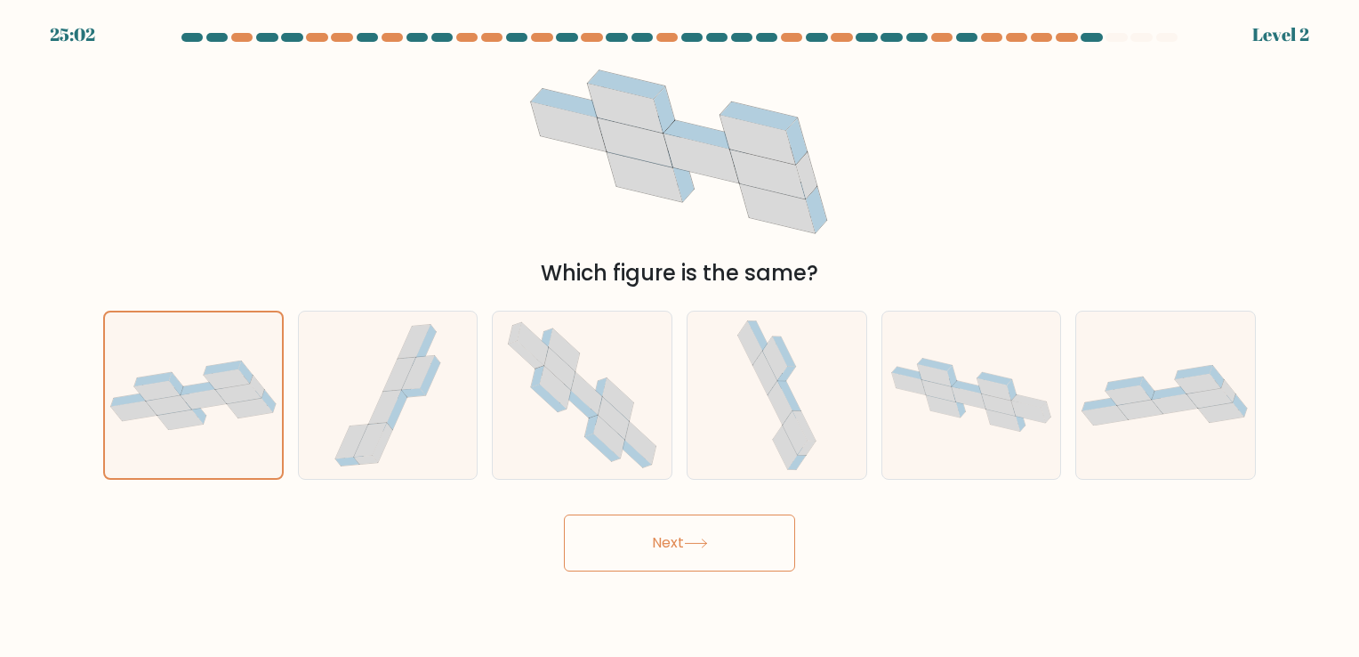
click at [596, 540] on button "Next" at bounding box center [679, 542] width 231 height 57
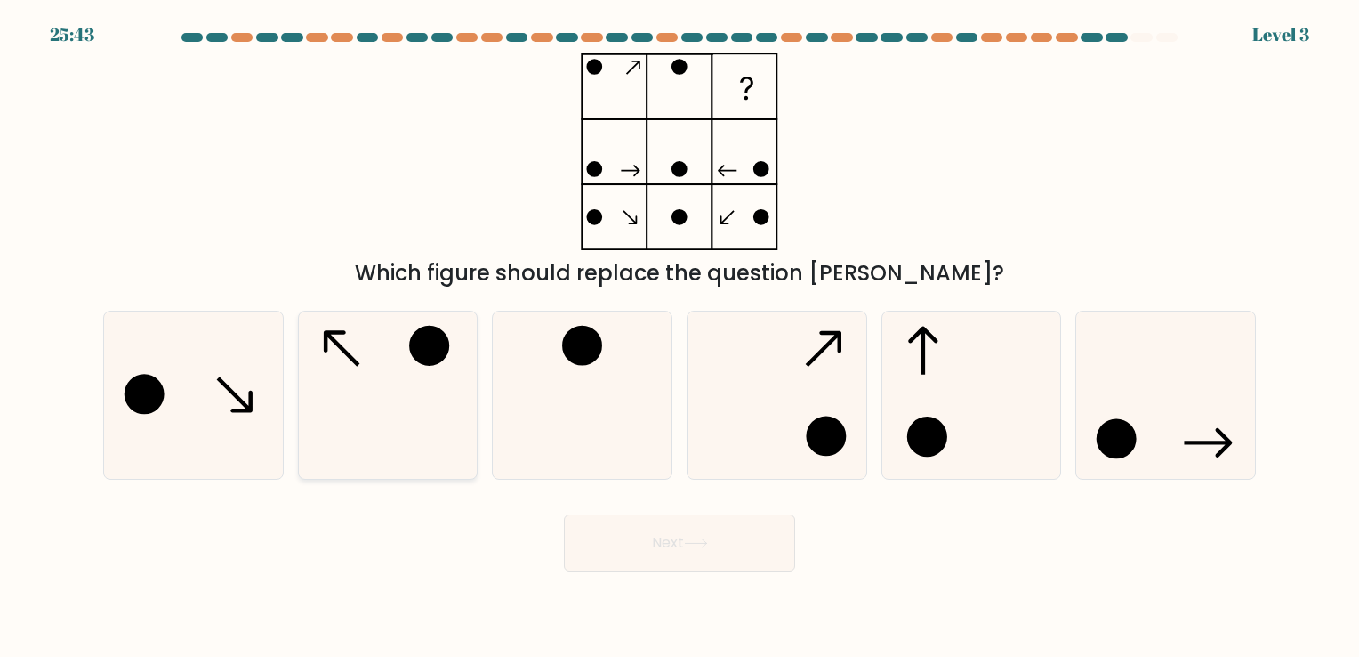
drag, startPoint x: 628, startPoint y: 405, endPoint x: 369, endPoint y: 429, distance: 260.0
click at [369, 429] on div "a. b. c." at bounding box center [679, 387] width 1167 height 182
drag, startPoint x: 369, startPoint y: 429, endPoint x: 848, endPoint y: 390, distance: 480.3
click at [848, 390] on div "a. b. c." at bounding box center [679, 387] width 1167 height 182
click at [356, 447] on icon at bounding box center [387, 394] width 166 height 166
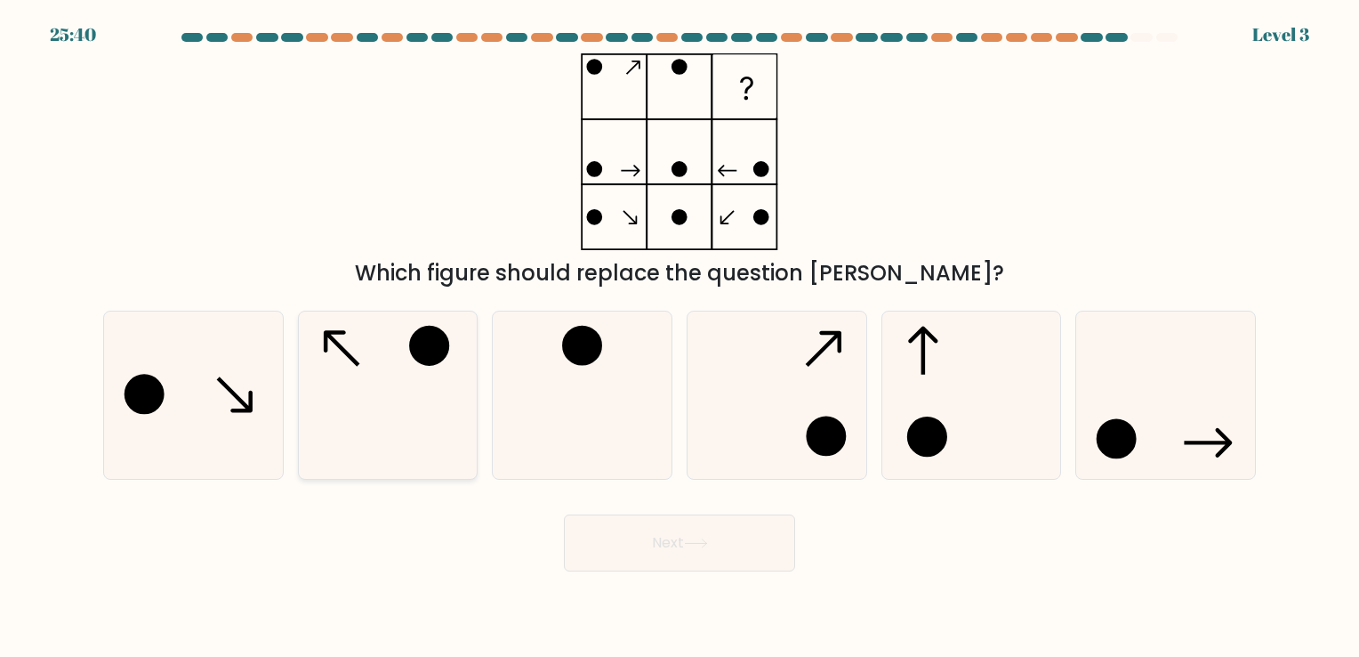
click at [680, 337] on input "b." at bounding box center [680, 332] width 1 height 9
radio input "true"
click at [708, 525] on button "Next" at bounding box center [679, 542] width 231 height 57
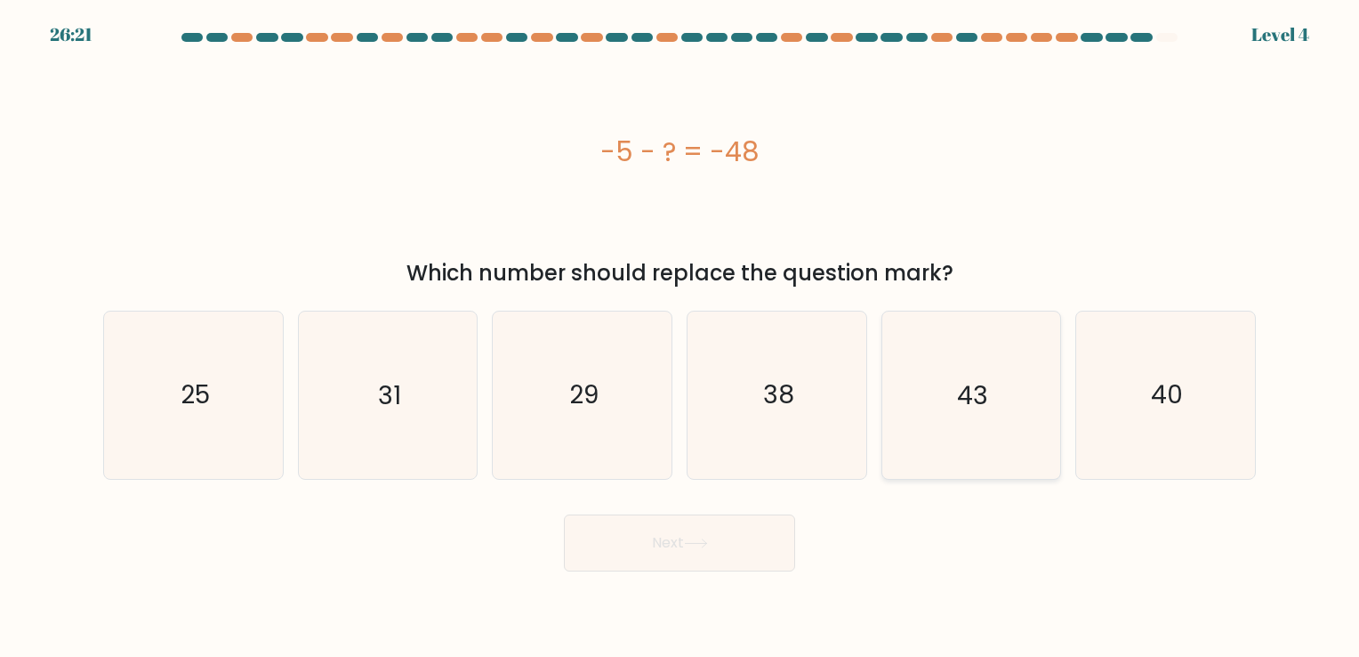
drag, startPoint x: 932, startPoint y: 431, endPoint x: 932, endPoint y: 444, distance: 13.3
click at [932, 444] on icon "43" at bounding box center [971, 394] width 166 height 166
click at [681, 337] on input "e. 43" at bounding box center [680, 332] width 1 height 9
radio input "true"
click at [932, 444] on icon "43" at bounding box center [971, 394] width 165 height 165
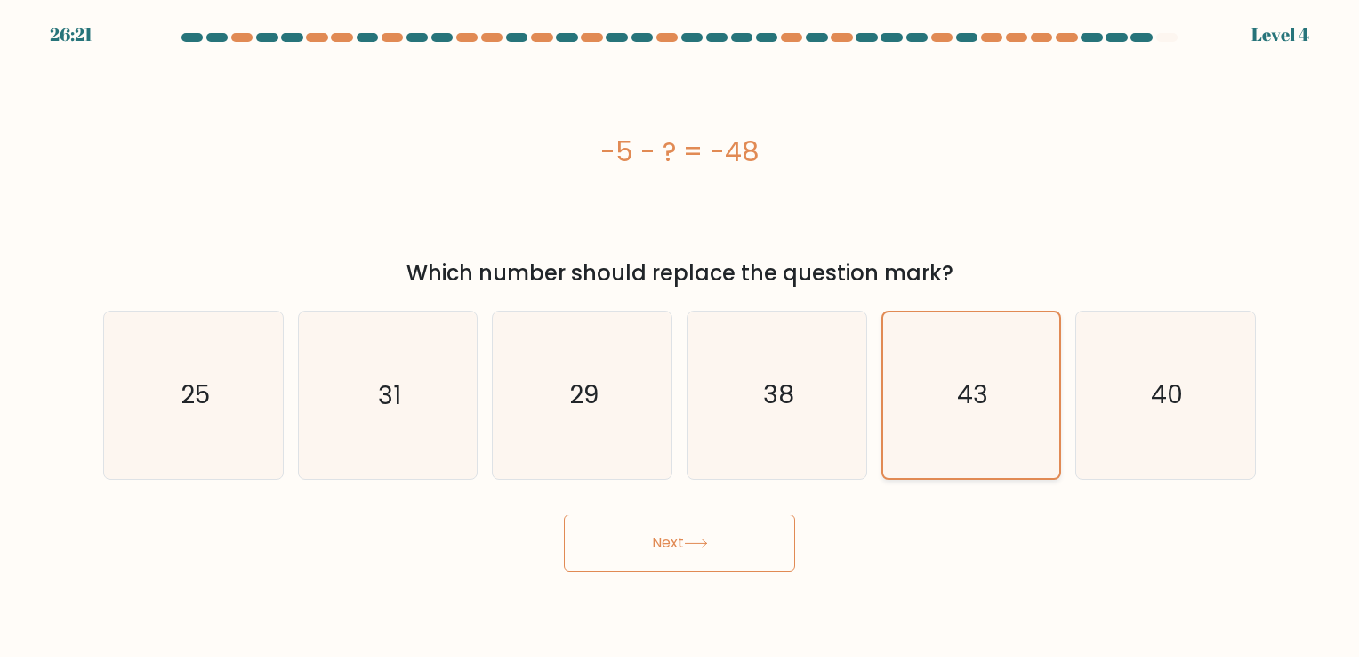
click at [681, 337] on input "e. 43" at bounding box center [680, 332] width 1 height 9
click at [782, 544] on button "Next" at bounding box center [679, 542] width 231 height 57
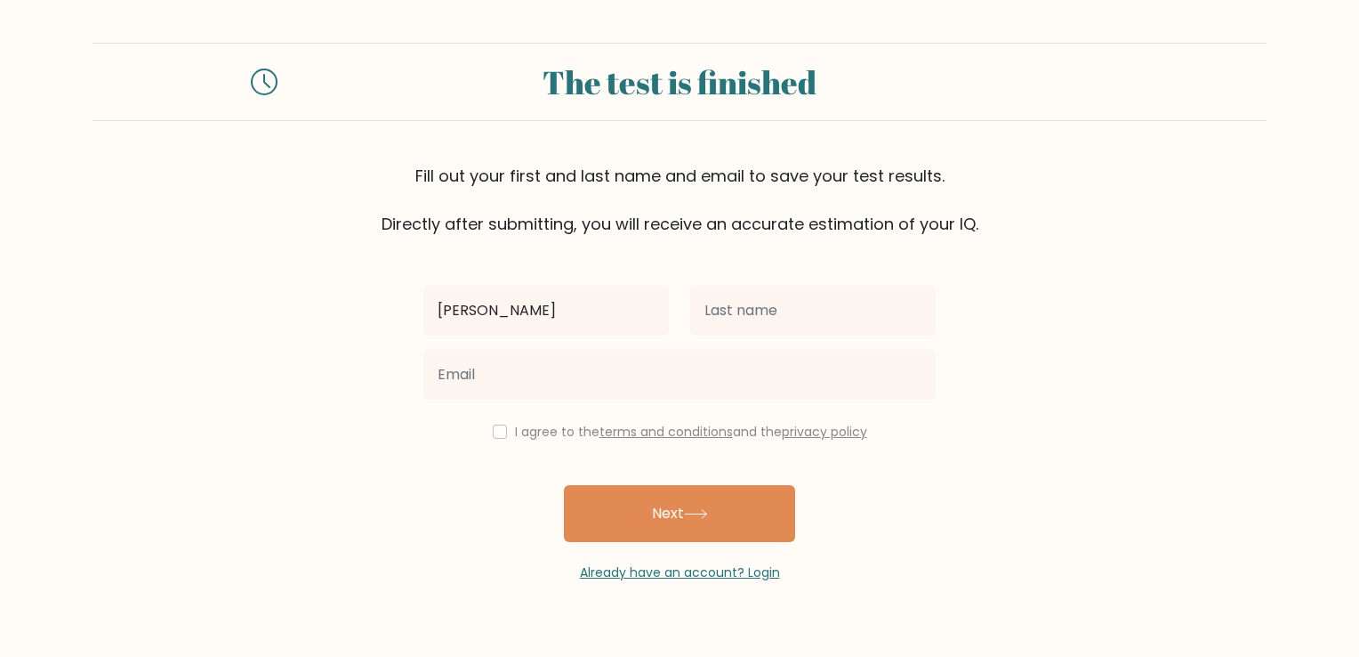
type input "omar"
click at [523, 429] on label "I agree to the terms and conditions and the privacy policy" at bounding box center [691, 432] width 352 height 18
click at [502, 440] on div "I agree to the terms and conditions and the privacy policy" at bounding box center [680, 431] width 534 height 21
click at [498, 436] on input "checkbox" at bounding box center [500, 431] width 14 height 14
checkbox input "true"
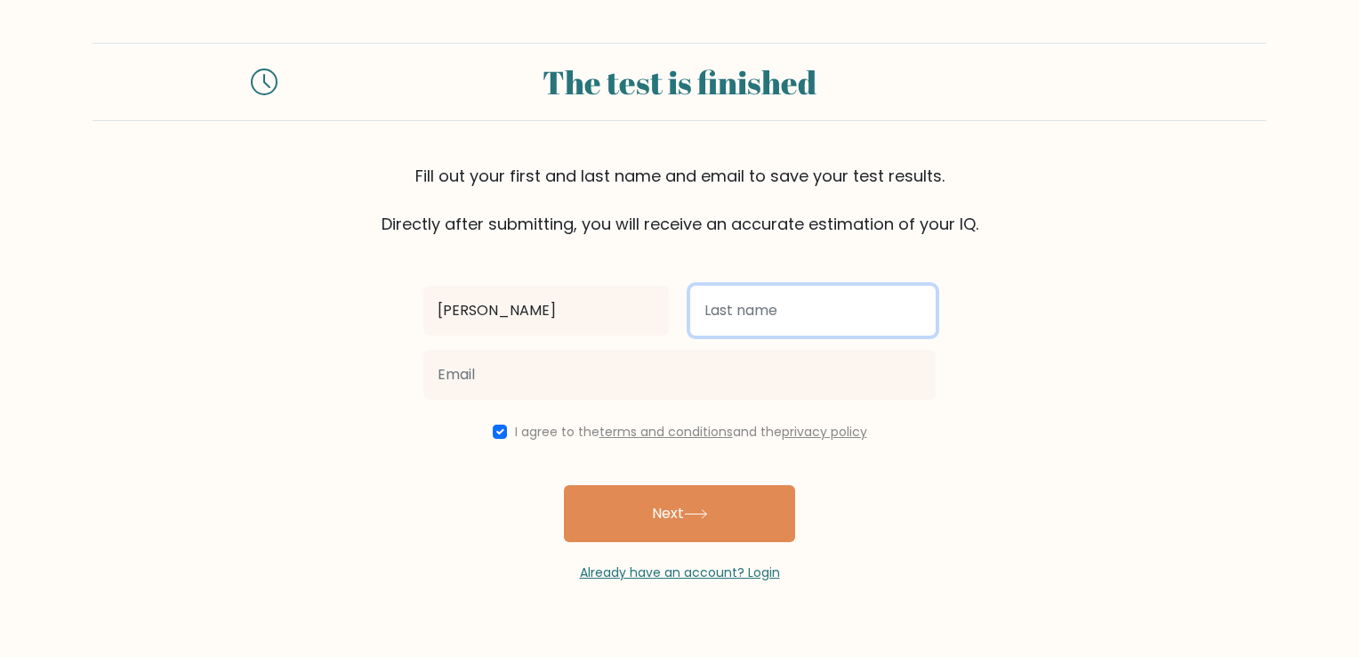
click at [730, 286] on input "text" at bounding box center [813, 311] width 246 height 50
type input "abomolh"
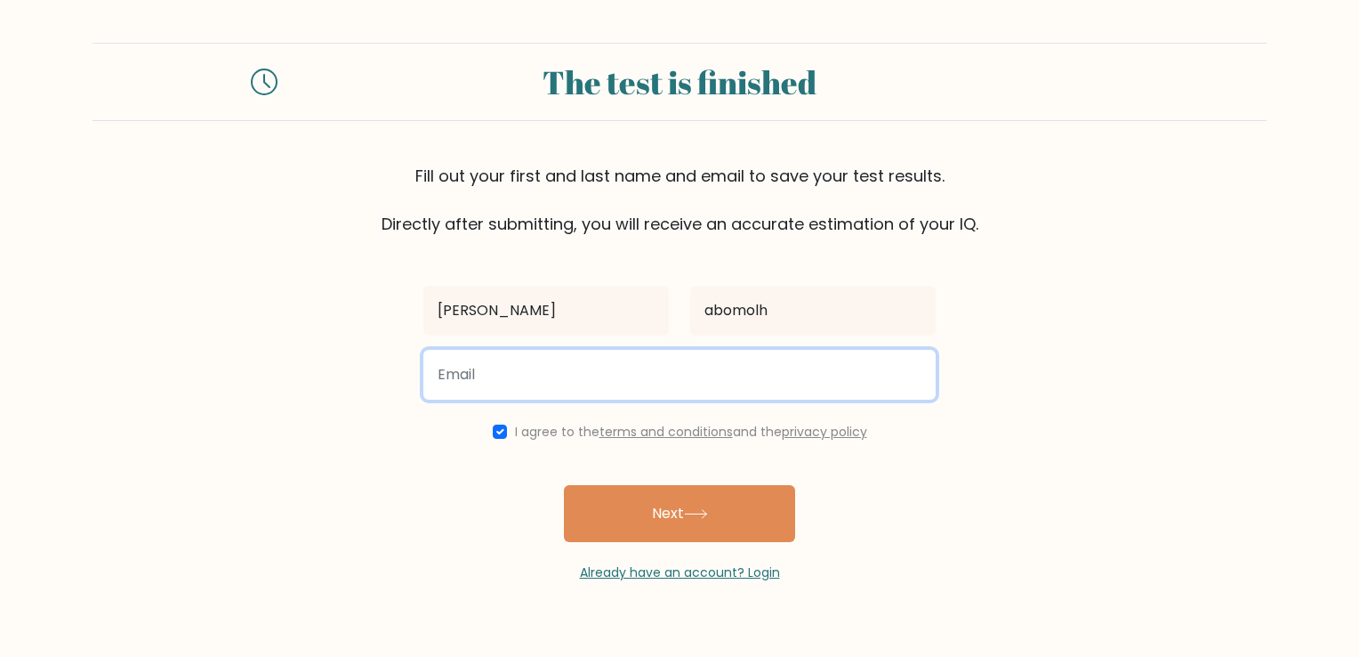
click at [444, 351] on input "email" at bounding box center [679, 375] width 512 height 50
type input "4"
type input "omarabomokh59@gmail.com"
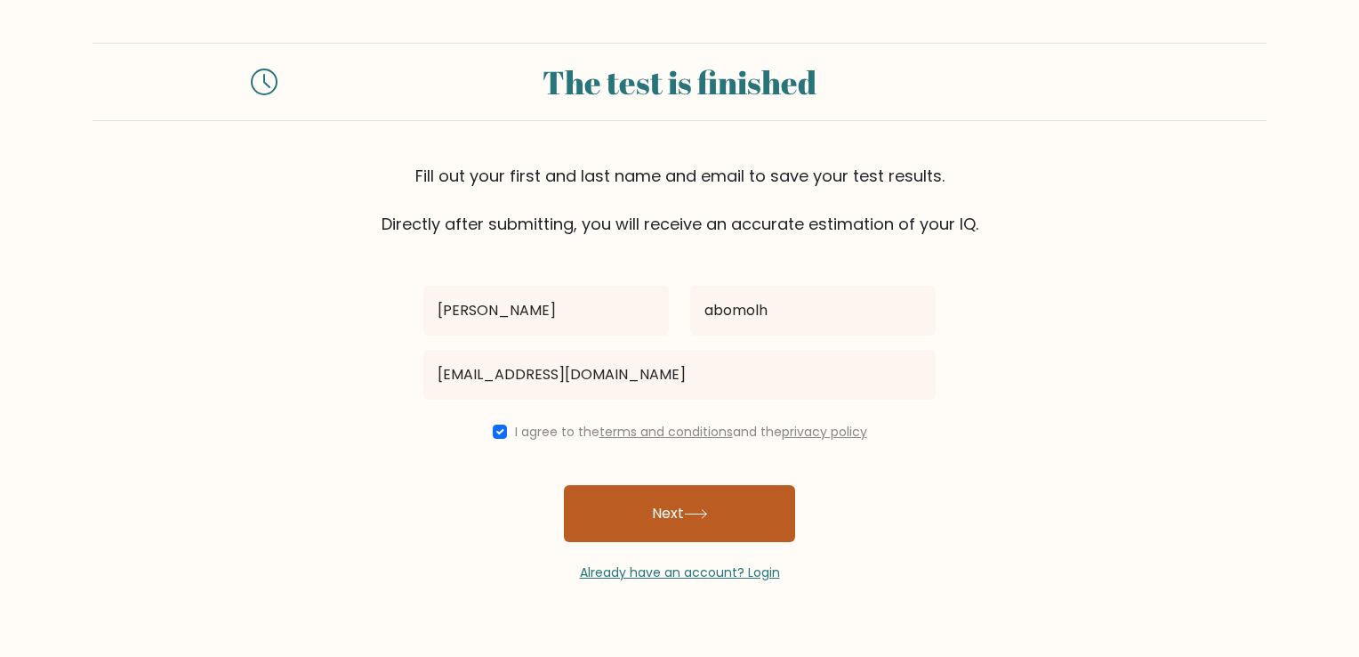
click at [627, 501] on button "Next" at bounding box center [679, 513] width 231 height 57
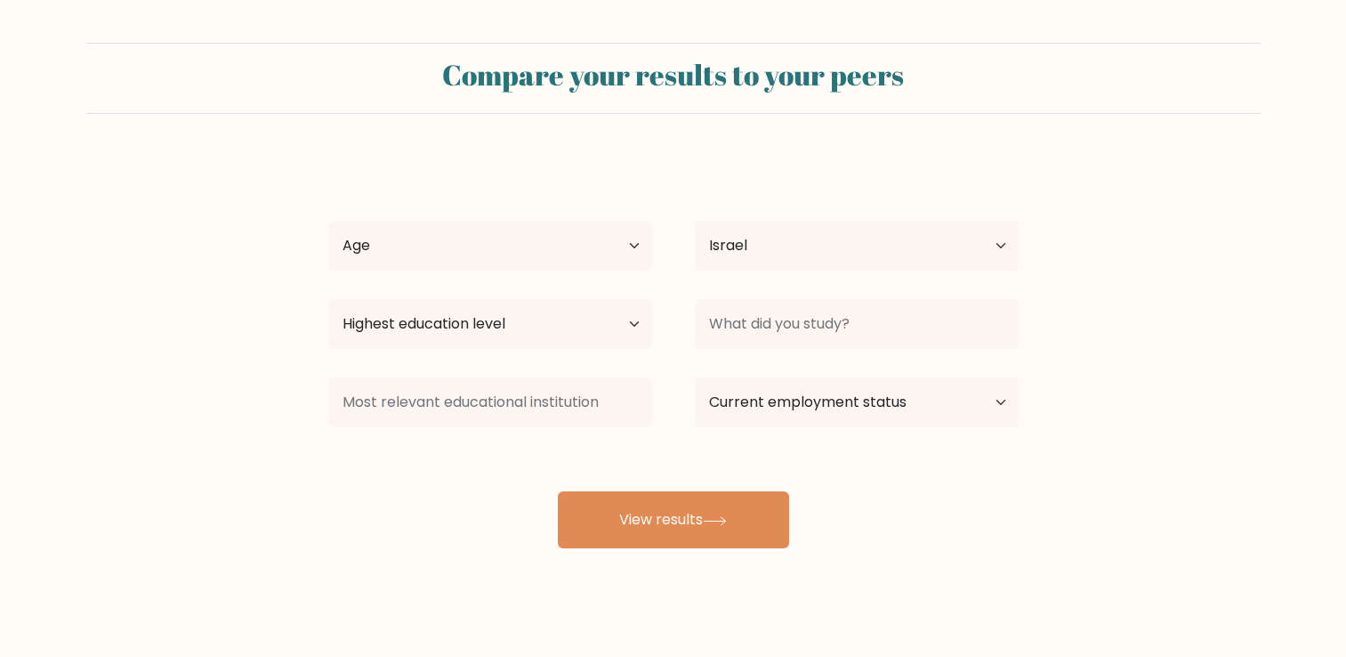
select select "IL"
click at [541, 252] on select "Age Under [DEMOGRAPHIC_DATA] [DEMOGRAPHIC_DATA] [DEMOGRAPHIC_DATA] [DEMOGRAPHIC…" at bounding box center [490, 246] width 324 height 50
select select "min_18"
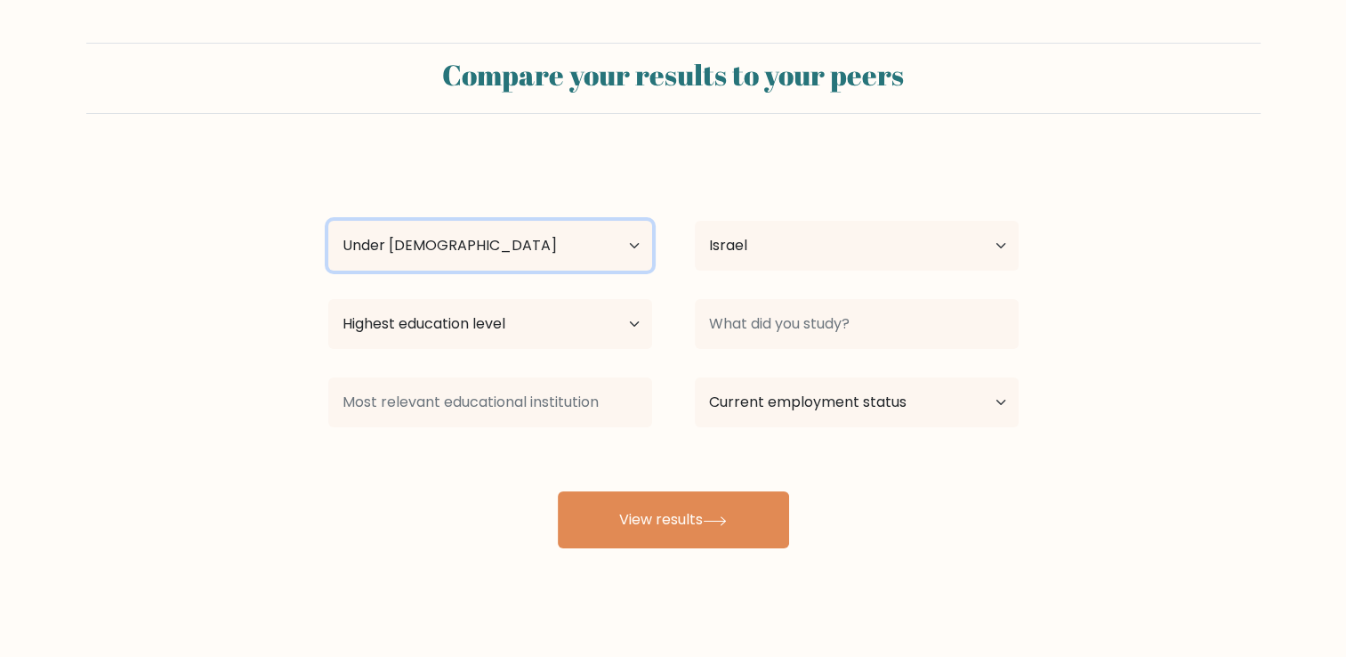
click at [328, 221] on select "Age Under [DEMOGRAPHIC_DATA] [DEMOGRAPHIC_DATA] [DEMOGRAPHIC_DATA] [DEMOGRAPHIC…" at bounding box center [490, 246] width 324 height 50
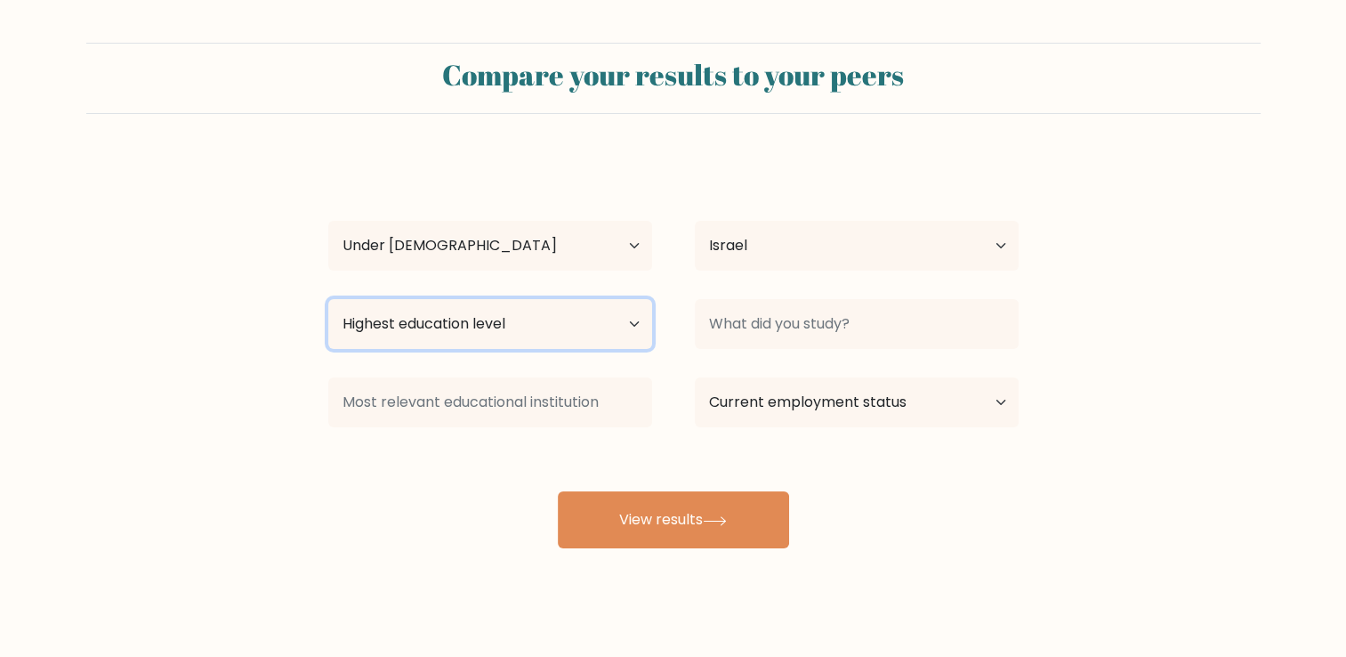
click at [548, 315] on select "Highest education level No schooling Primary Lower Secondary Upper Secondary Oc…" at bounding box center [490, 324] width 324 height 50
select select "upper_secondary"
click at [328, 299] on select "Highest education level No schooling Primary Lower Secondary Upper Secondary Oc…" at bounding box center [490, 324] width 324 height 50
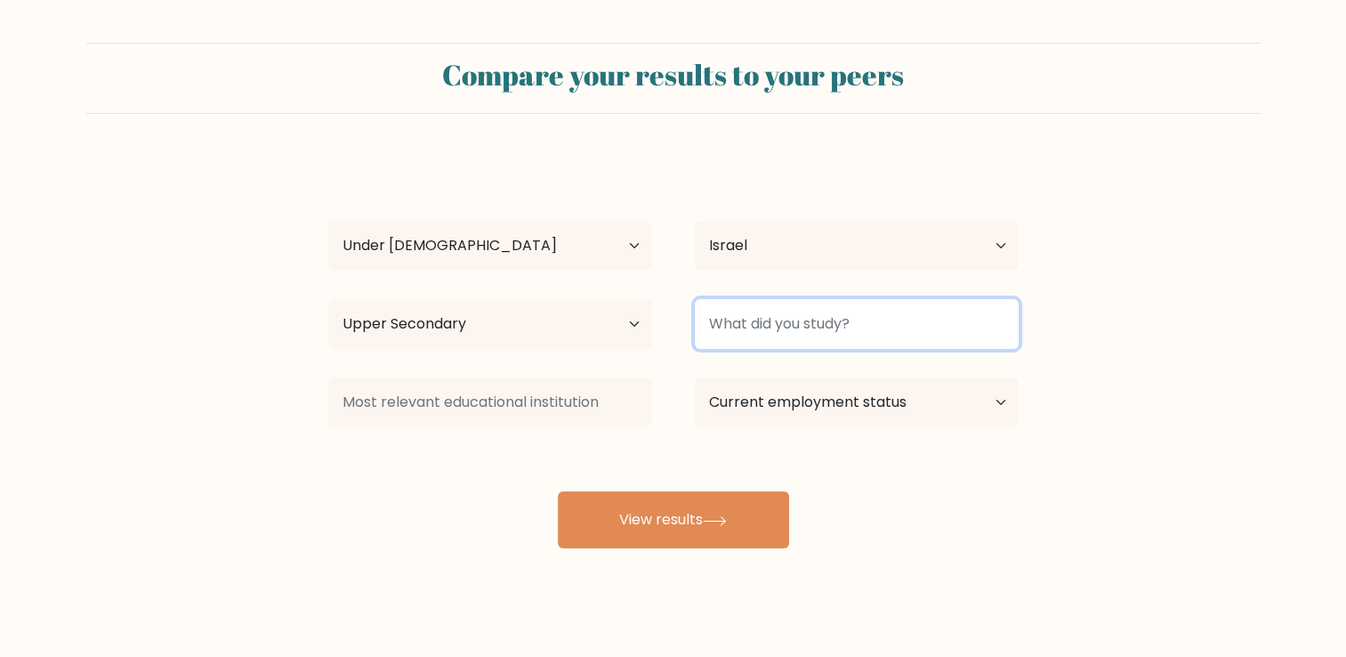
click at [739, 327] on input at bounding box center [857, 324] width 324 height 50
type input "["
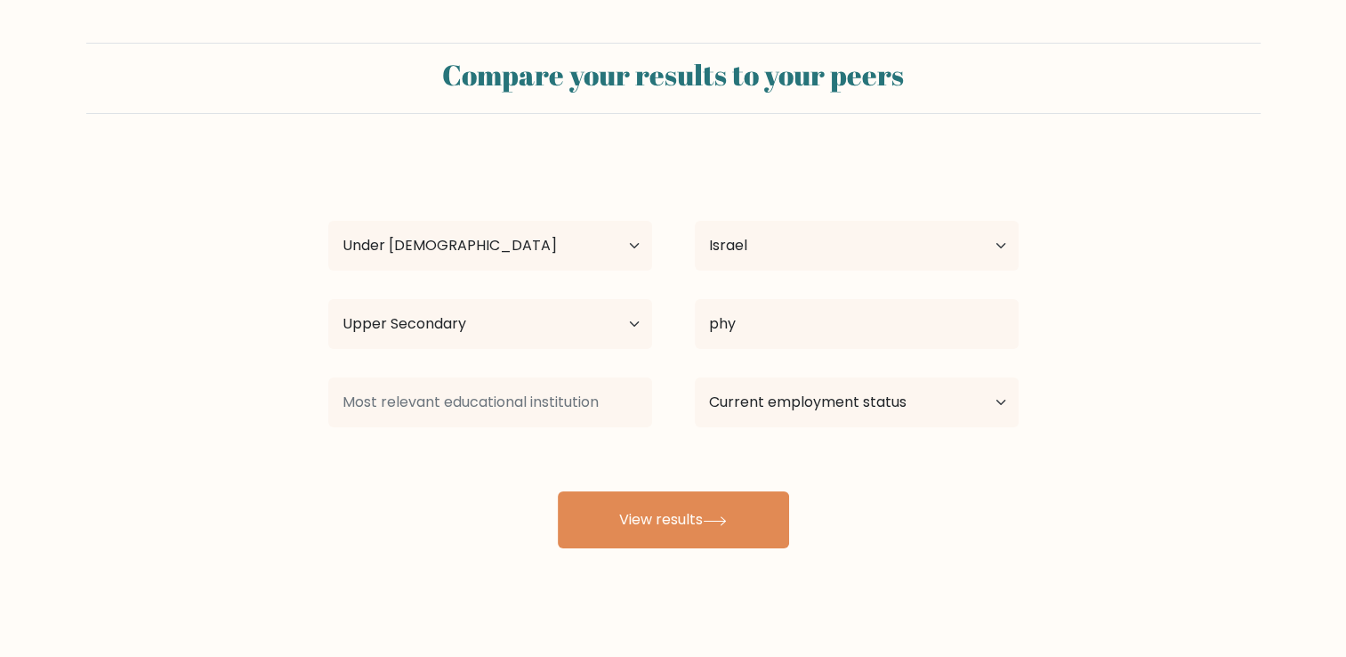
click at [754, 373] on div "omar abomolh Age Under 18 years old 18-24 years old 25-34 years old 35-44 years…" at bounding box center [674, 352] width 712 height 391
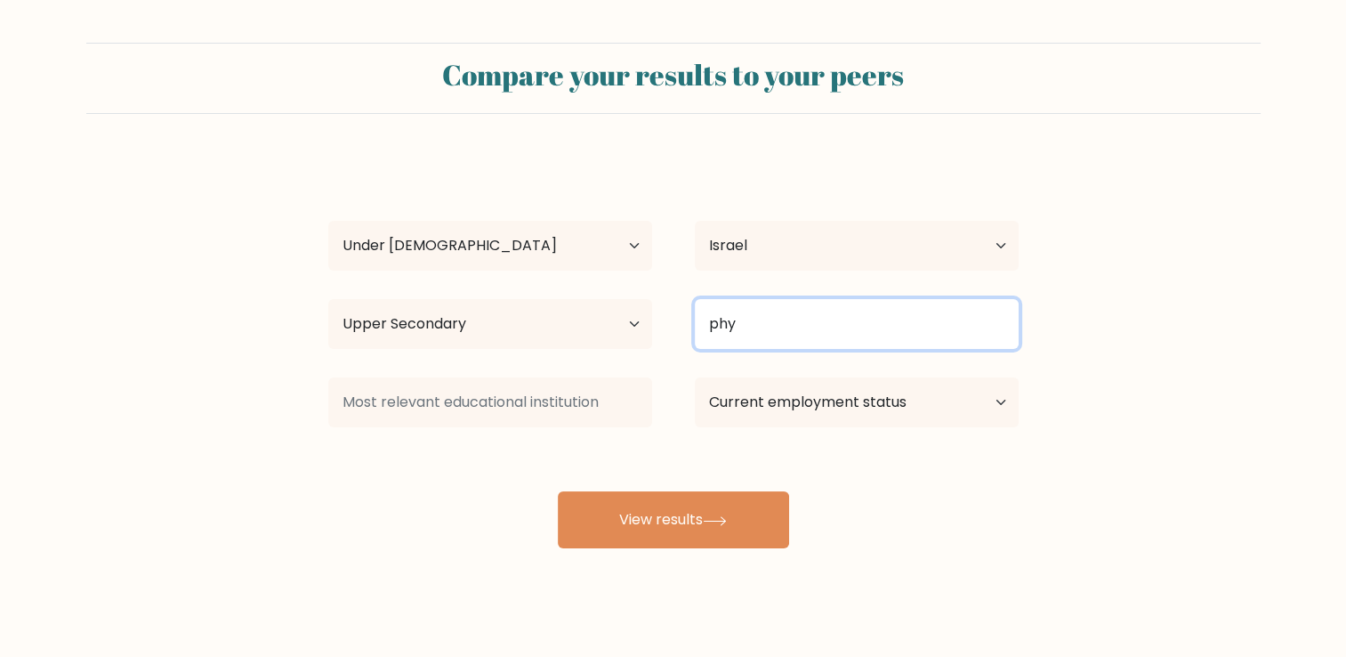
click at [757, 329] on input "phy" at bounding box center [857, 324] width 324 height 50
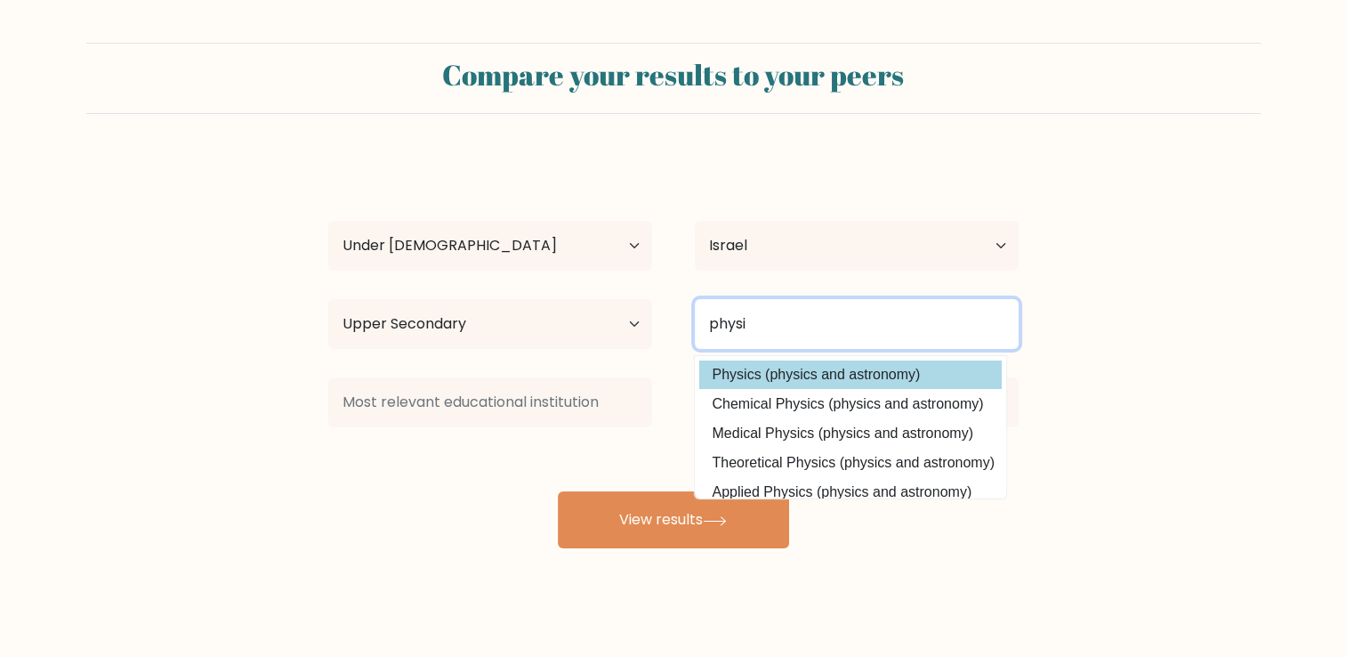
type input "physi"
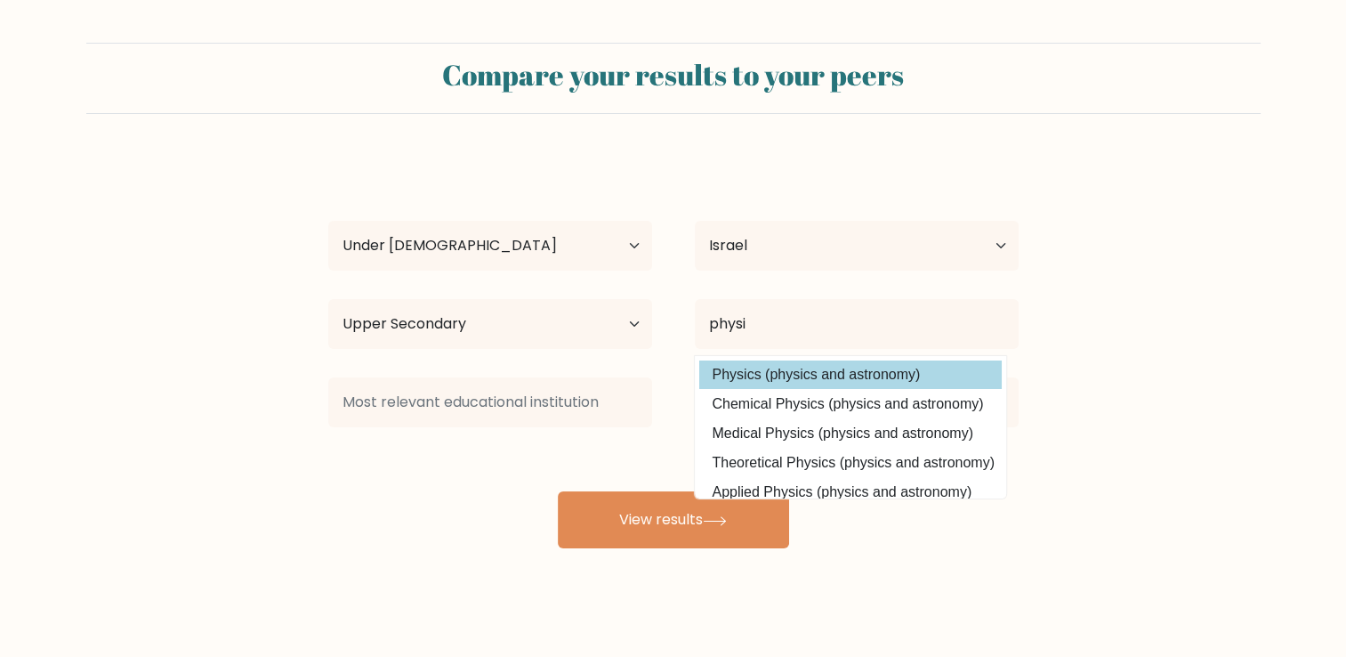
click at [774, 375] on div "omar abomolh Age Under 18 years old 18-24 years old 25-34 years old 35-44 years…" at bounding box center [674, 352] width 712 height 391
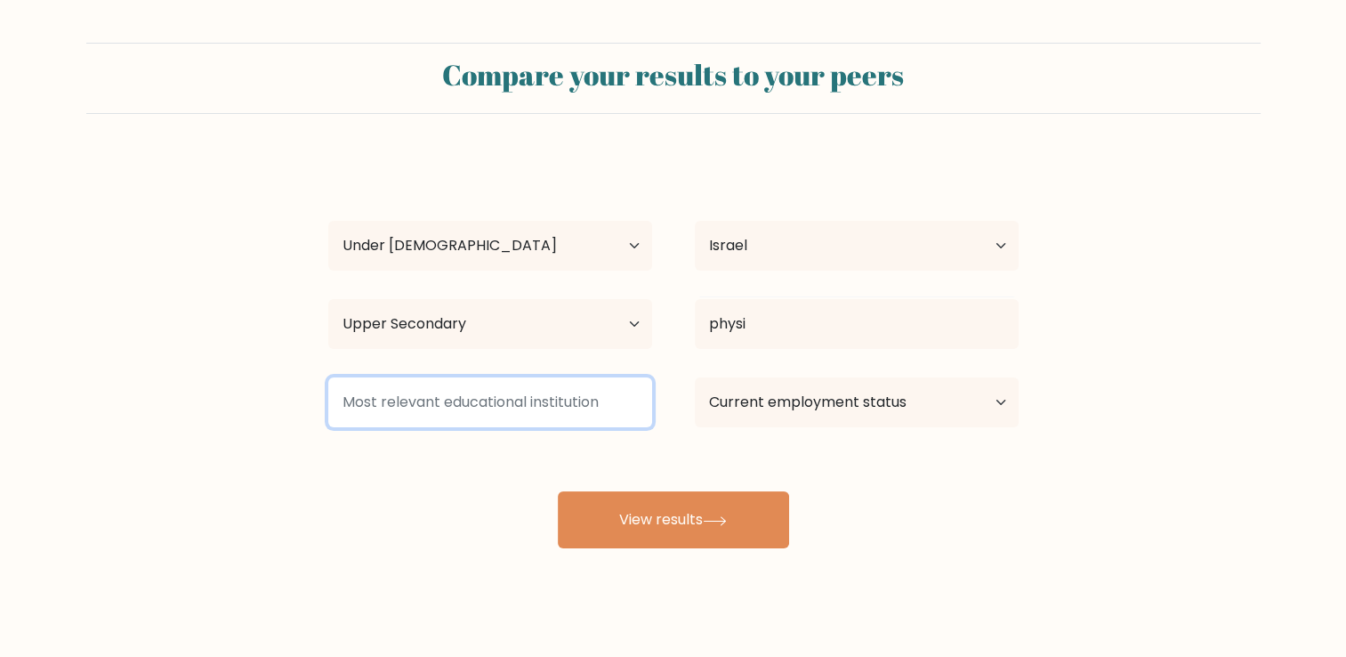
click at [620, 409] on input at bounding box center [490, 402] width 324 height 50
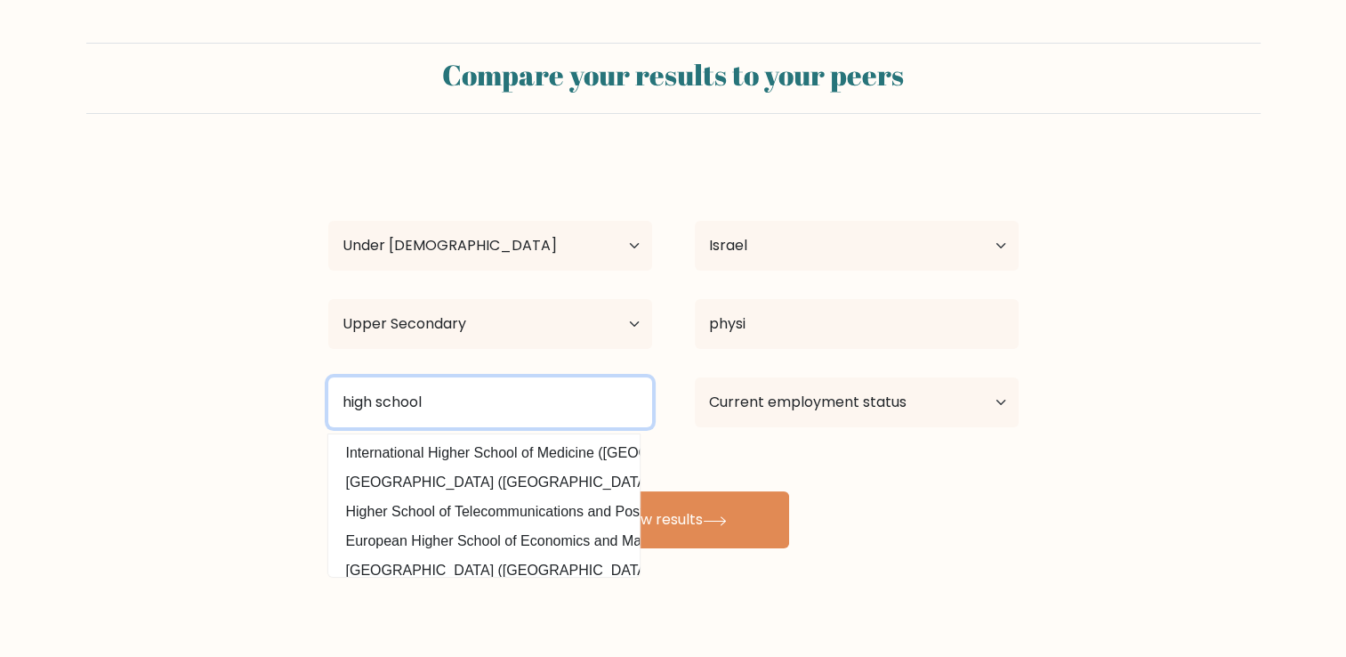
type input "high school"
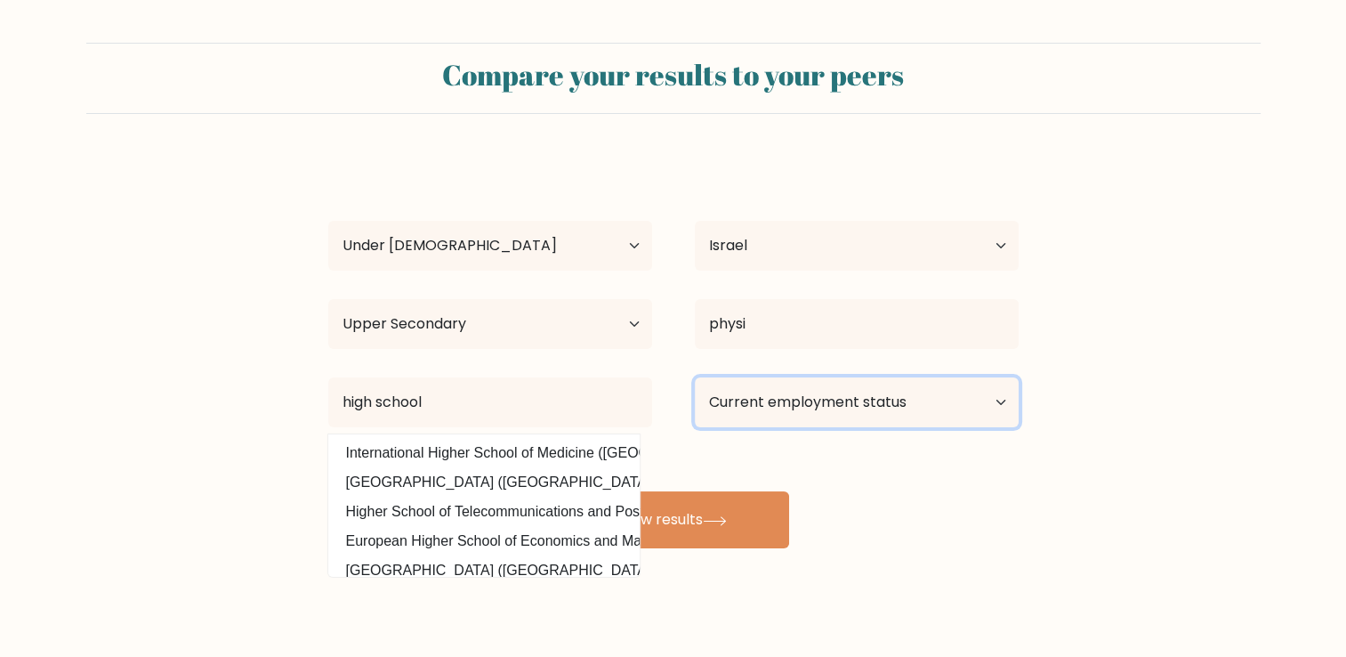
click at [778, 393] on select "Current employment status Employed Student Retired Other / prefer not to answer" at bounding box center [857, 402] width 324 height 50
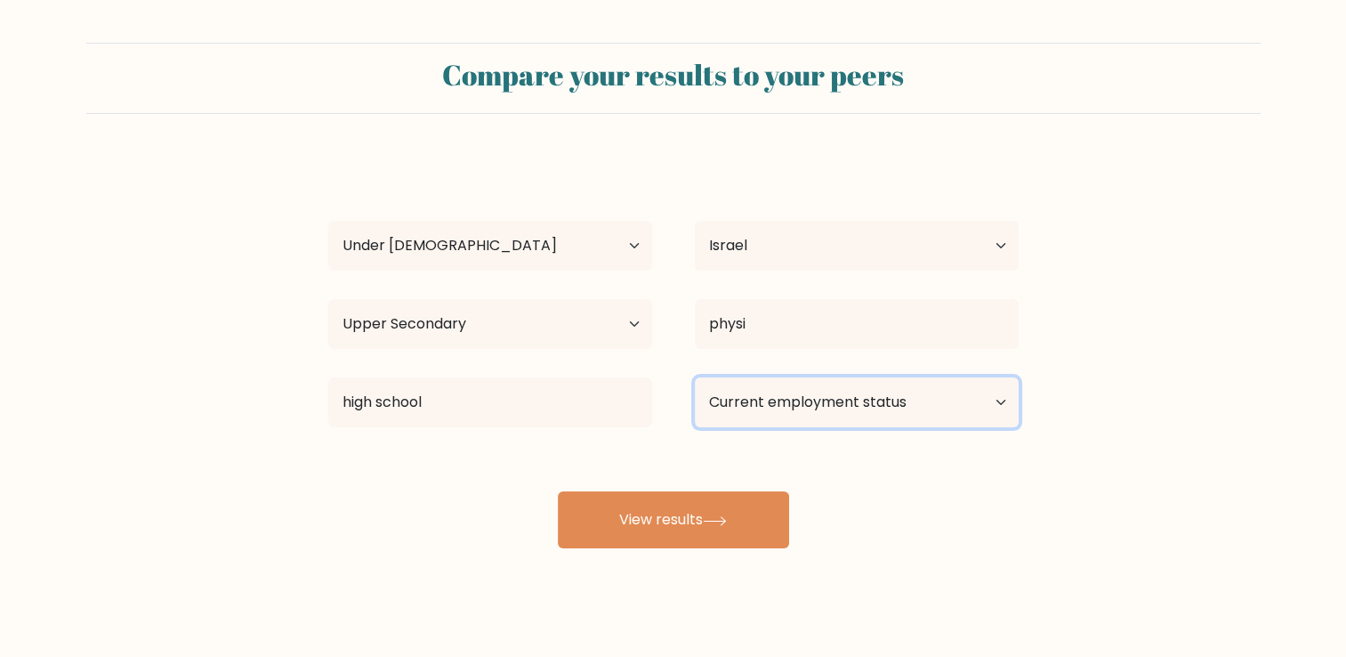
select select "student"
click at [695, 377] on select "Current employment status Employed Student Retired Other / prefer not to answer" at bounding box center [857, 402] width 324 height 50
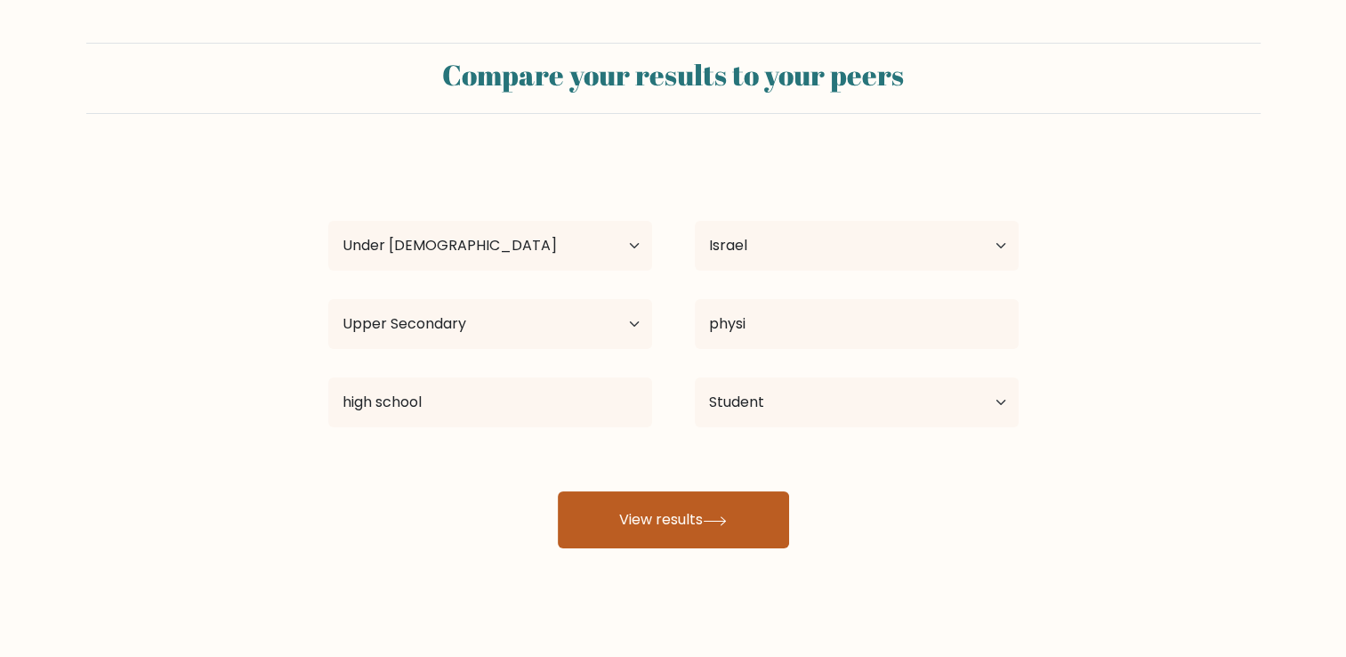
click at [659, 525] on button "View results" at bounding box center [673, 519] width 231 height 57
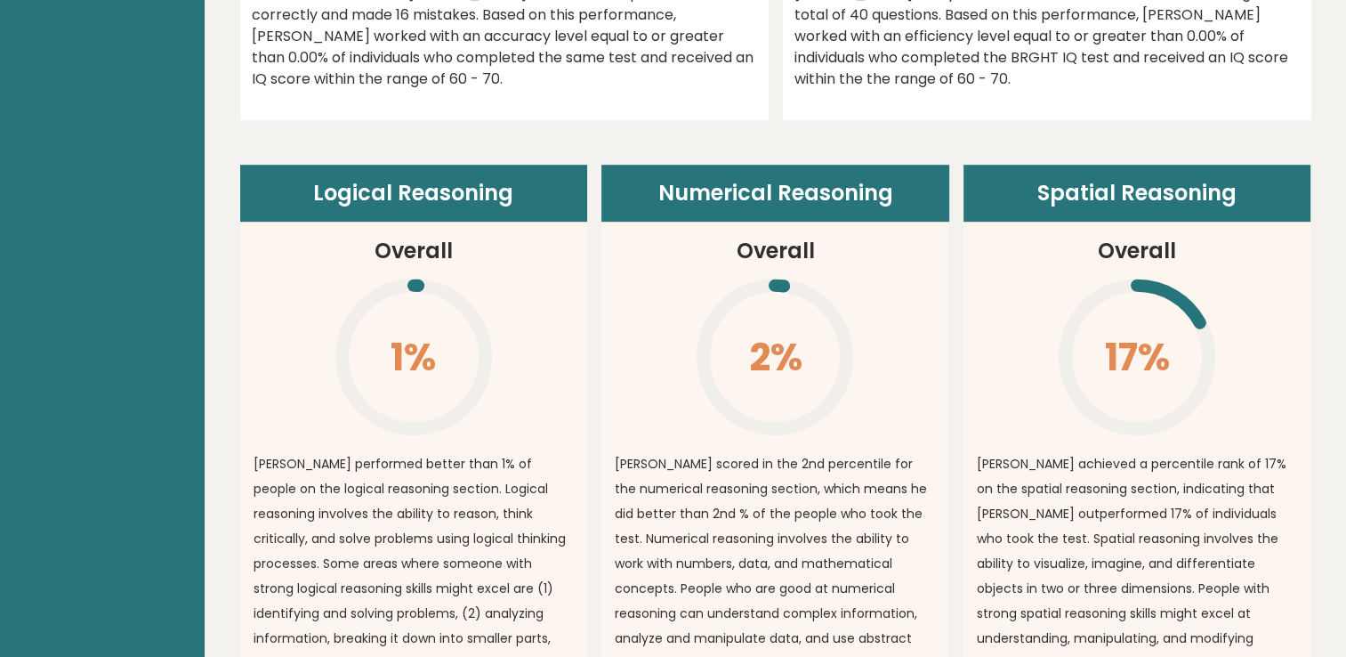
scroll to position [1185, 0]
